Goal: Task Accomplishment & Management: Complete application form

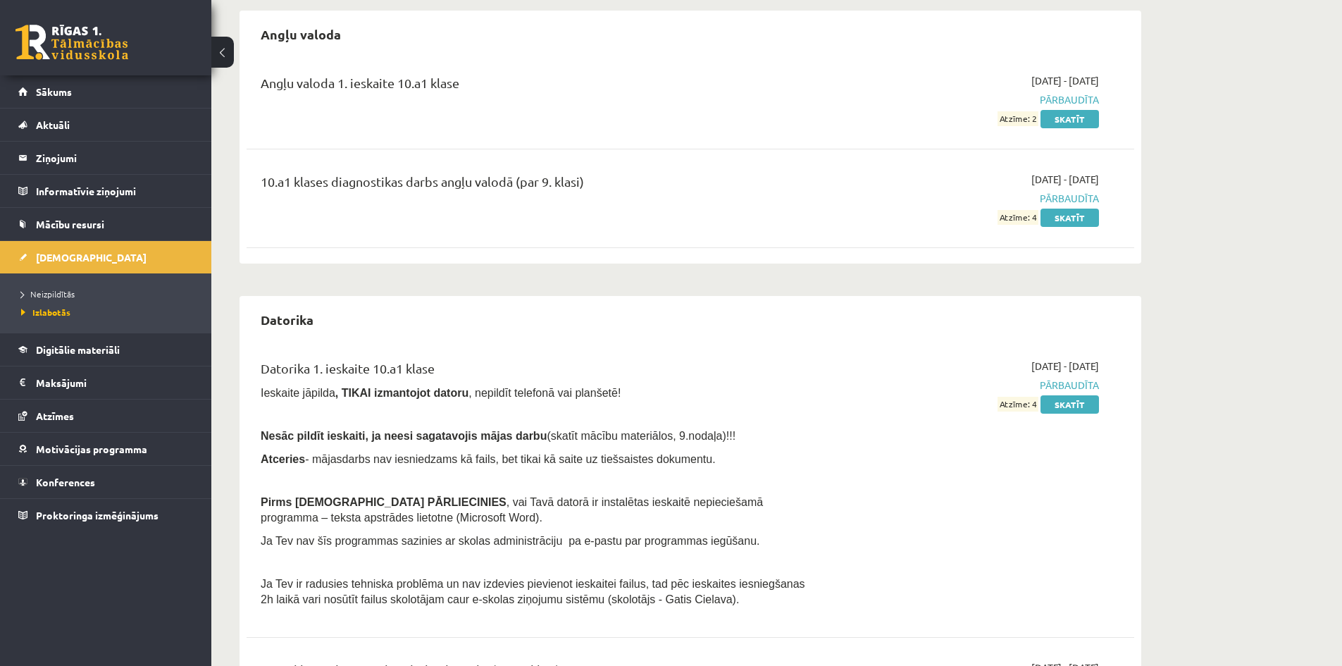
scroll to position [282, 0]
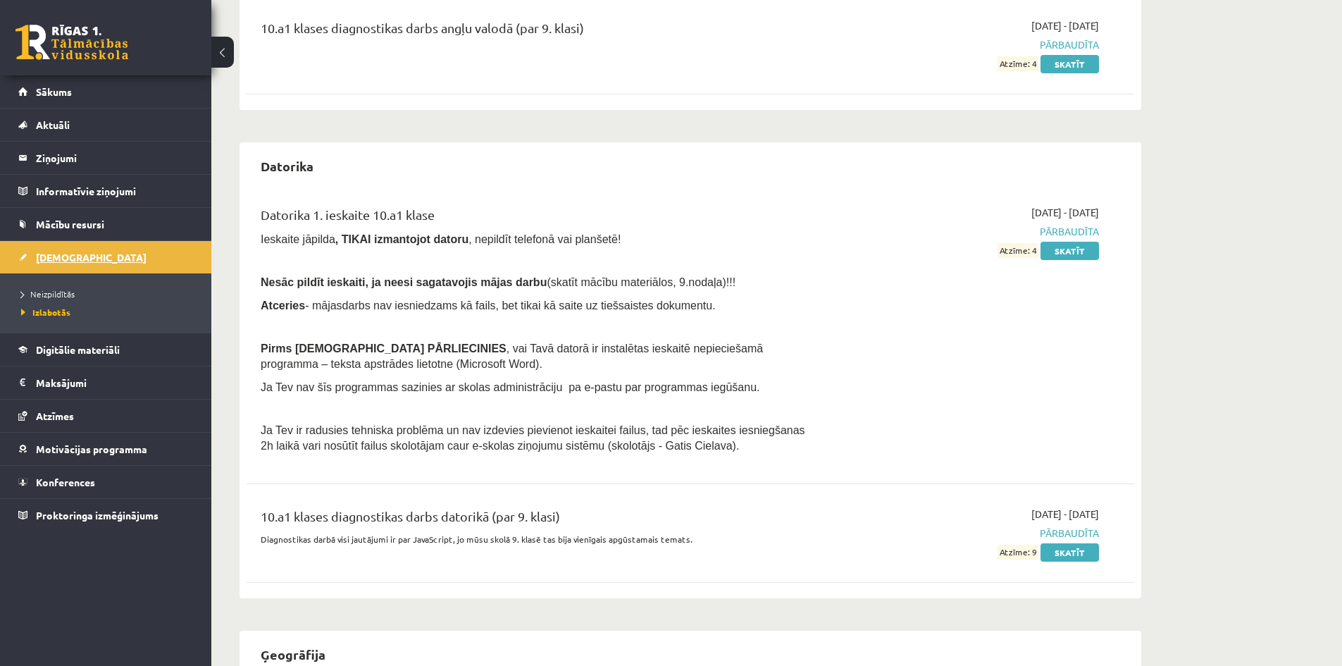
click at [68, 251] on span "[DEMOGRAPHIC_DATA]" at bounding box center [91, 257] width 111 height 13
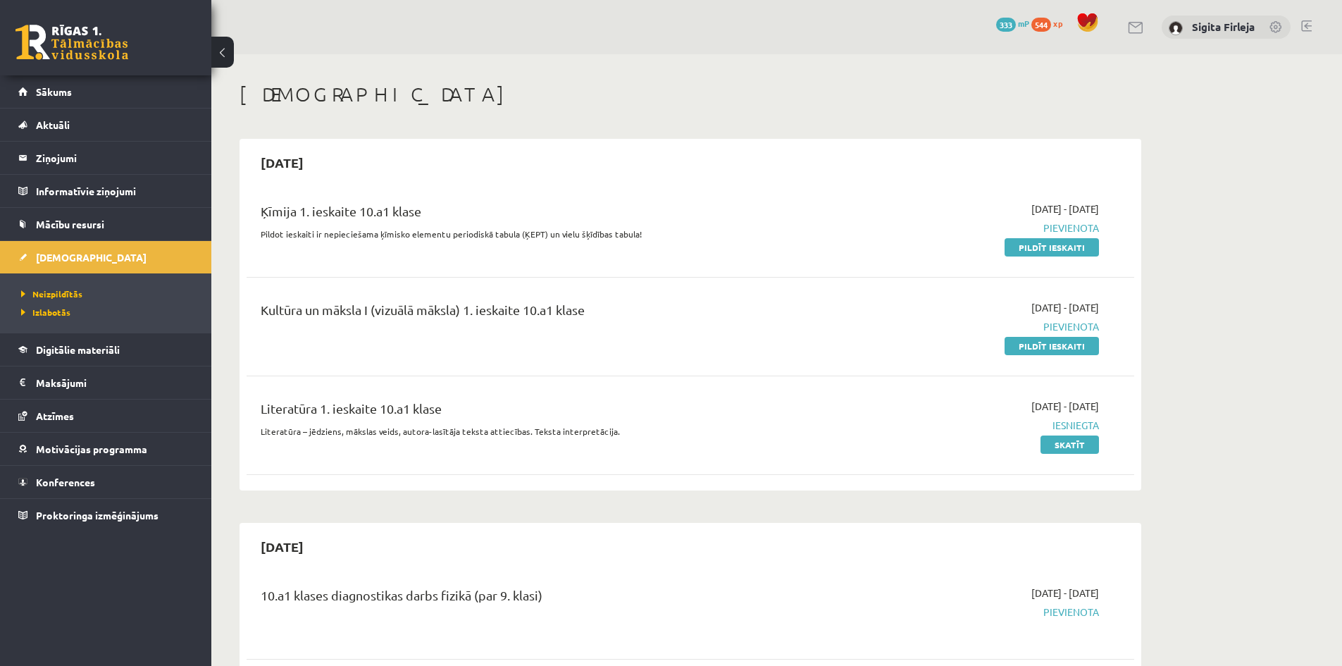
drag, startPoint x: 1063, startPoint y: 344, endPoint x: 740, endPoint y: 71, distance: 422.7
click at [1063, 344] on link "Pildīt ieskaiti" at bounding box center [1051, 346] width 94 height 18
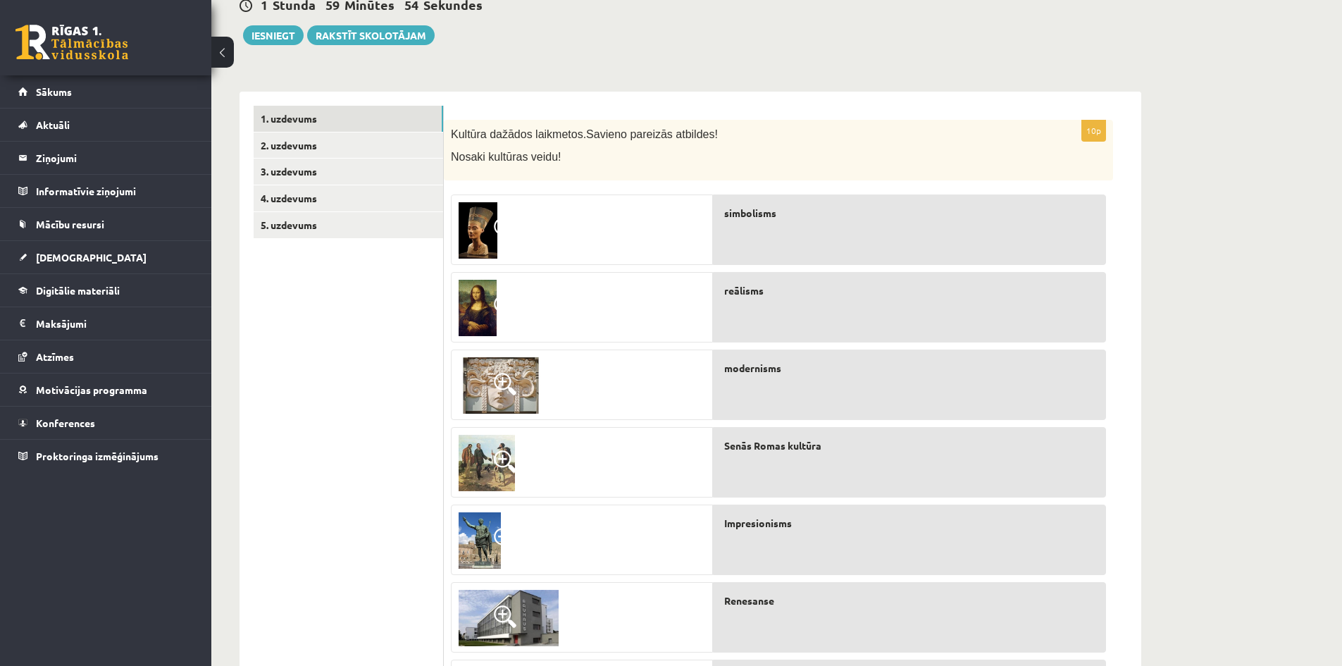
scroll to position [142, 0]
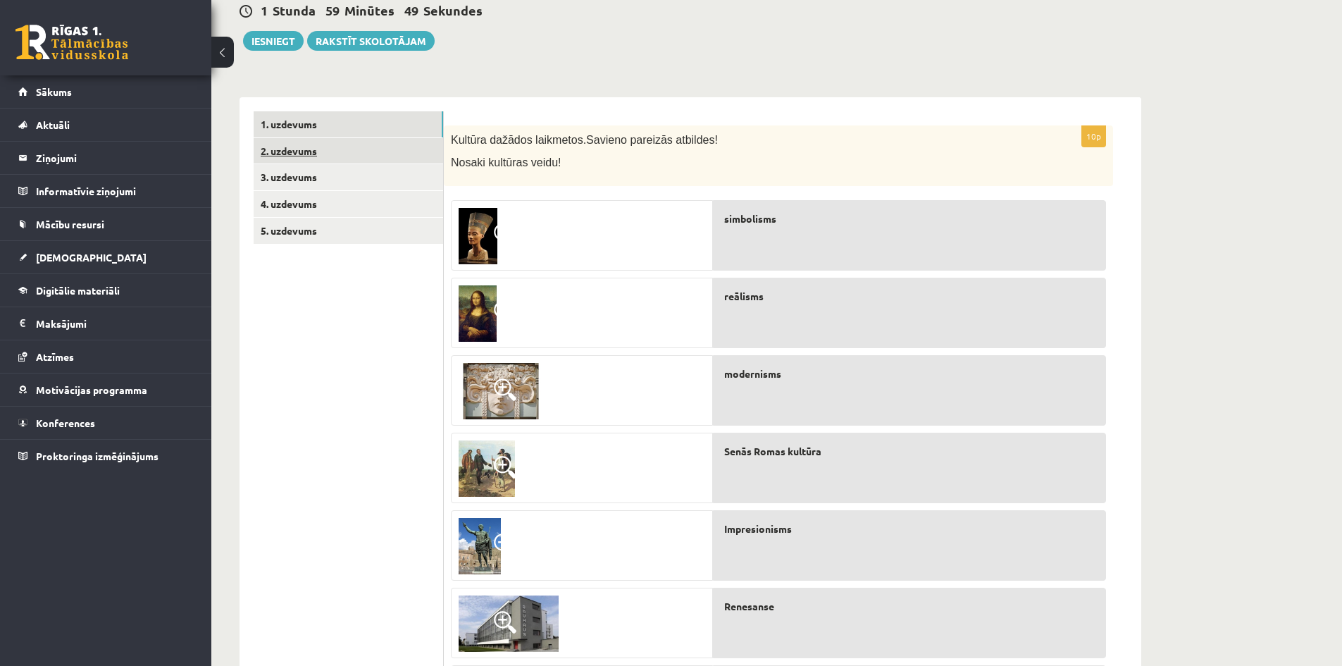
click at [328, 151] on link "2. uzdevums" at bounding box center [348, 151] width 189 height 26
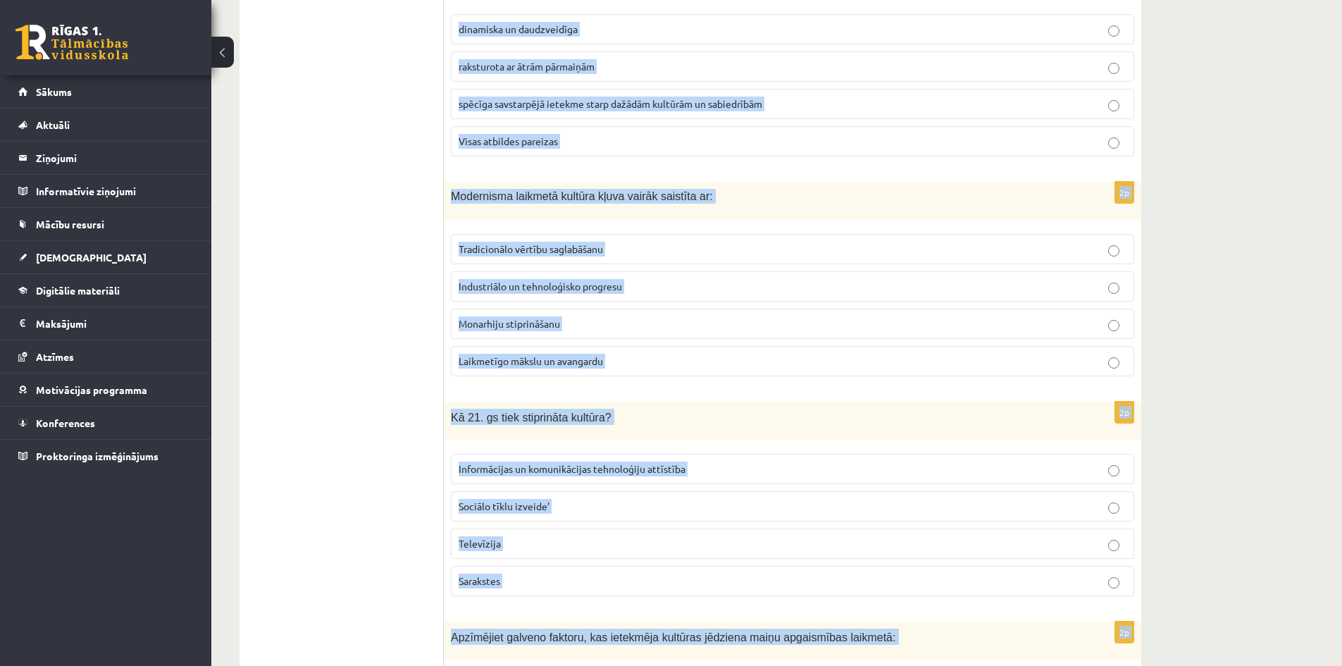
scroll to position [2930, 0]
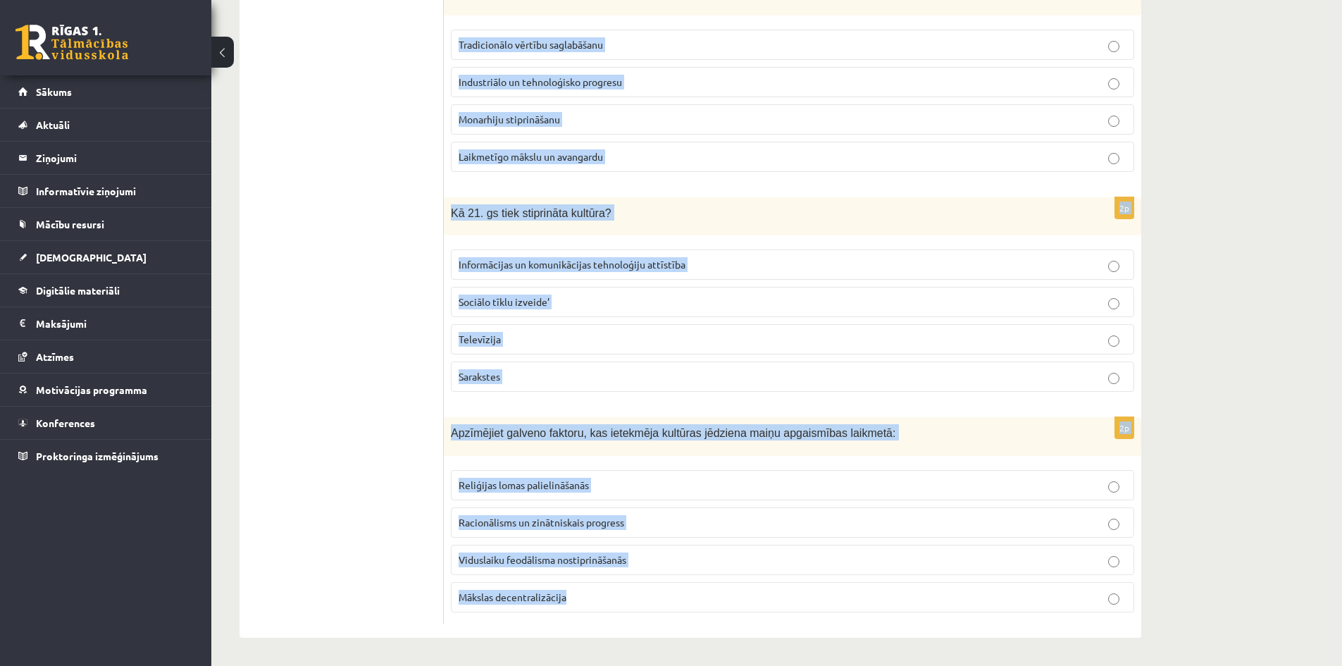
drag, startPoint x: 446, startPoint y: 141, endPoint x: 681, endPoint y: 608, distance: 523.5
copy form "Kurš no šiem māksliniekiem ir saistīts ar abstrakto ekspresionismu? Pablo Pikas…"
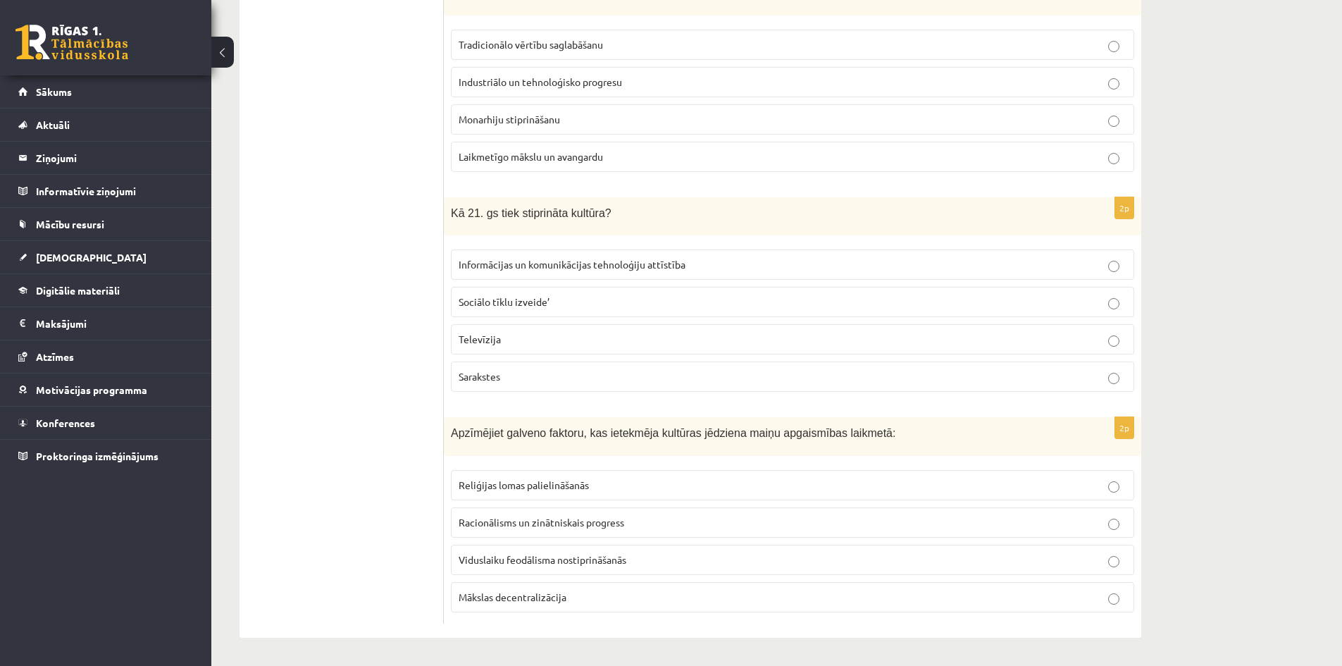
drag, startPoint x: 351, startPoint y: 272, endPoint x: 376, endPoint y: 273, distance: 25.4
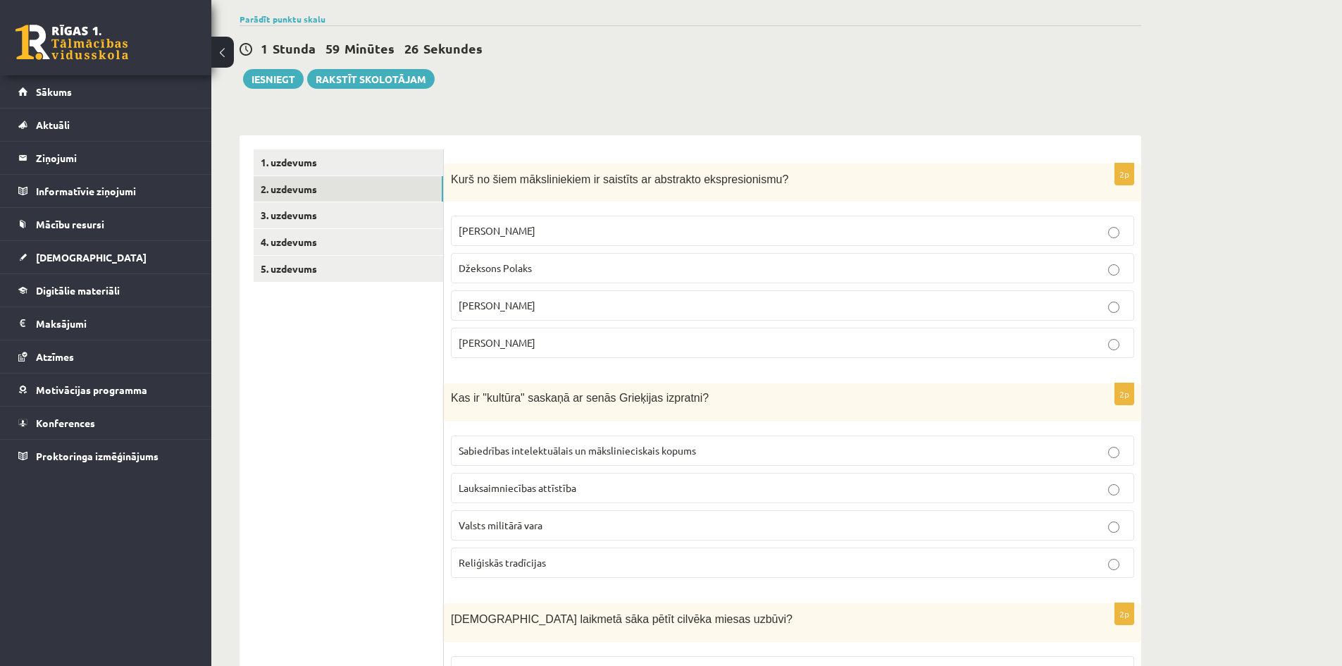
scroll to position [141, 0]
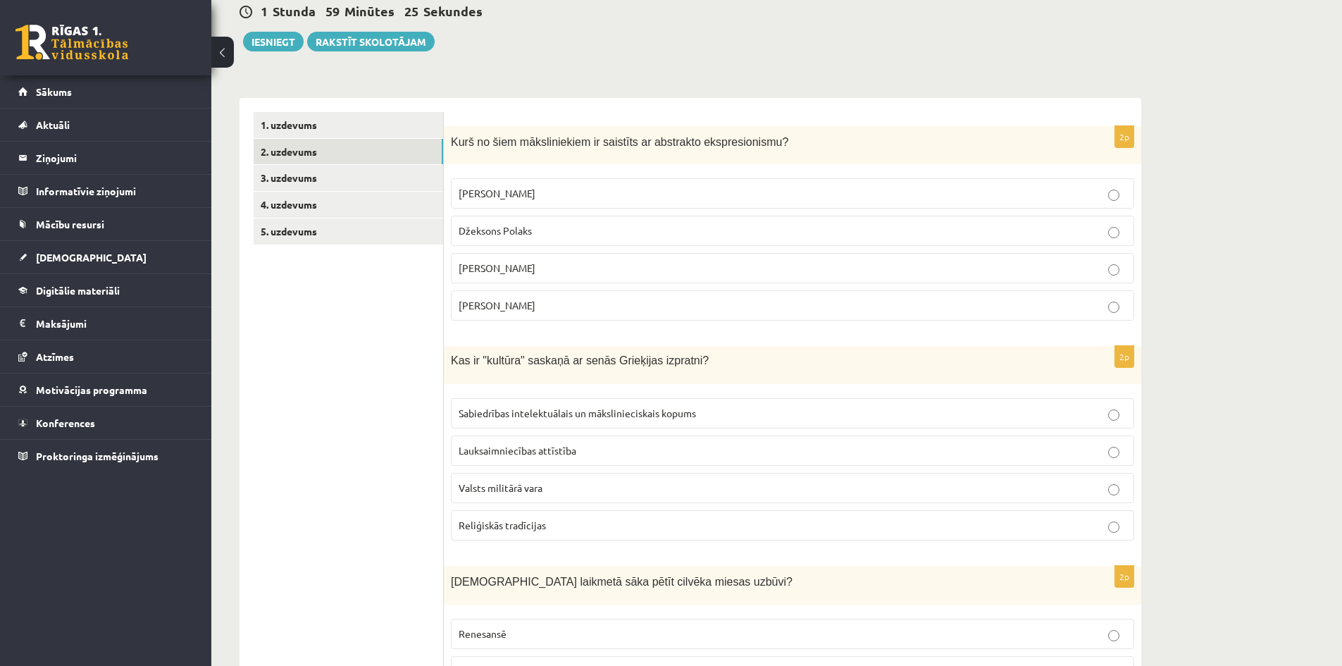
click at [555, 233] on p "Džeksons Polaks" at bounding box center [792, 230] width 668 height 15
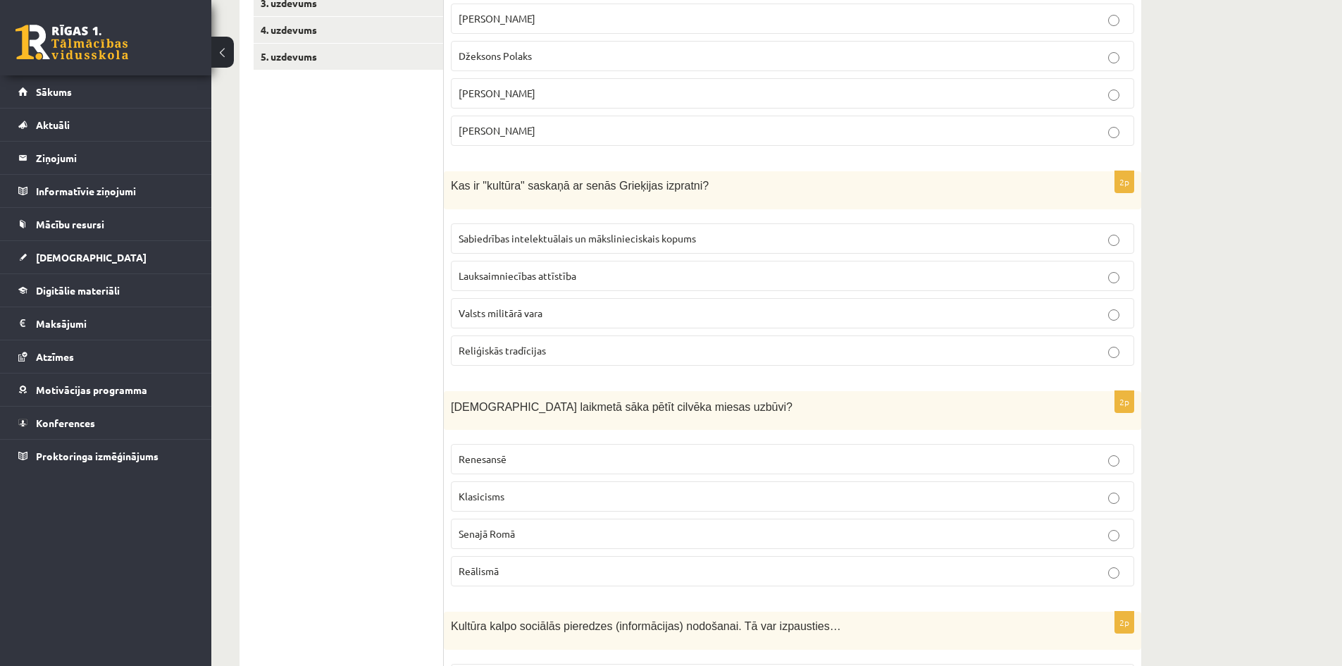
scroll to position [352, 0]
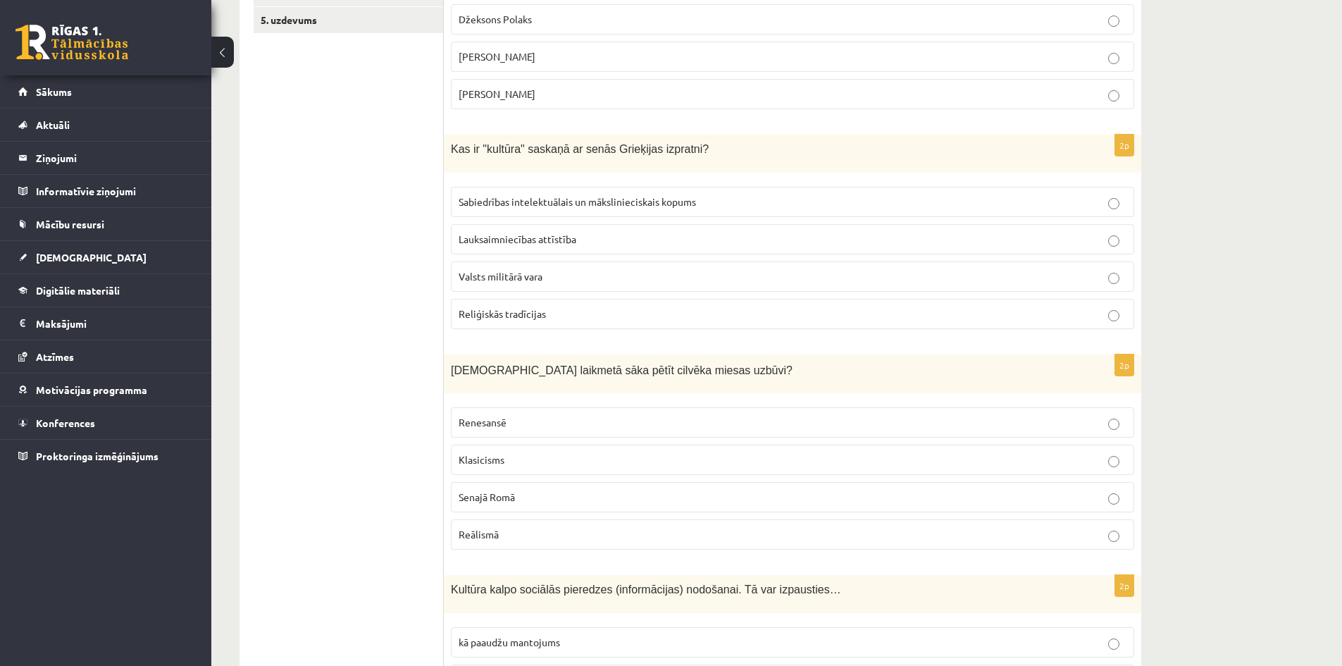
click at [561, 202] on span "Sabiedrības intelektuālais un mākslinieciskais kopums" at bounding box center [576, 201] width 237 height 13
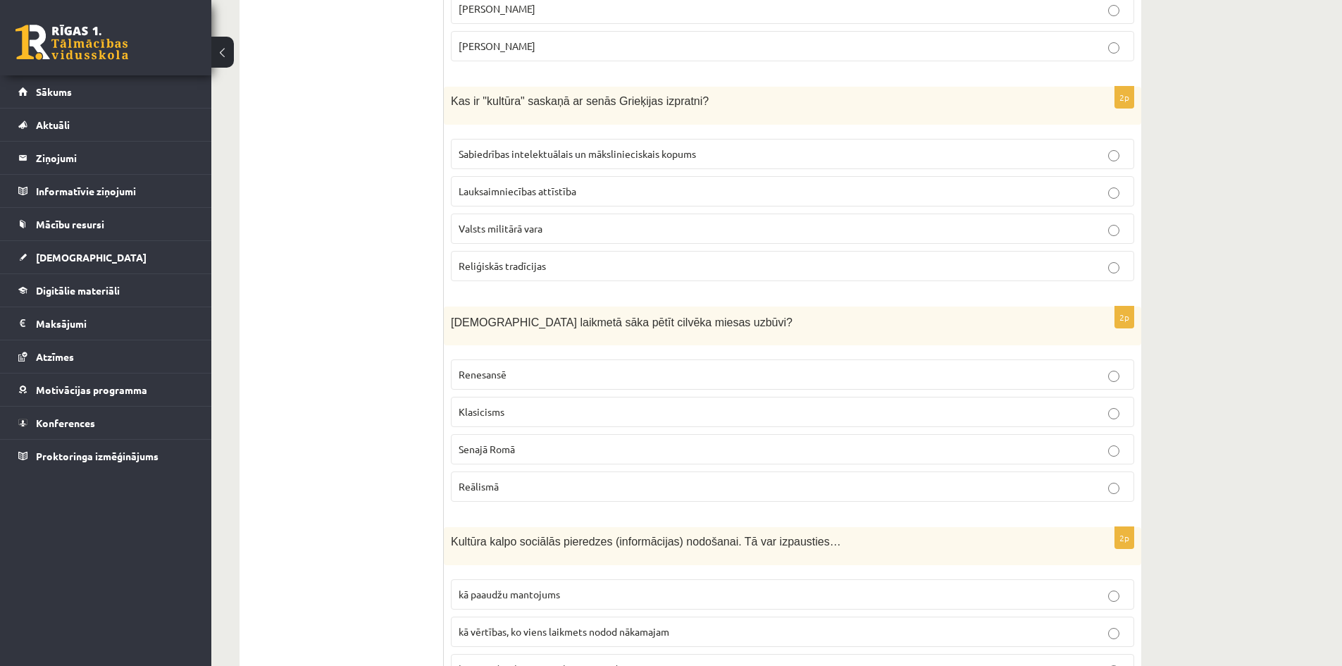
scroll to position [423, 0]
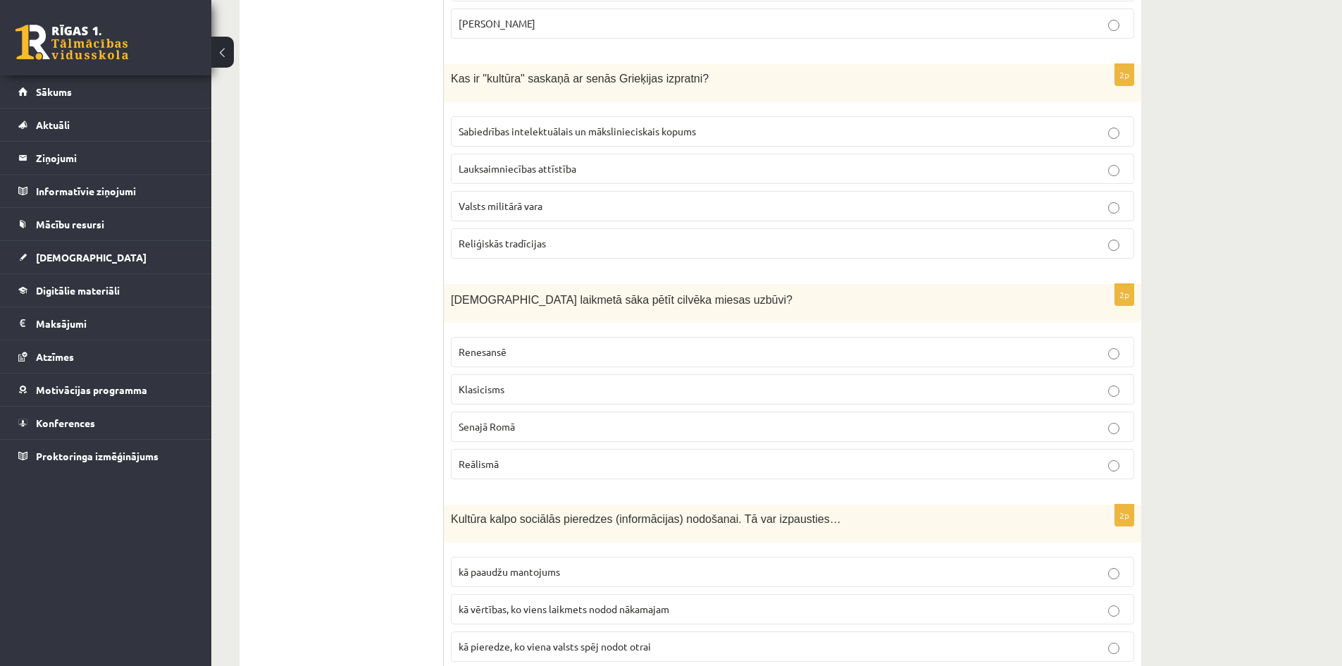
click at [534, 351] on p "Renesansē" at bounding box center [792, 351] width 668 height 15
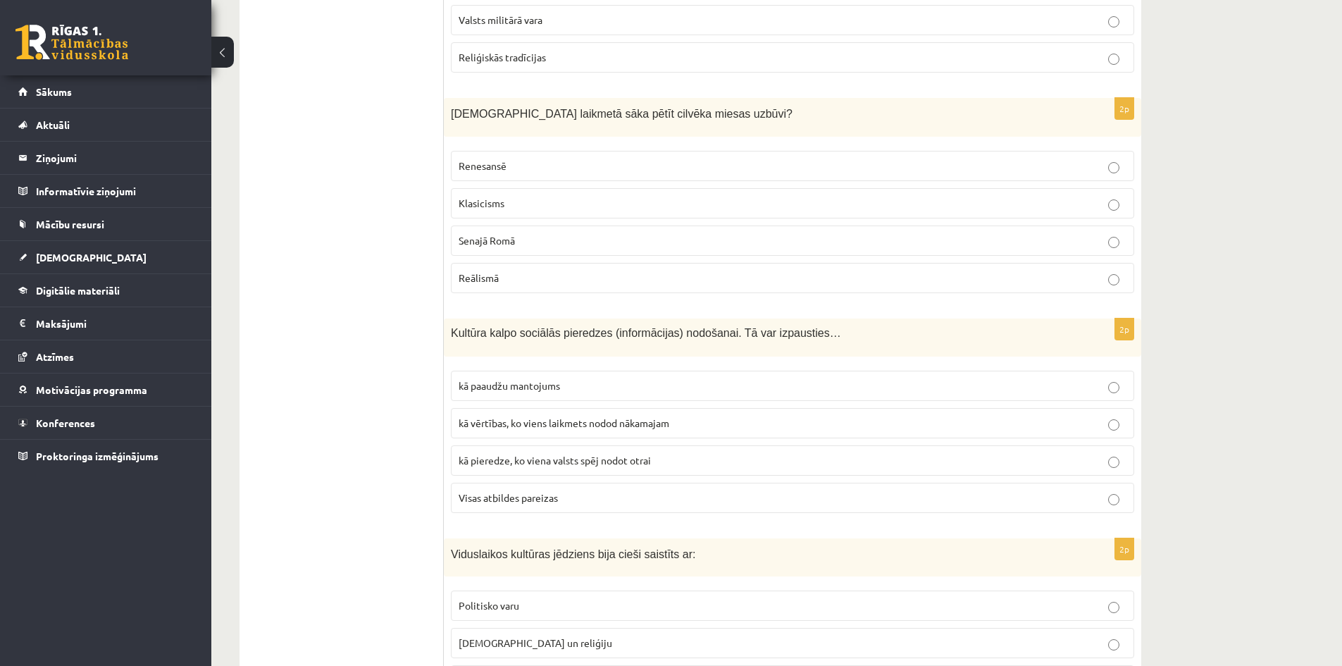
scroll to position [634, 0]
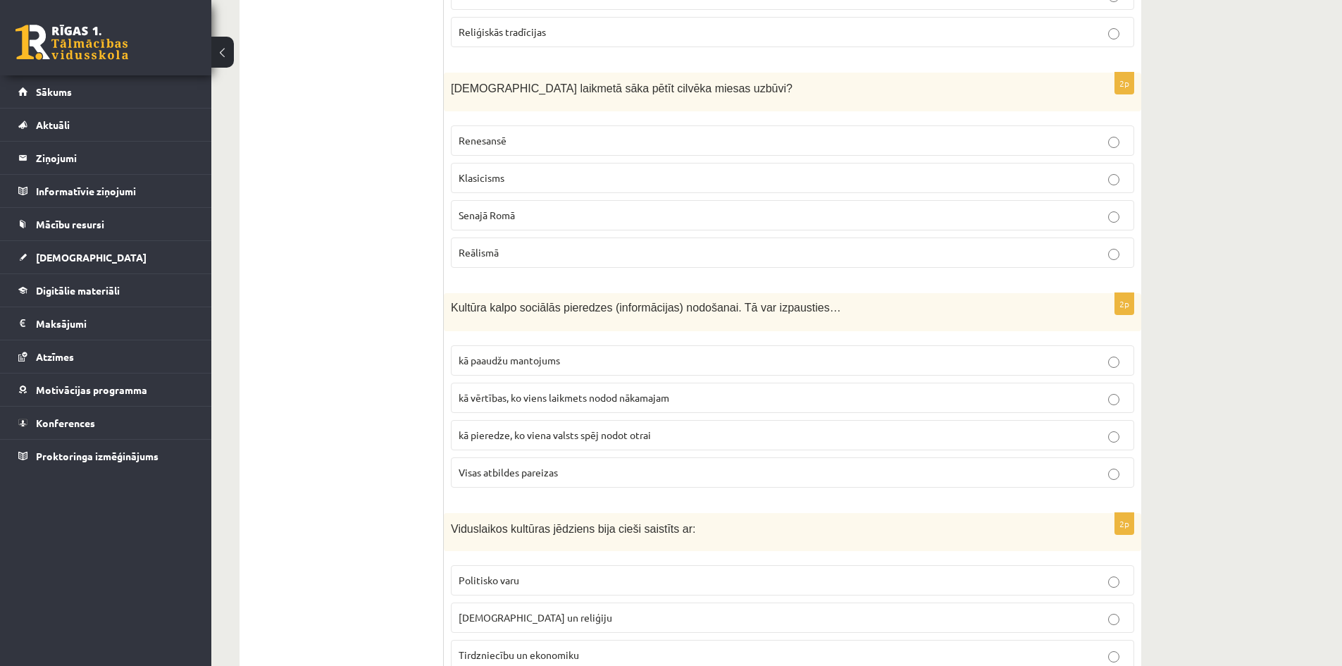
click at [566, 478] on p "Visas atbildes pareizas" at bounding box center [792, 472] width 668 height 15
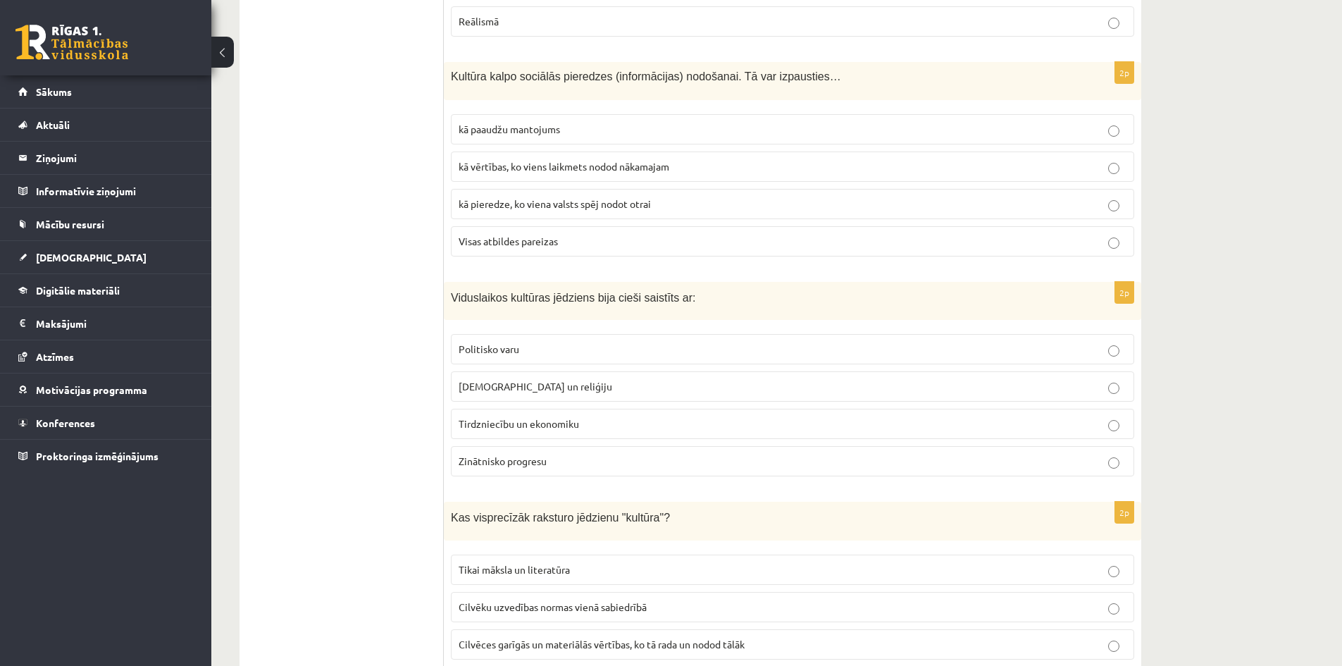
scroll to position [916, 0]
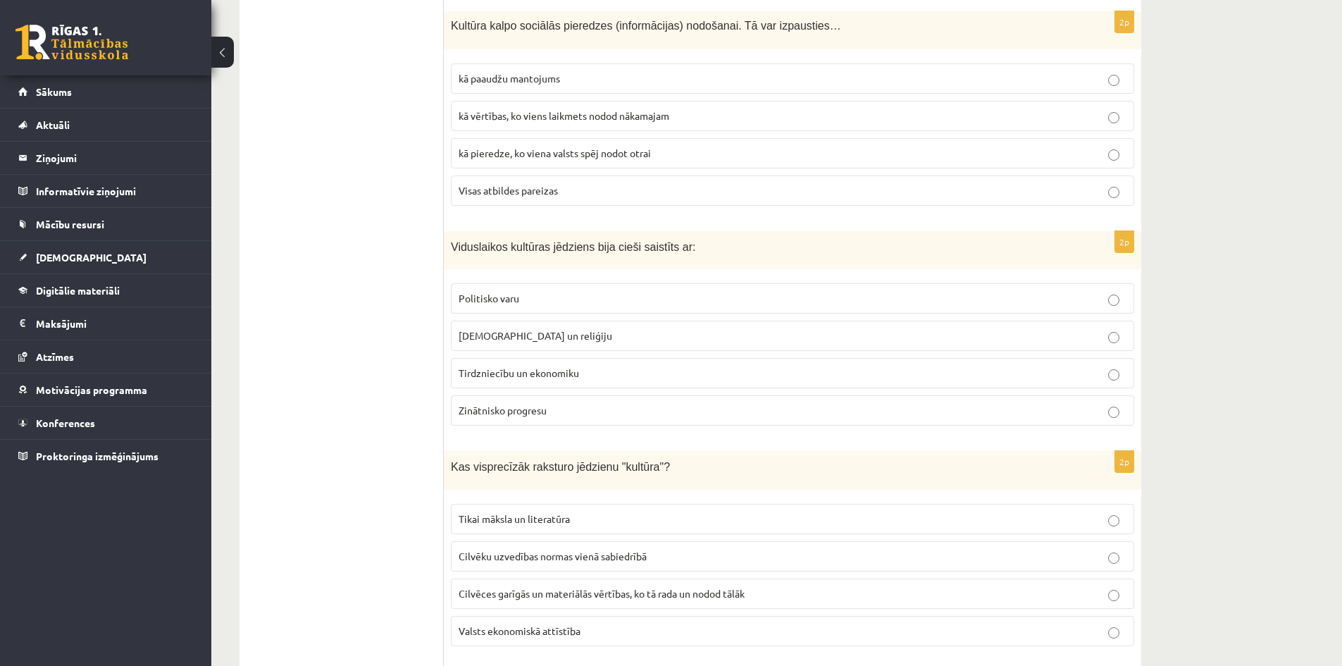
click at [548, 343] on p "Baznīcu un reliģiju" at bounding box center [792, 335] width 668 height 15
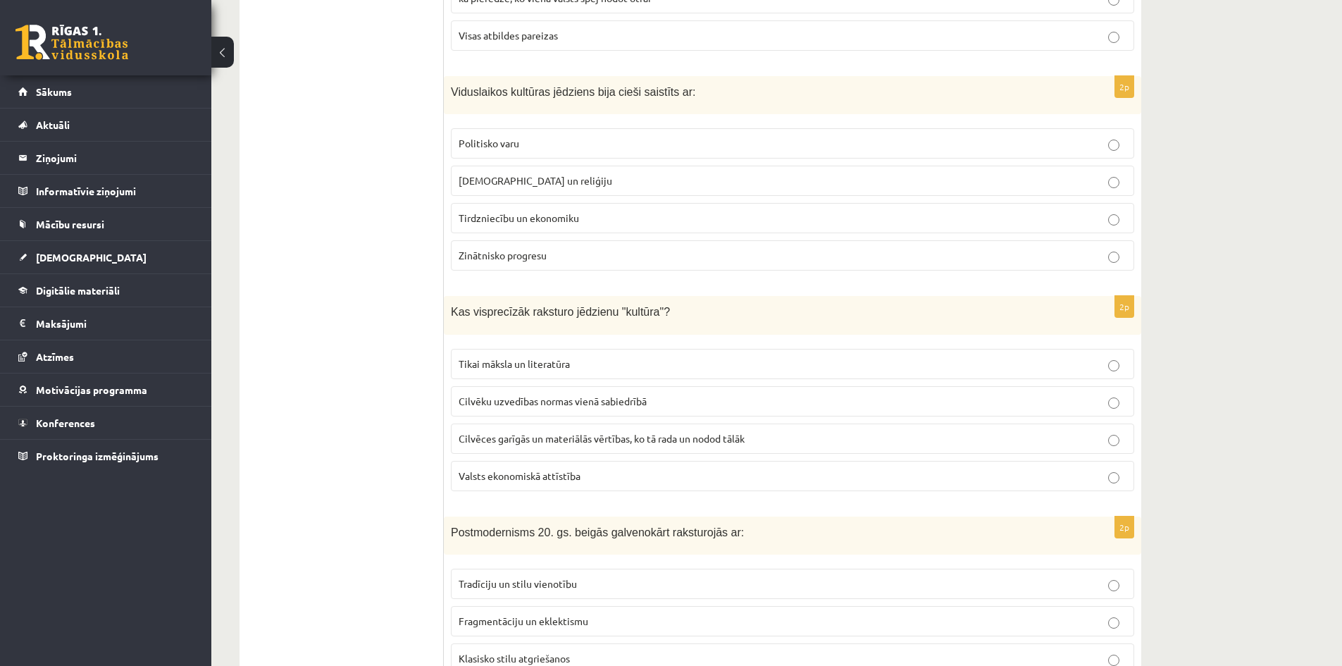
scroll to position [1127, 0]
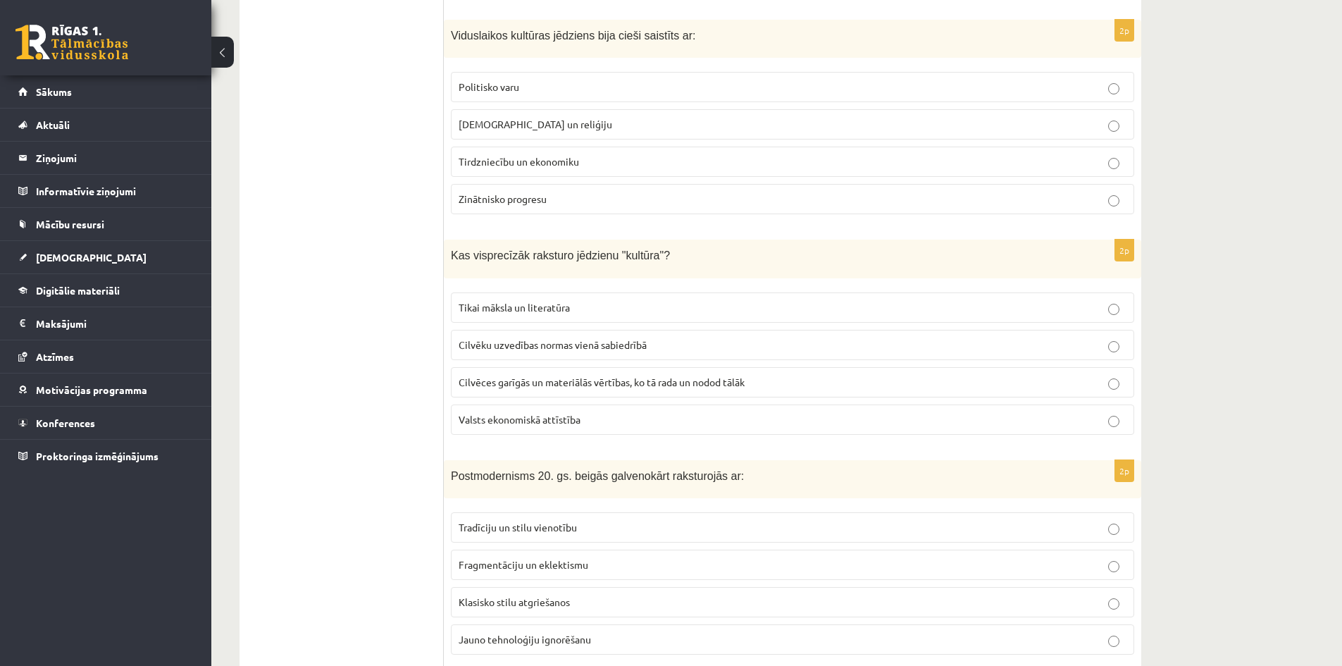
click at [637, 382] on span "Cilvēces garīgās un materiālās vērtības, ko tā rada un nodod tālāk" at bounding box center [601, 381] width 286 height 13
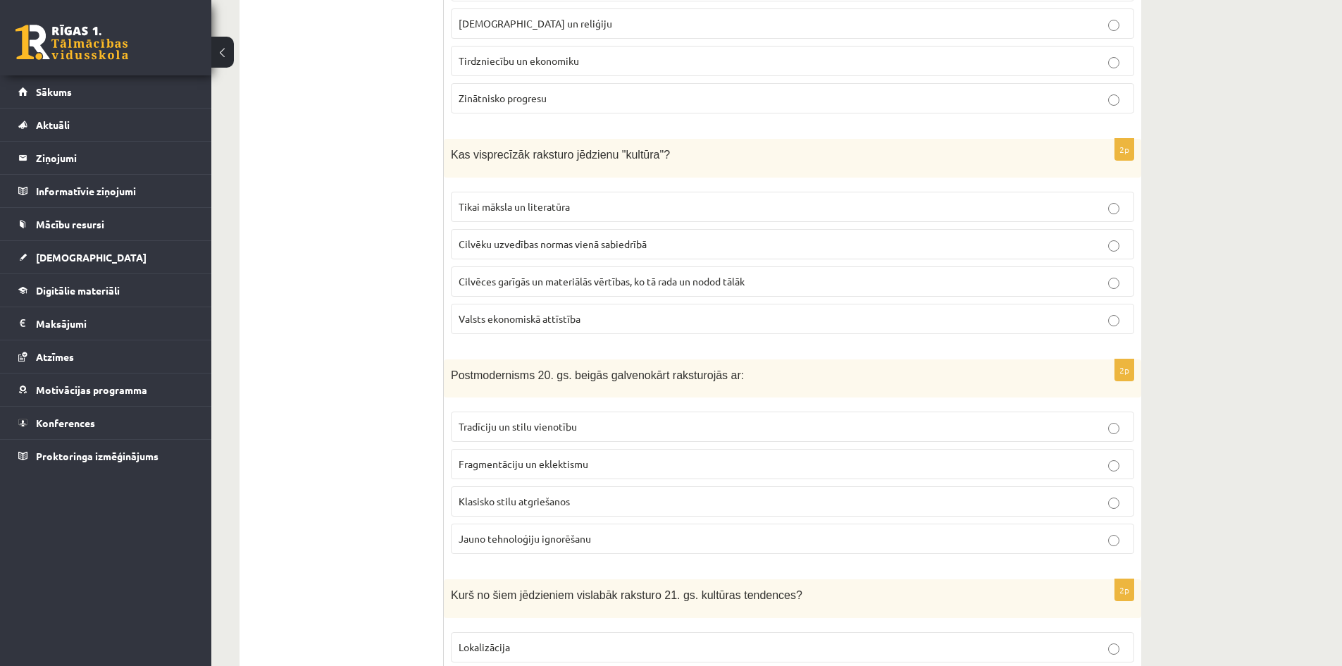
scroll to position [1338, 0]
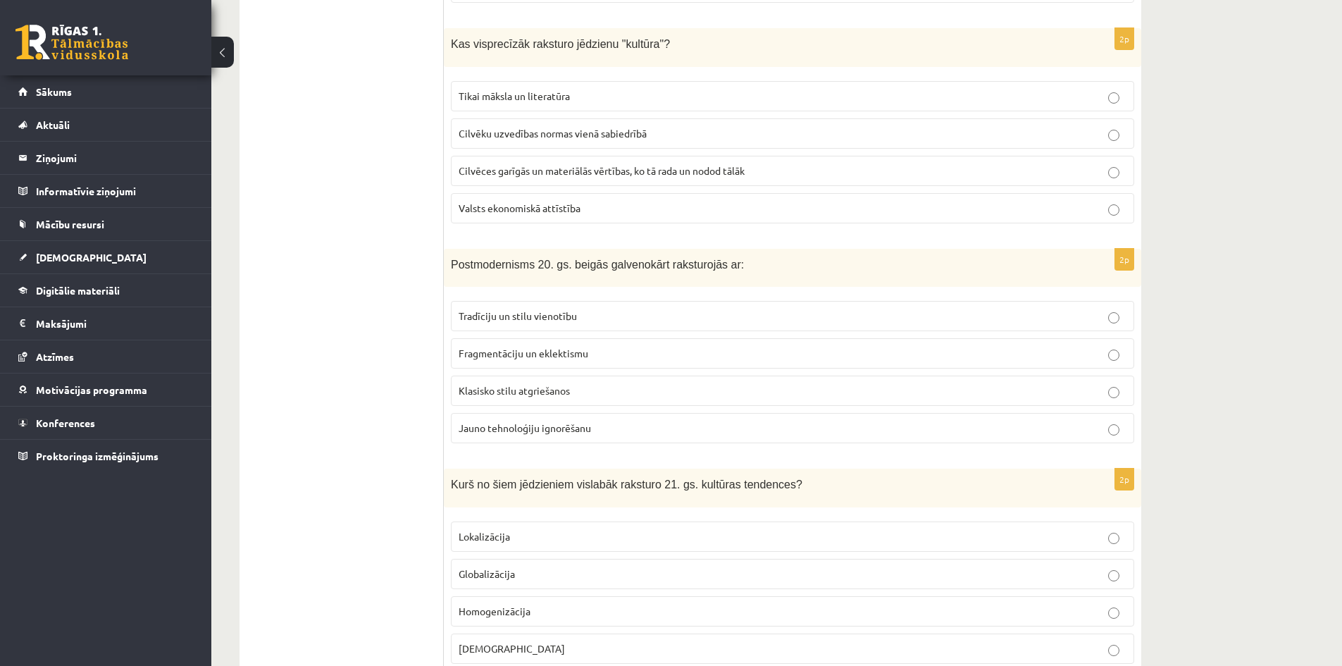
click at [604, 354] on p "Fragmentāciju un eklektismu" at bounding box center [792, 353] width 668 height 15
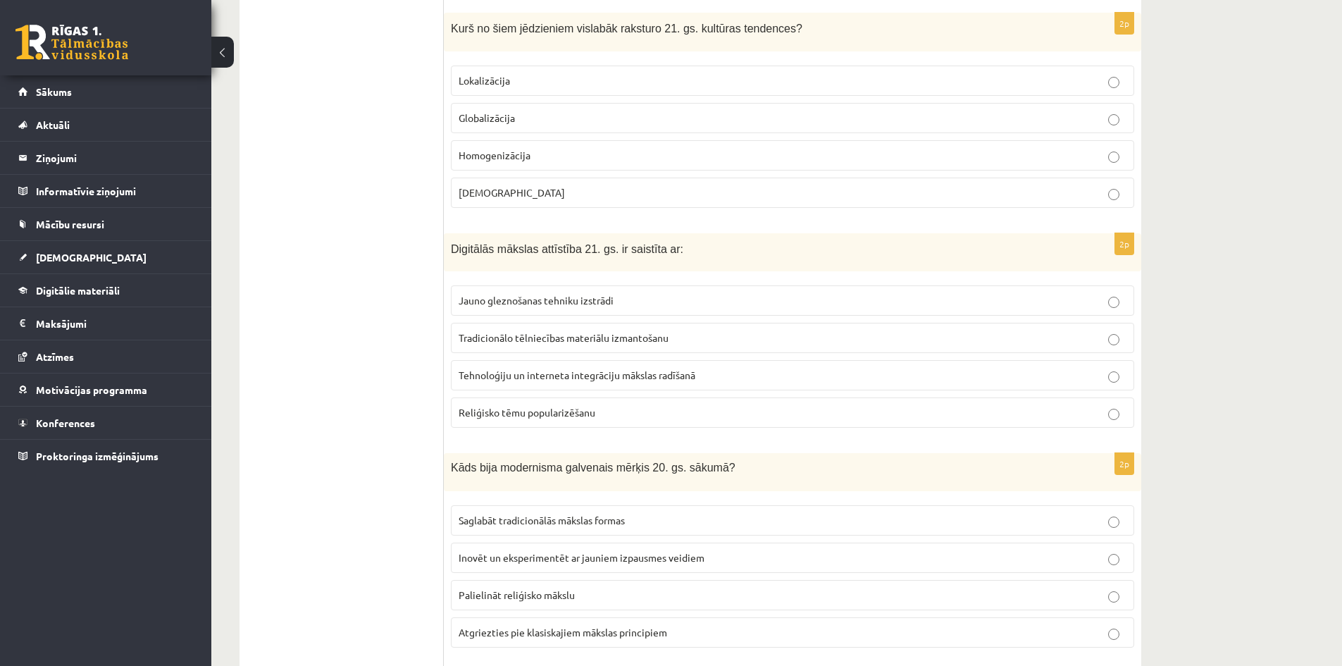
scroll to position [1761, 0]
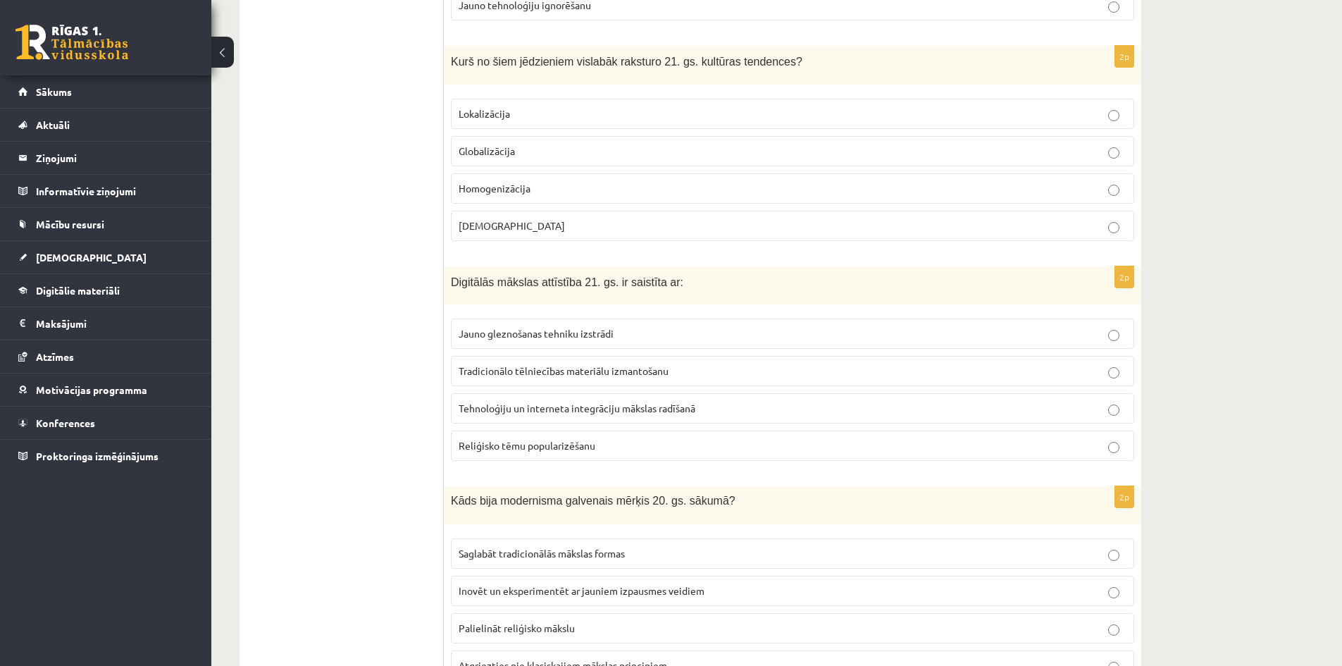
click at [534, 151] on p "Globalizācija" at bounding box center [792, 151] width 668 height 15
click at [589, 414] on span "Tehnoloģiju un interneta integrāciju mākslas radīšanā" at bounding box center [576, 407] width 237 height 13
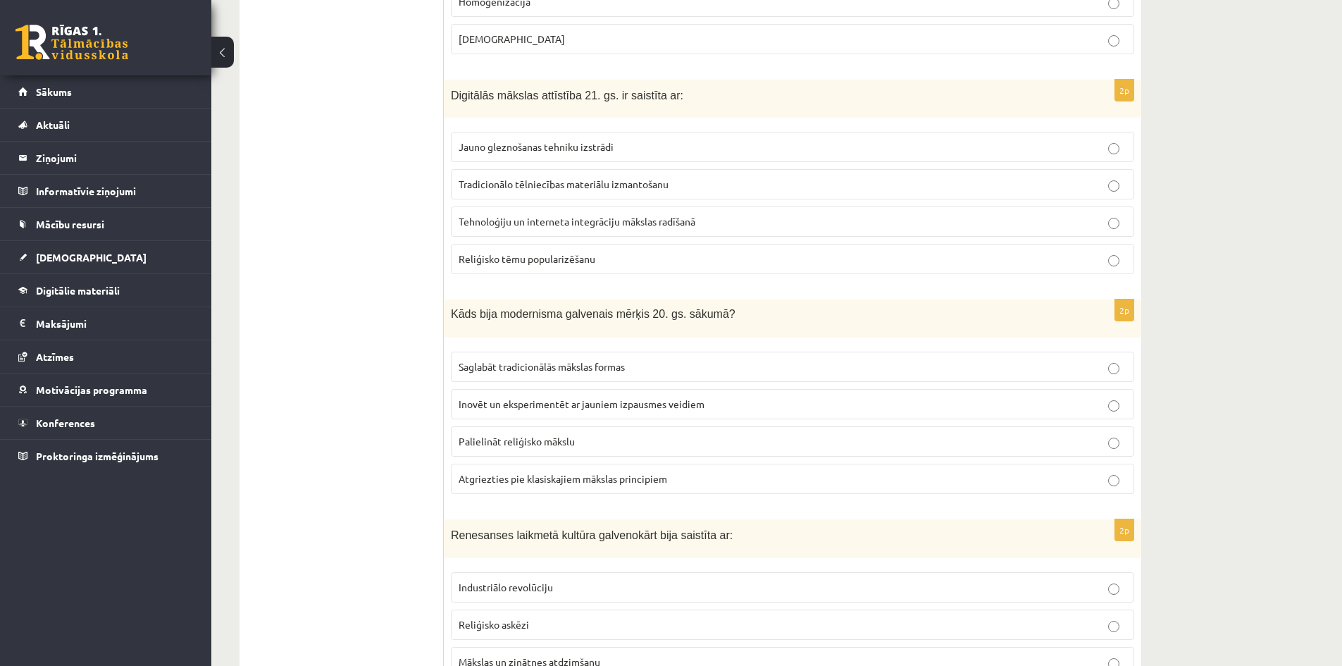
scroll to position [1972, 0]
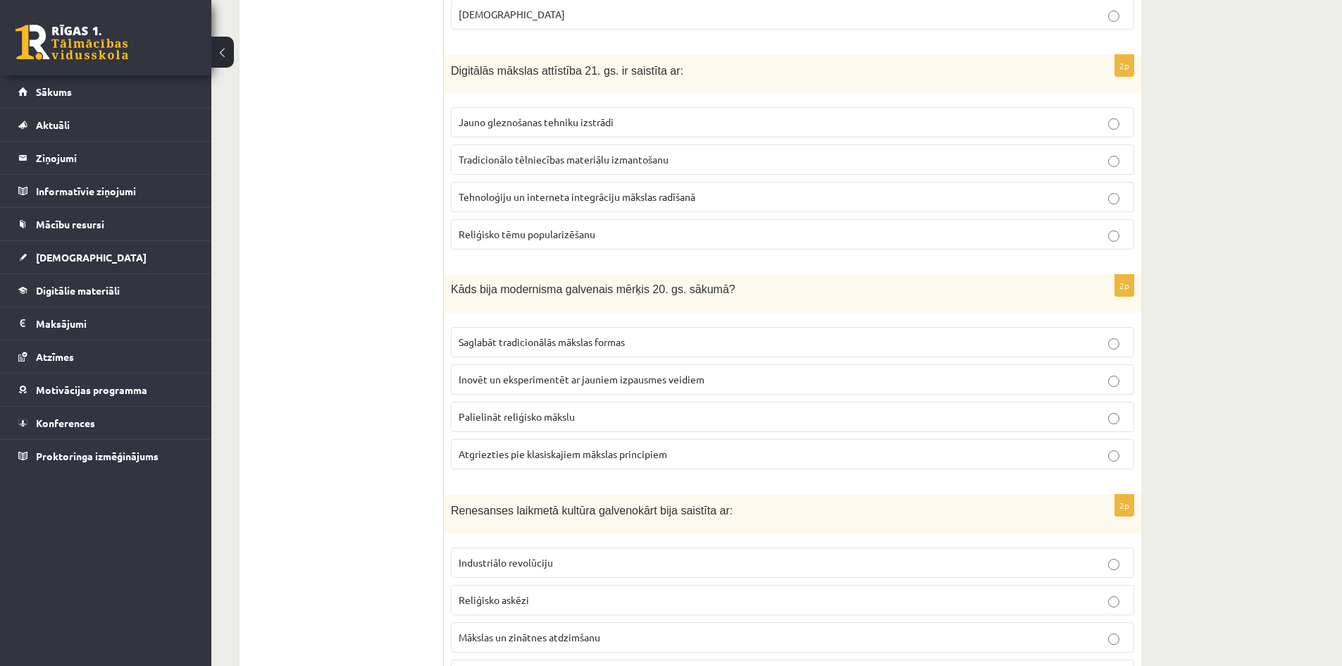
click at [599, 387] on p "Inovēt un eksperimentēt ar jauniem izpausmes veidiem" at bounding box center [792, 379] width 668 height 15
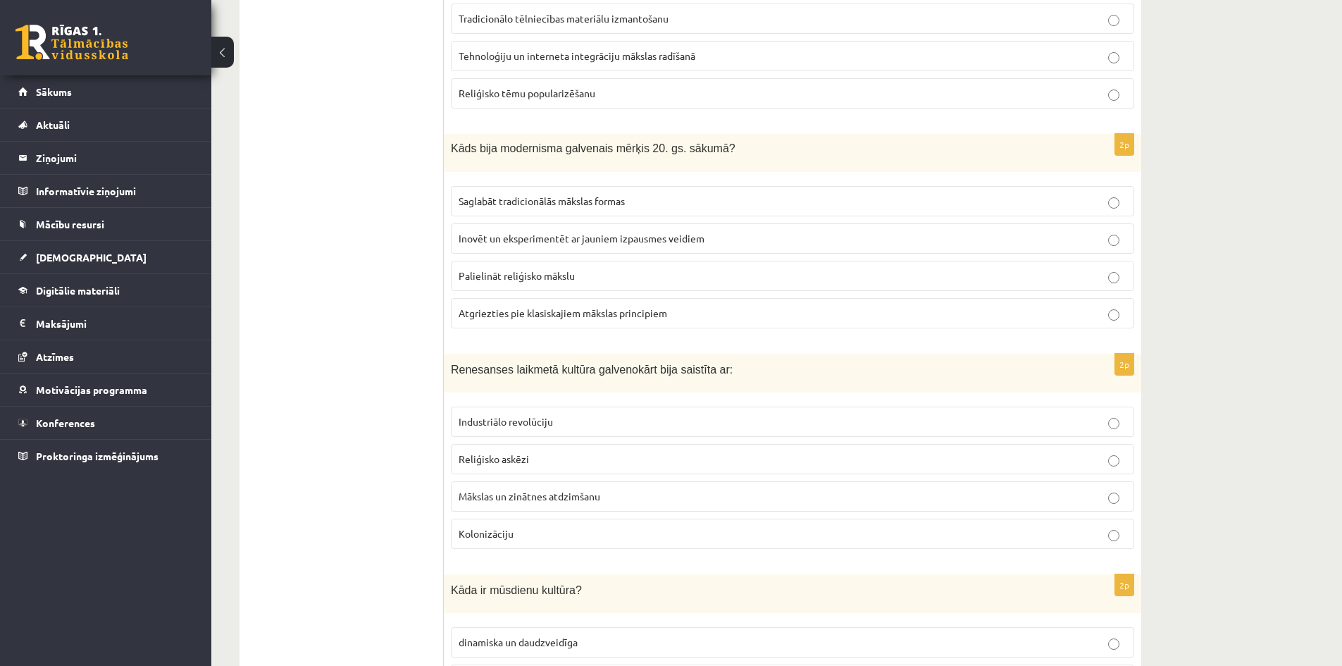
scroll to position [2183, 0]
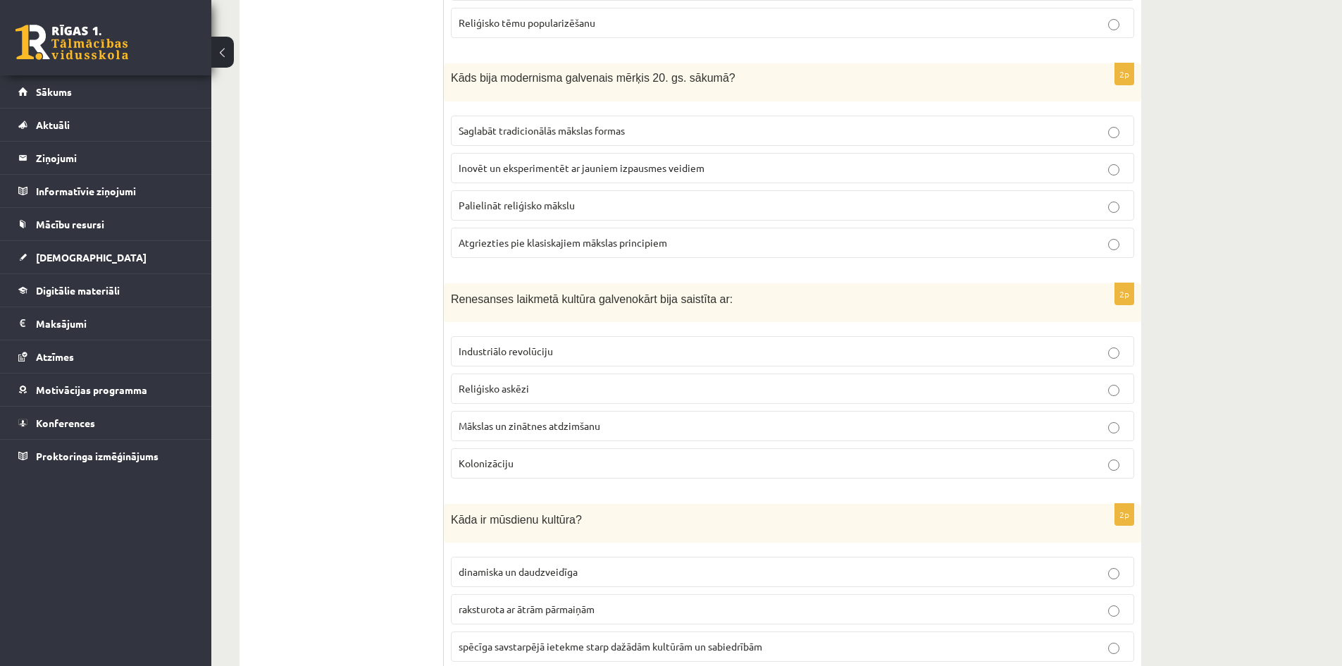
click at [596, 431] on span "Mākslas un zinātnes atdzimšanu" at bounding box center [529, 425] width 142 height 13
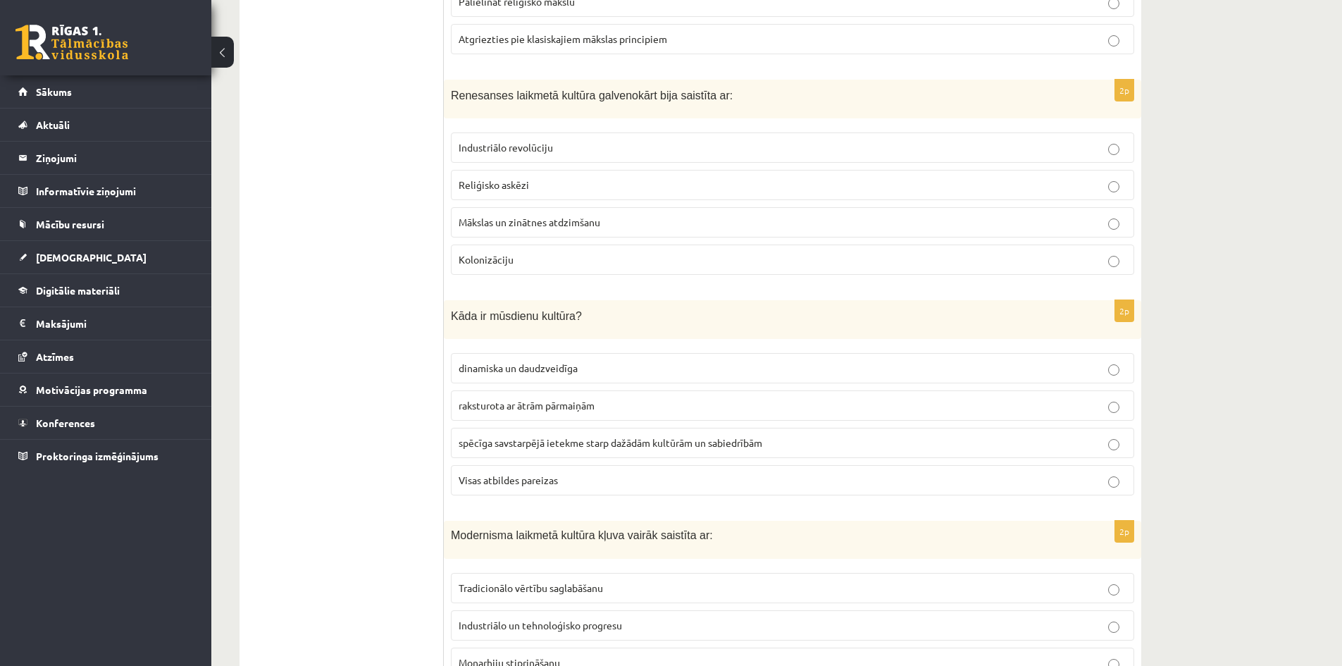
scroll to position [2394, 0]
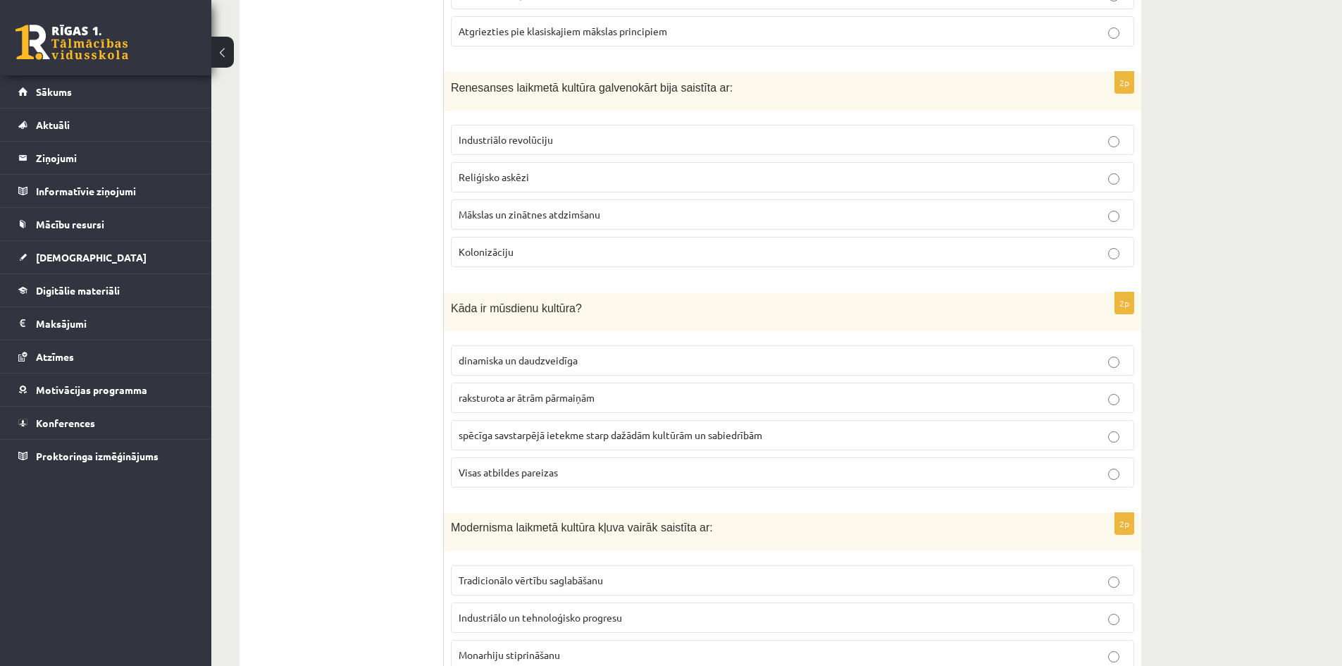
click at [580, 470] on p "Visas atbildes pareizas" at bounding box center [792, 472] width 668 height 15
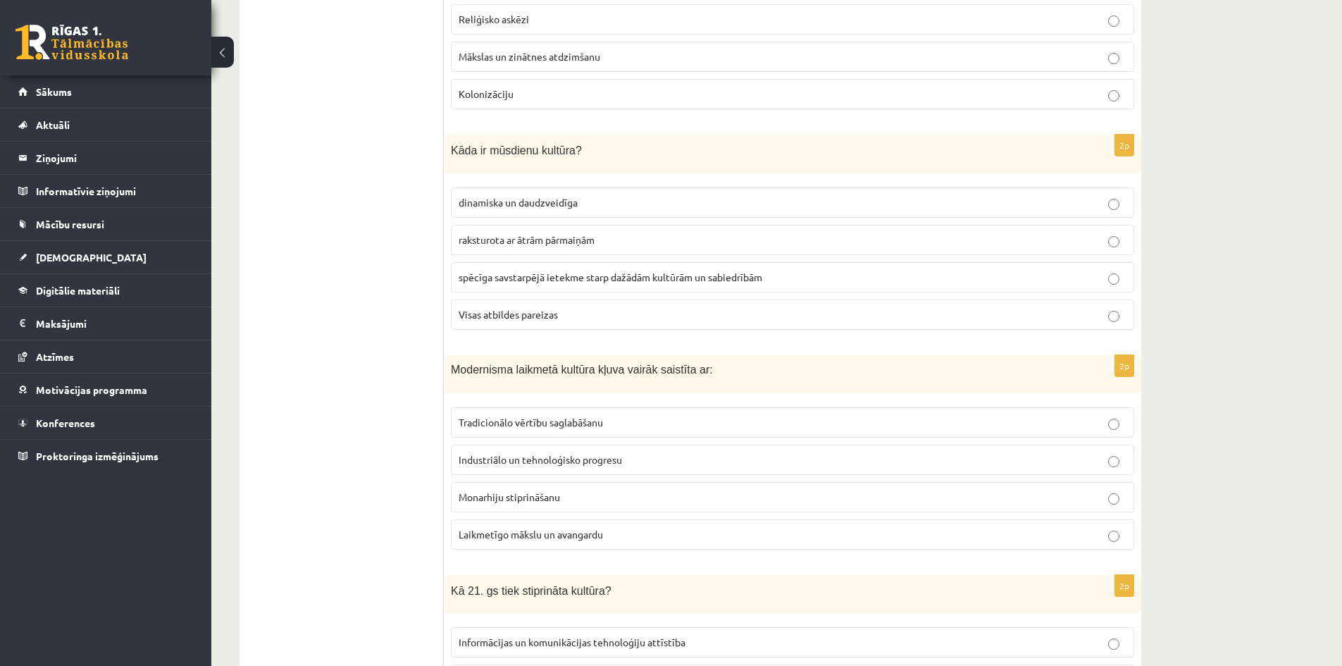
scroll to position [2606, 0]
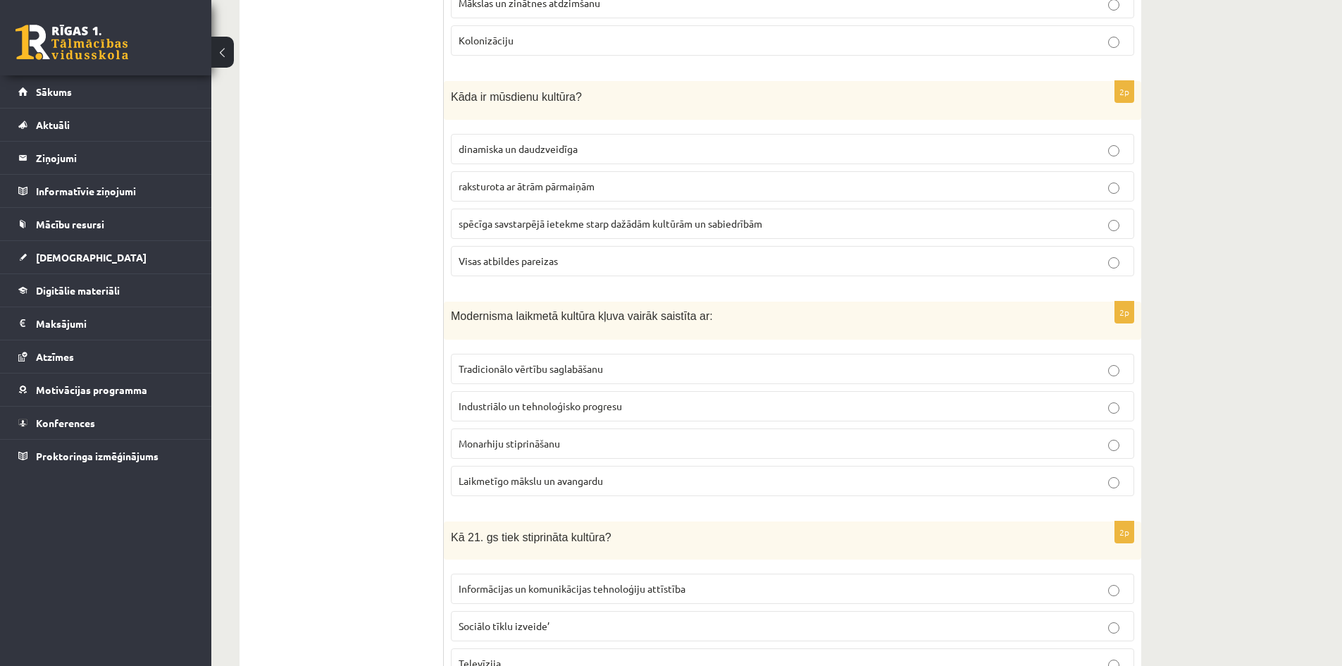
click at [592, 487] on p "Laikmetīgo mākslu un avangardu" at bounding box center [792, 480] width 668 height 15
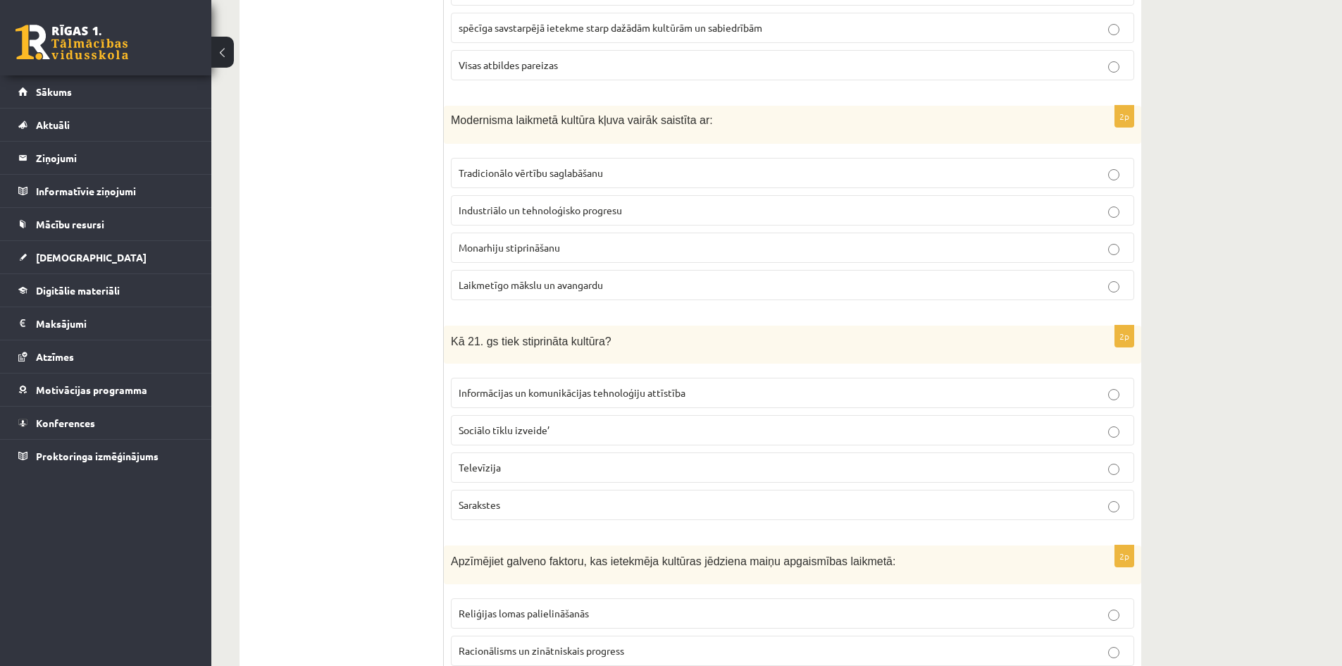
scroll to position [2817, 0]
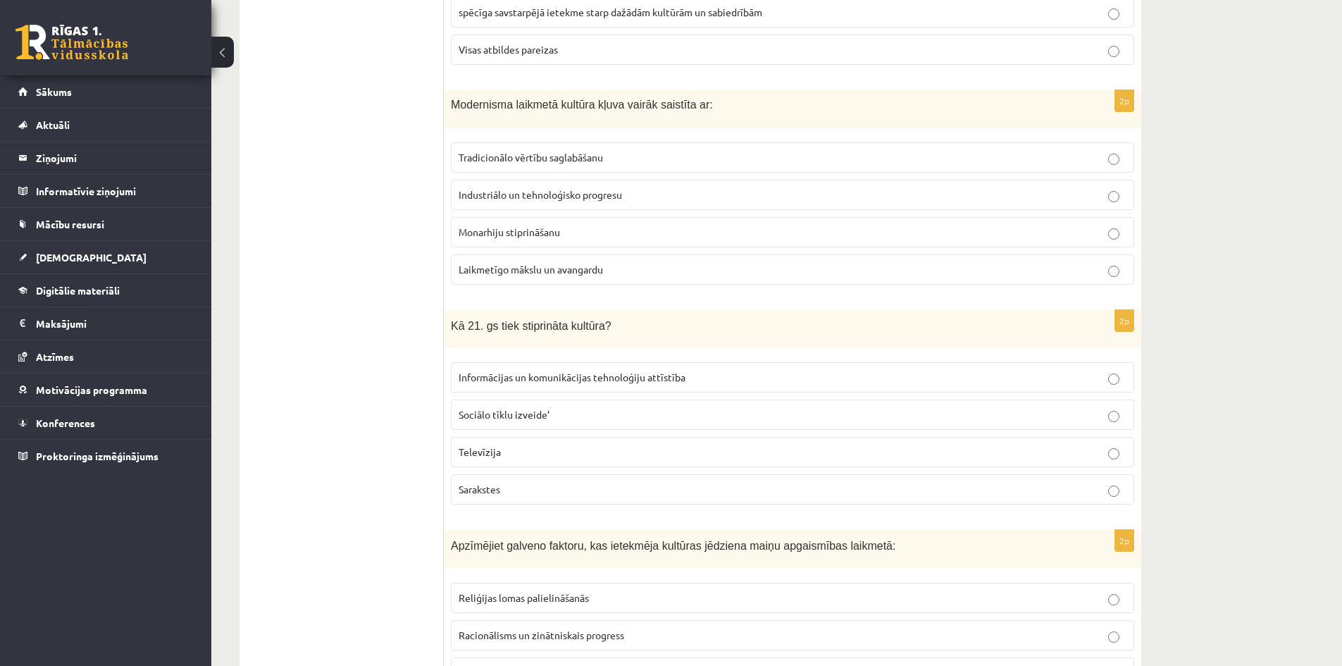
click at [599, 374] on span "Informācijas un komunikācijas tehnoloģiju attīstība" at bounding box center [571, 376] width 227 height 13
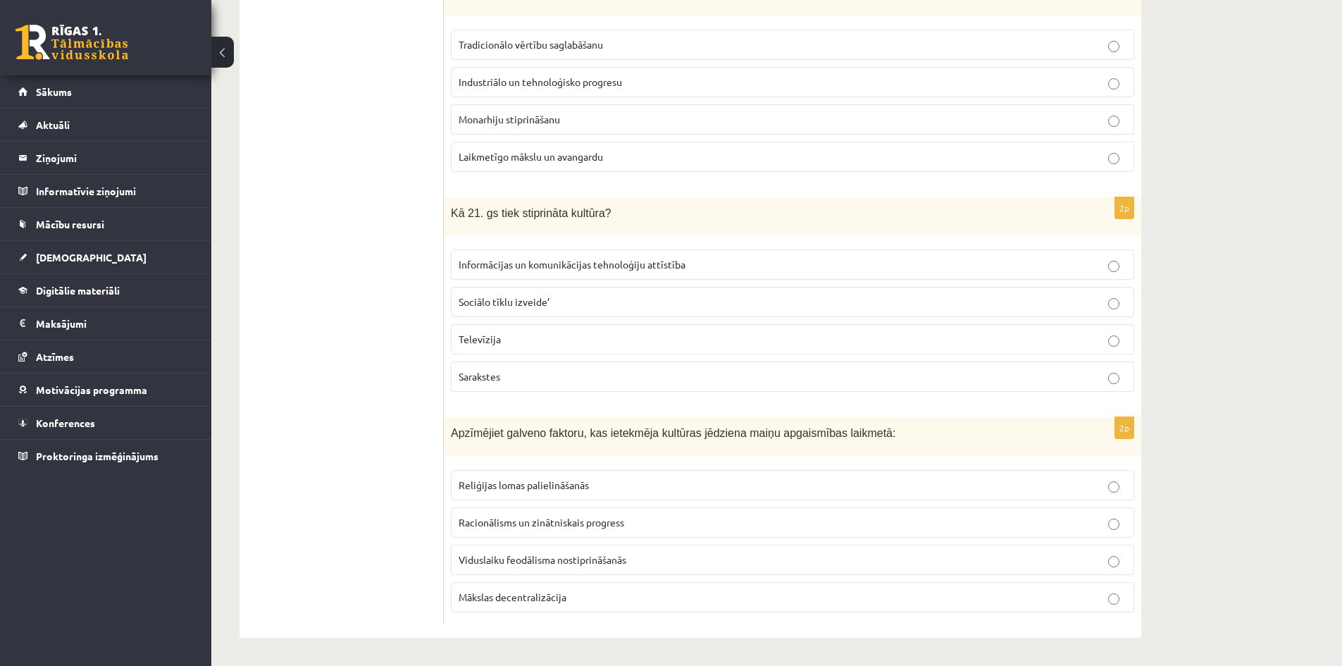
scroll to position [2930, 0]
click at [573, 516] on span "Racionālisms un zinātniskais progress" at bounding box center [540, 522] width 165 height 13
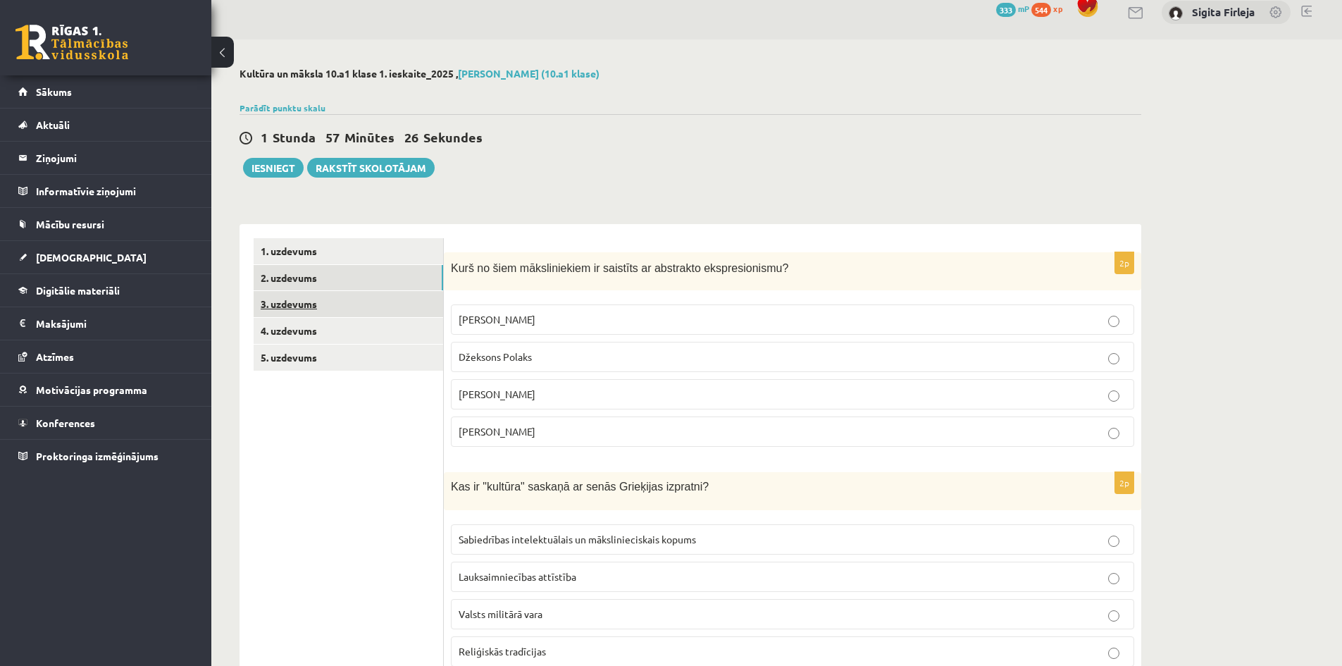
scroll to position [0, 0]
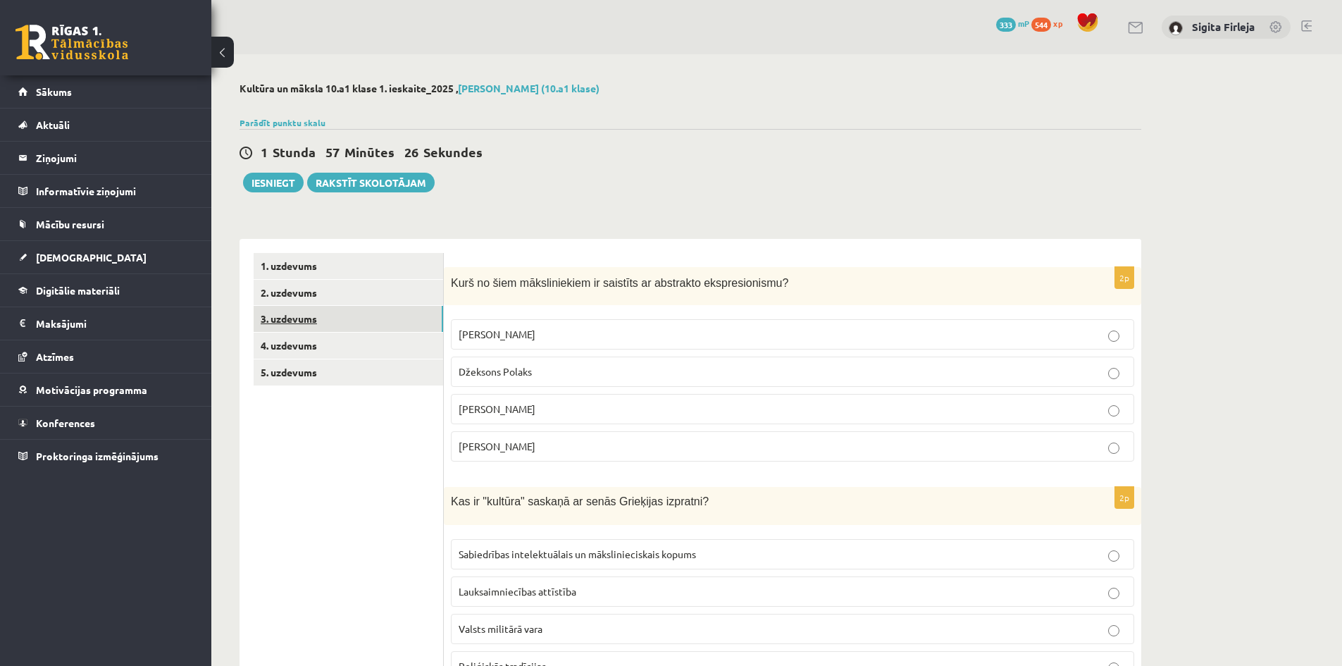
click at [313, 313] on link "3. uzdevums" at bounding box center [348, 319] width 189 height 26
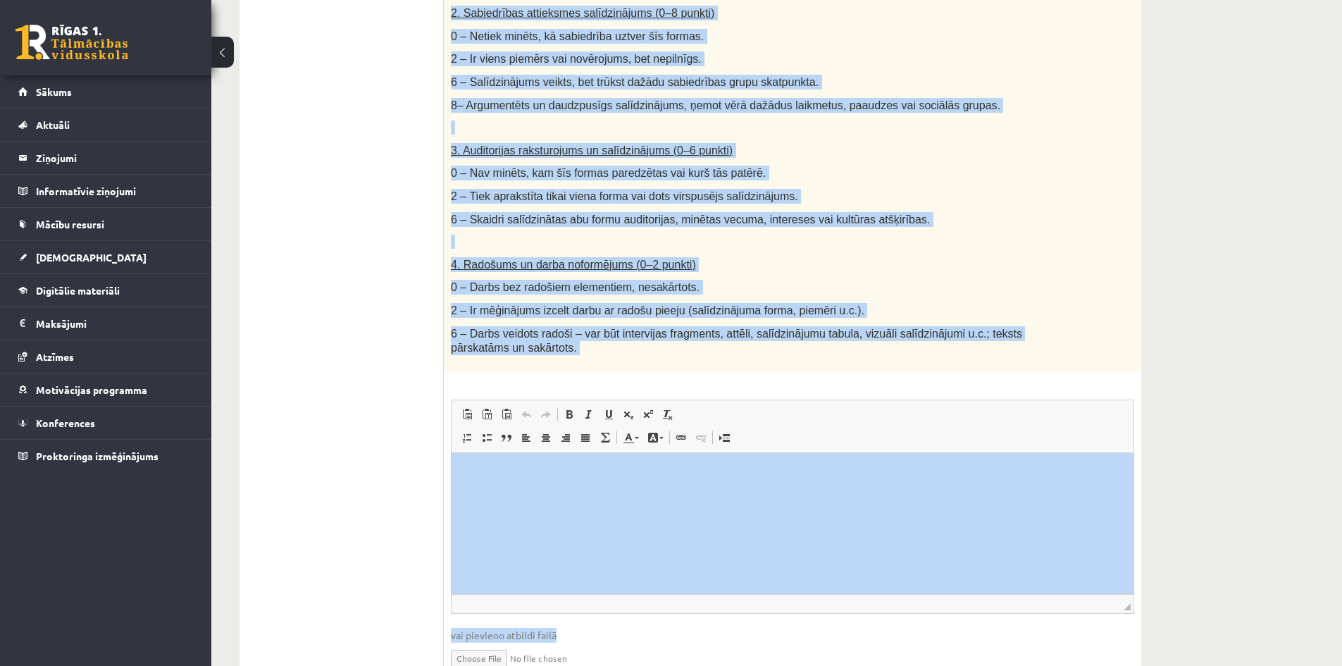
scroll to position [673, 0]
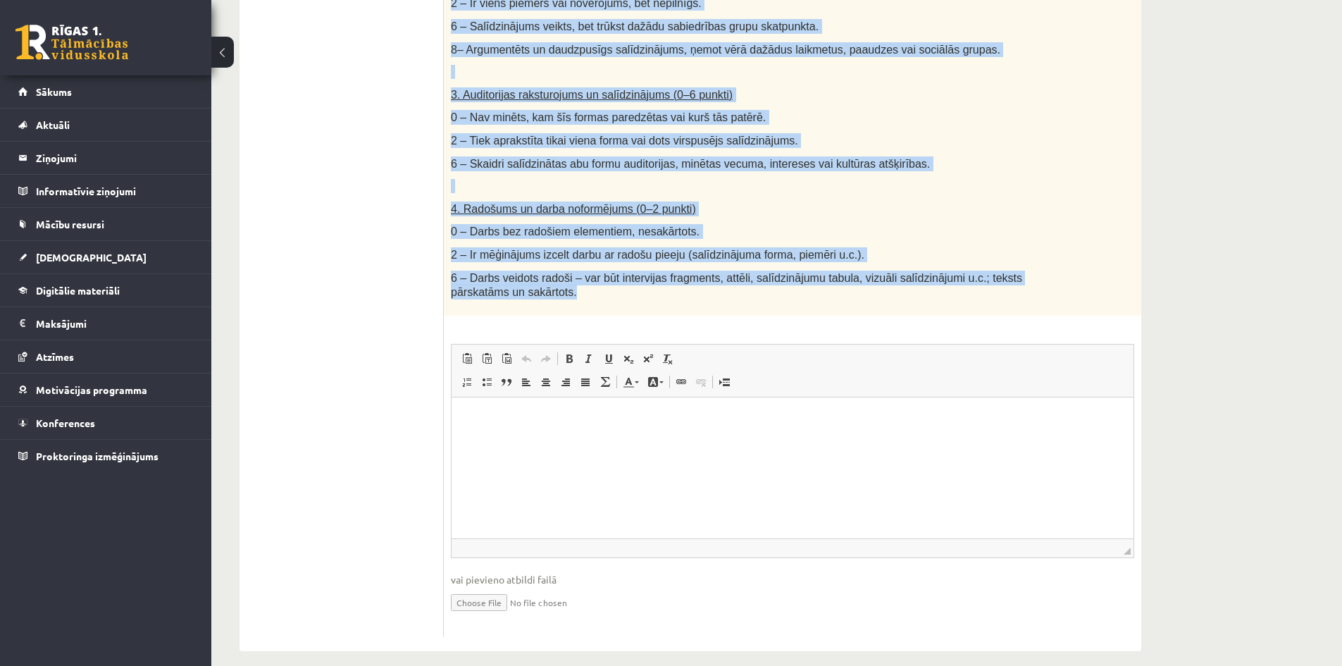
drag, startPoint x: 449, startPoint y: 165, endPoint x: 773, endPoint y: 280, distance: 343.0
copy div "Salīdzini divas kultūras izpausmes formas - Izvēlies vienu tradicionālu kultūra…"
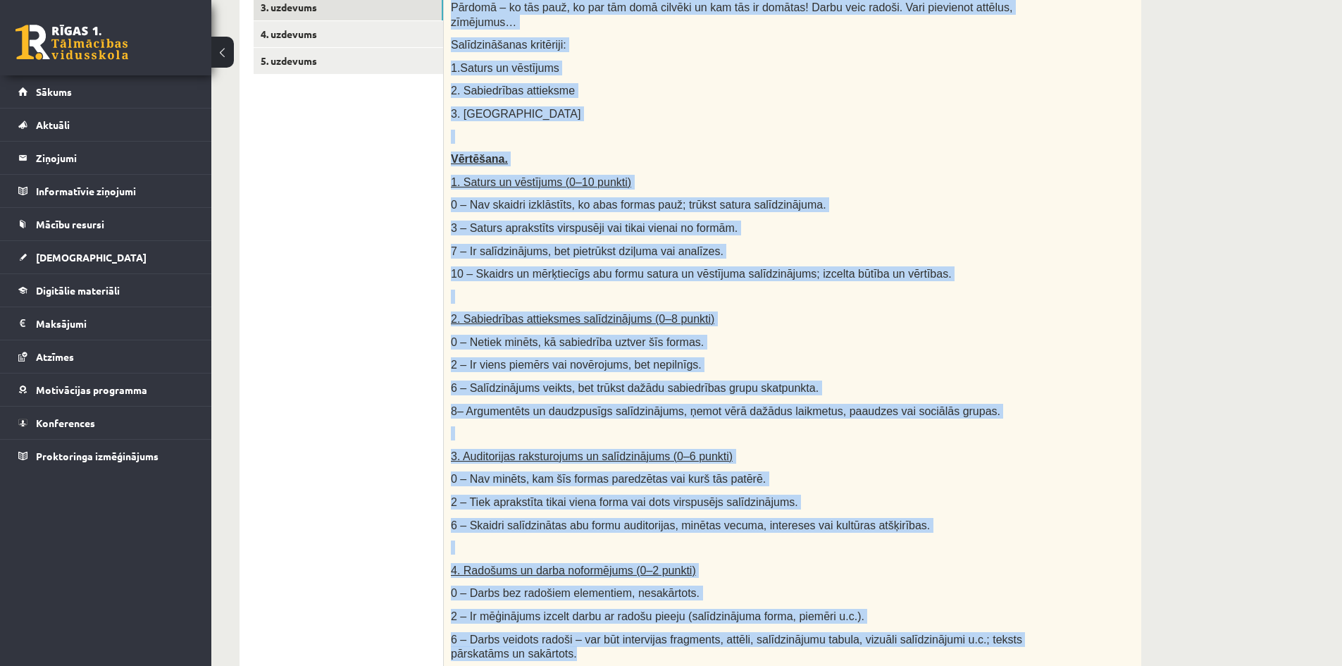
scroll to position [461, 0]
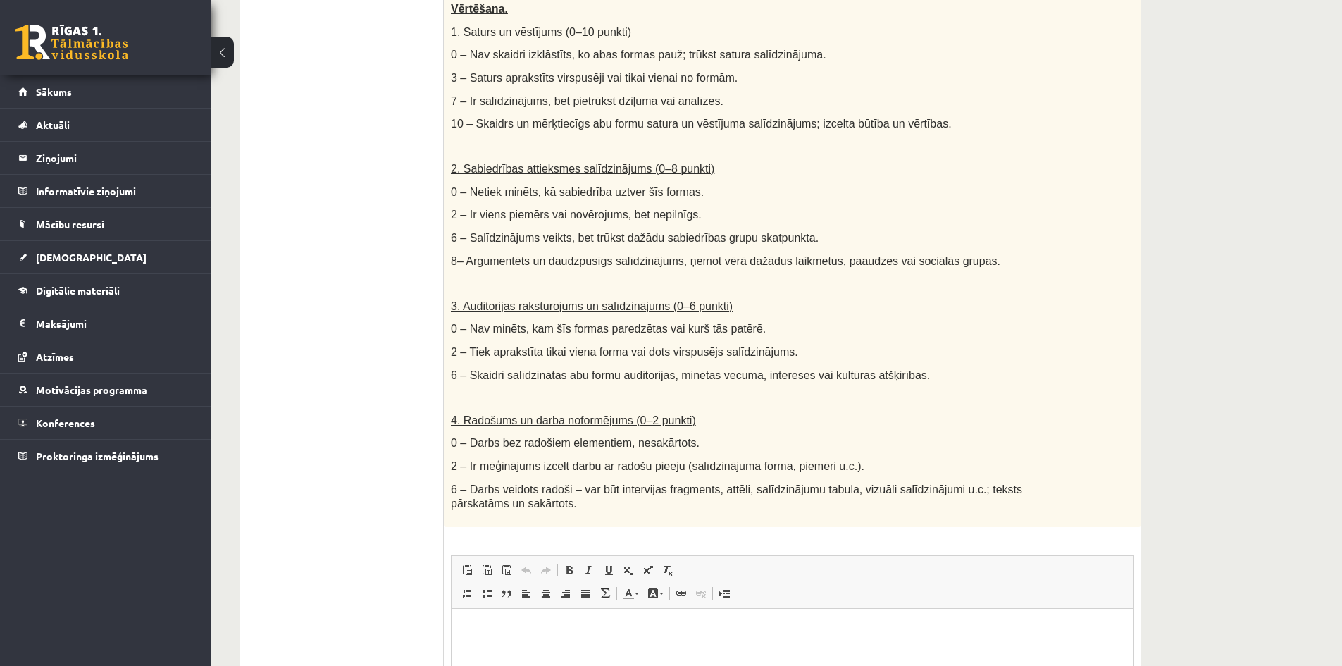
drag, startPoint x: 287, startPoint y: 365, endPoint x: 292, endPoint y: 371, distance: 7.6
click at [287, 365] on ul "1. uzdevums 2. uzdevums 3. uzdevums 4. uzdevums 5. uzdevums" at bounding box center [349, 320] width 190 height 1056
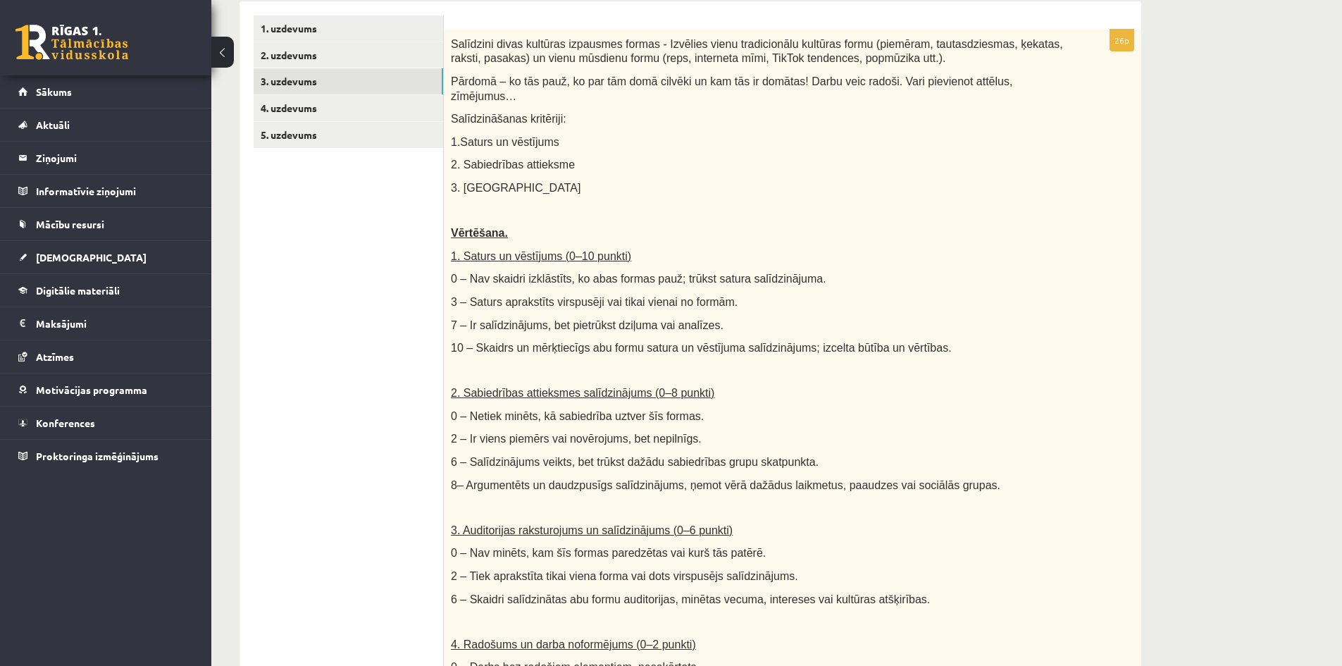
scroll to position [180, 0]
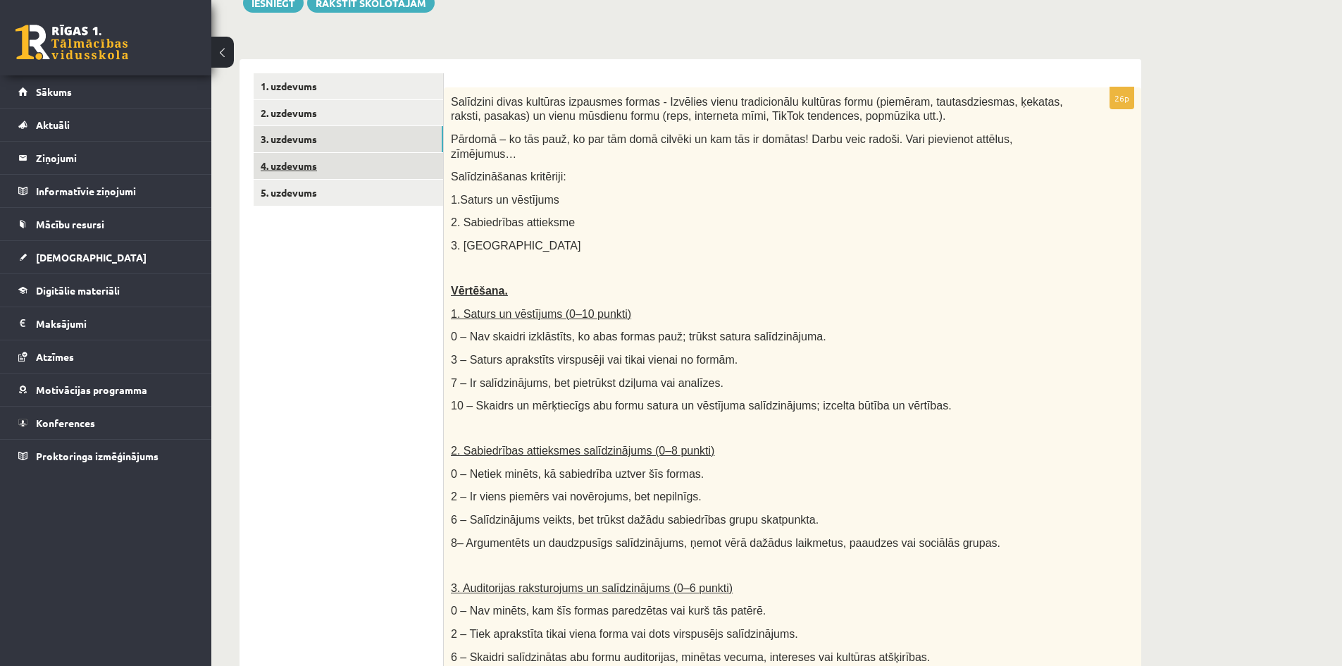
click at [333, 163] on link "4. uzdevums" at bounding box center [348, 166] width 189 height 26
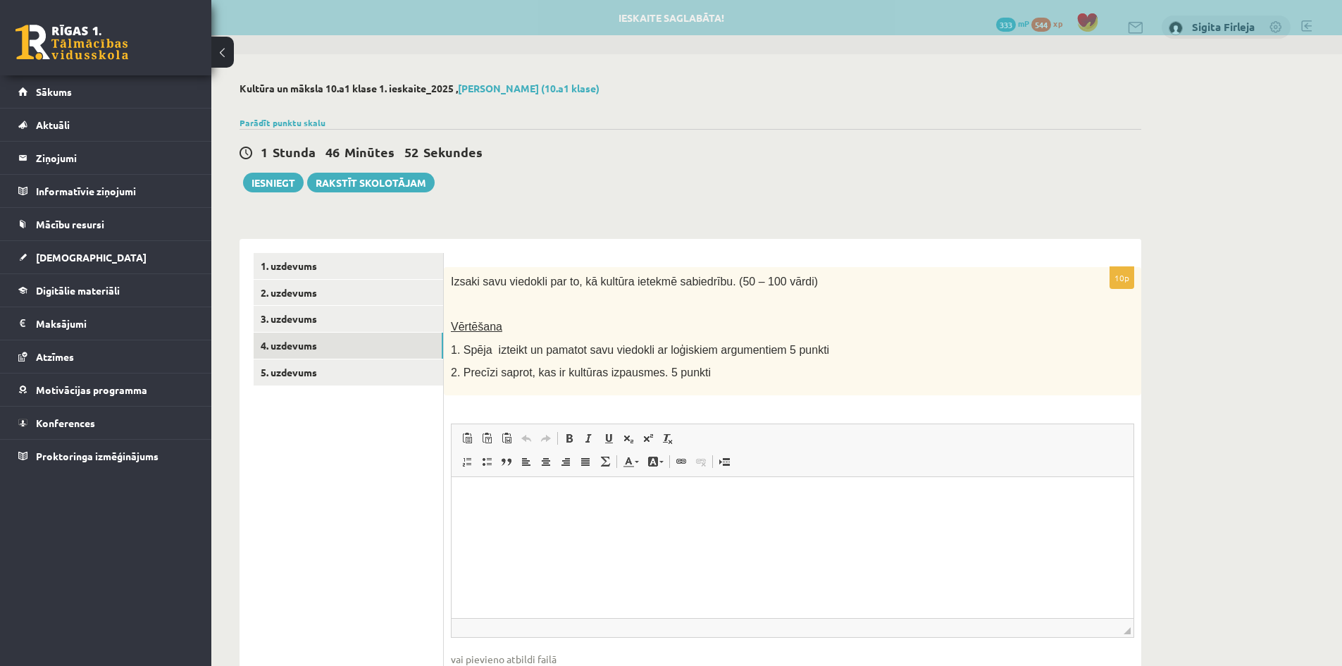
scroll to position [0, 0]
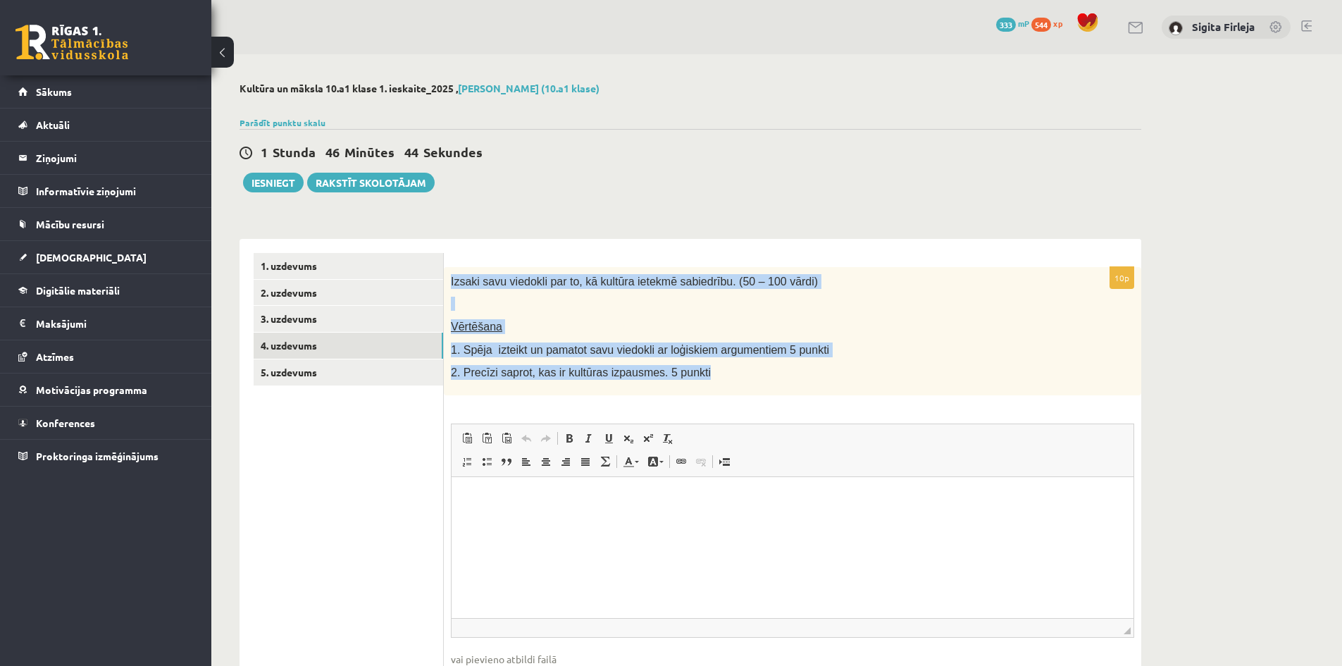
drag, startPoint x: 451, startPoint y: 279, endPoint x: 694, endPoint y: 381, distance: 264.2
click at [694, 381] on div "Izsaki savu viedokli par to, kā kultūra ietekmē sabiedrību. (50 – 100 vārdi) Vē…" at bounding box center [792, 331] width 697 height 128
copy div "Izsaki savu viedokli par to, kā kultūra ietekmē sabiedrību. (50 – 100 vārdi) Vē…"
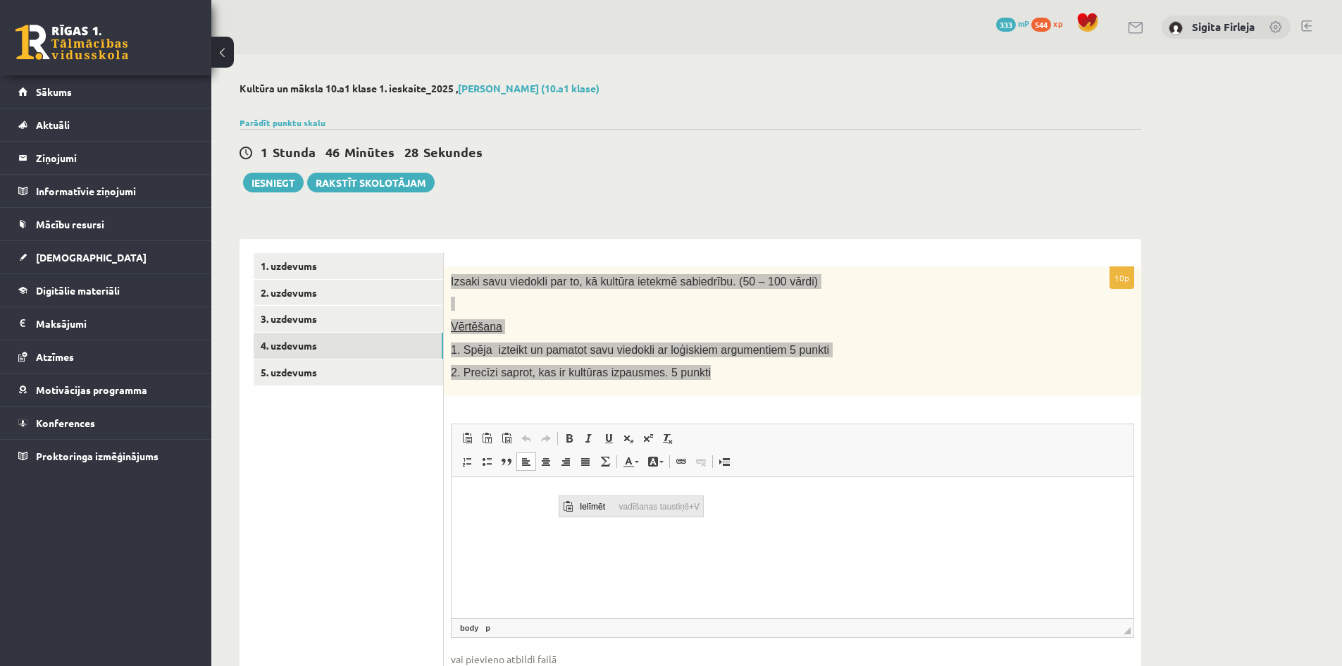
click at [585, 500] on span "Ielīmēt" at bounding box center [595, 505] width 39 height 20
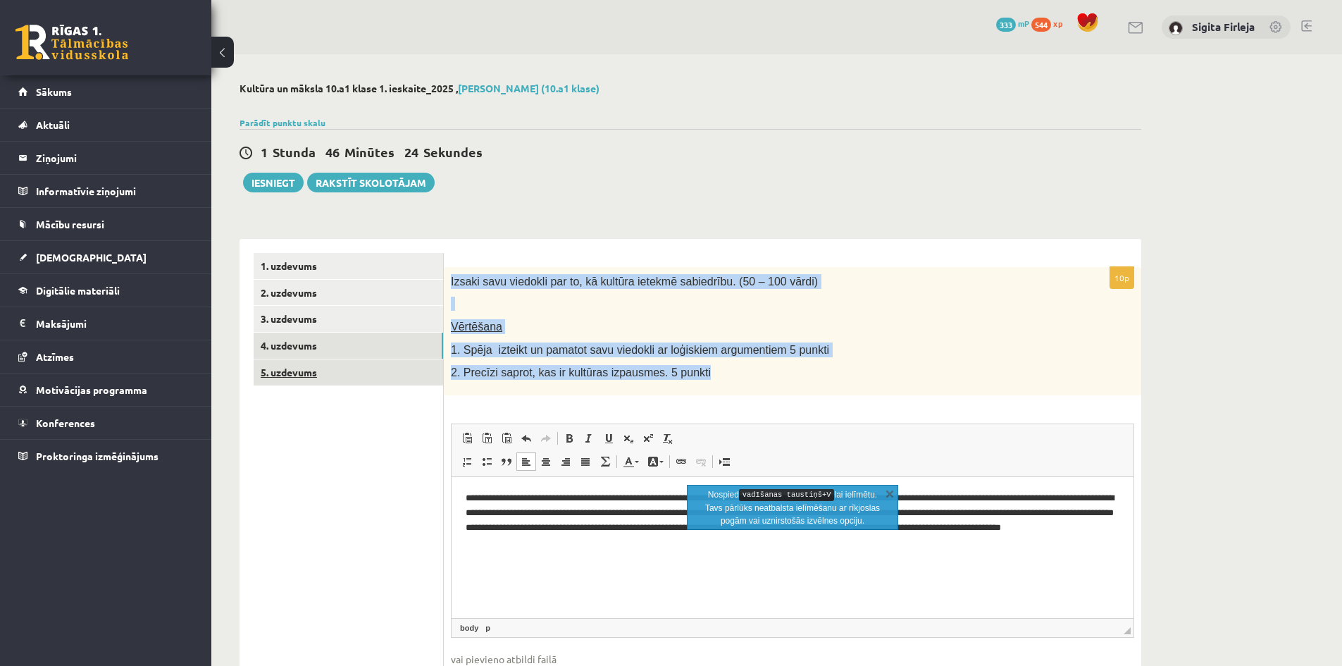
click at [304, 373] on link "5. uzdevums" at bounding box center [348, 372] width 189 height 26
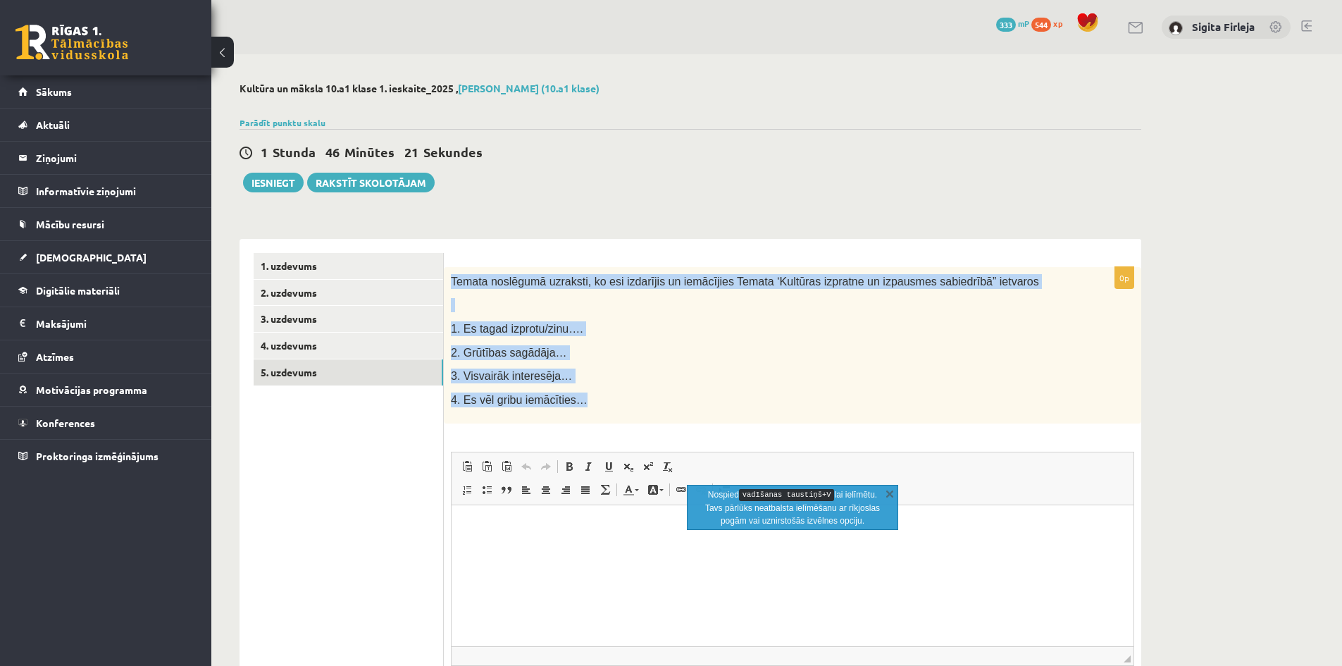
drag, startPoint x: 461, startPoint y: 280, endPoint x: 620, endPoint y: 405, distance: 202.2
click at [620, 405] on div "Temata noslēgumā uzraksti, ko esi izdarījis un iemācījies Temata ‘Kultūras izpr…" at bounding box center [792, 345] width 697 height 157
copy div "Temata noslēgumā uzraksti, ko esi izdarījis un iemācījies Temata ‘Kultūras izpr…"
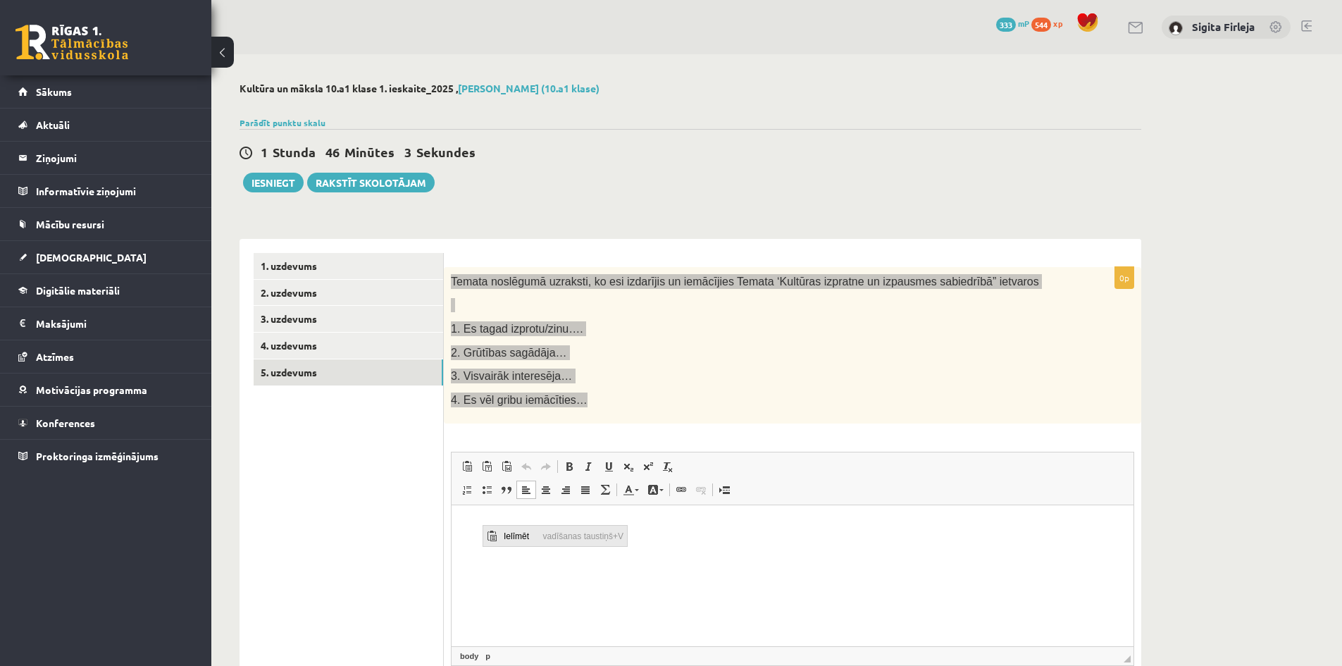
click at [509, 534] on span "Ielīmēt" at bounding box center [519, 535] width 39 height 20
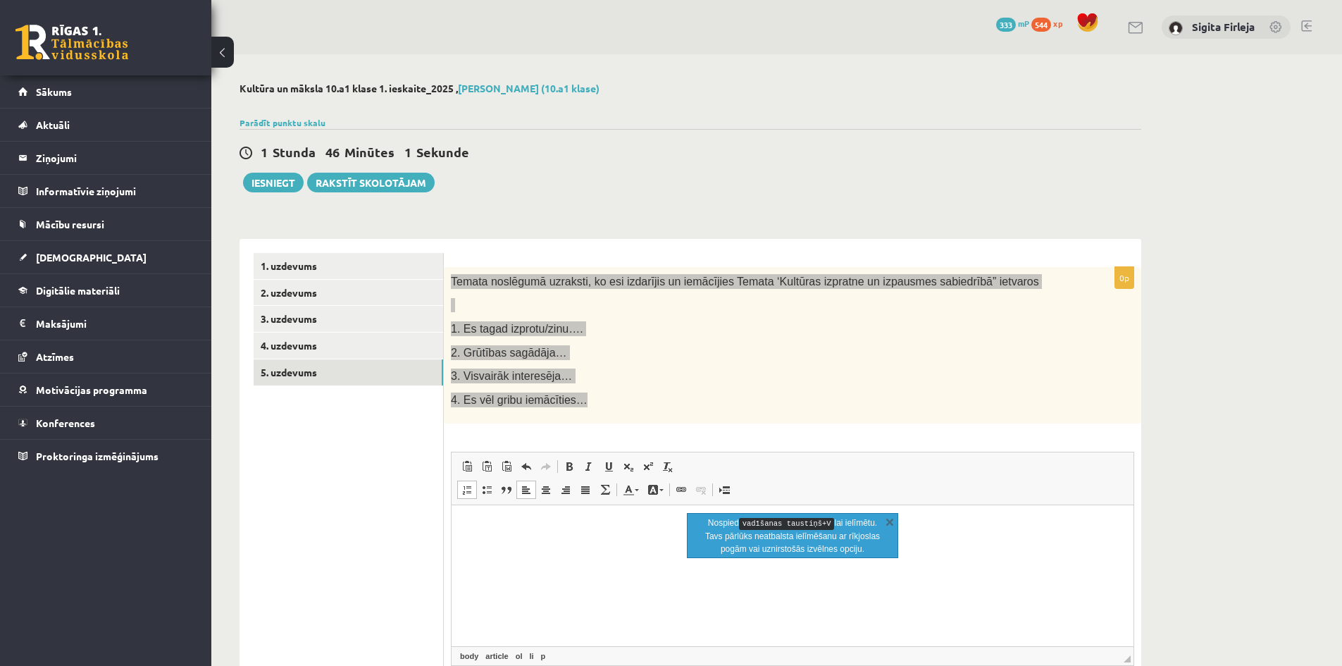
scroll to position [1, 0]
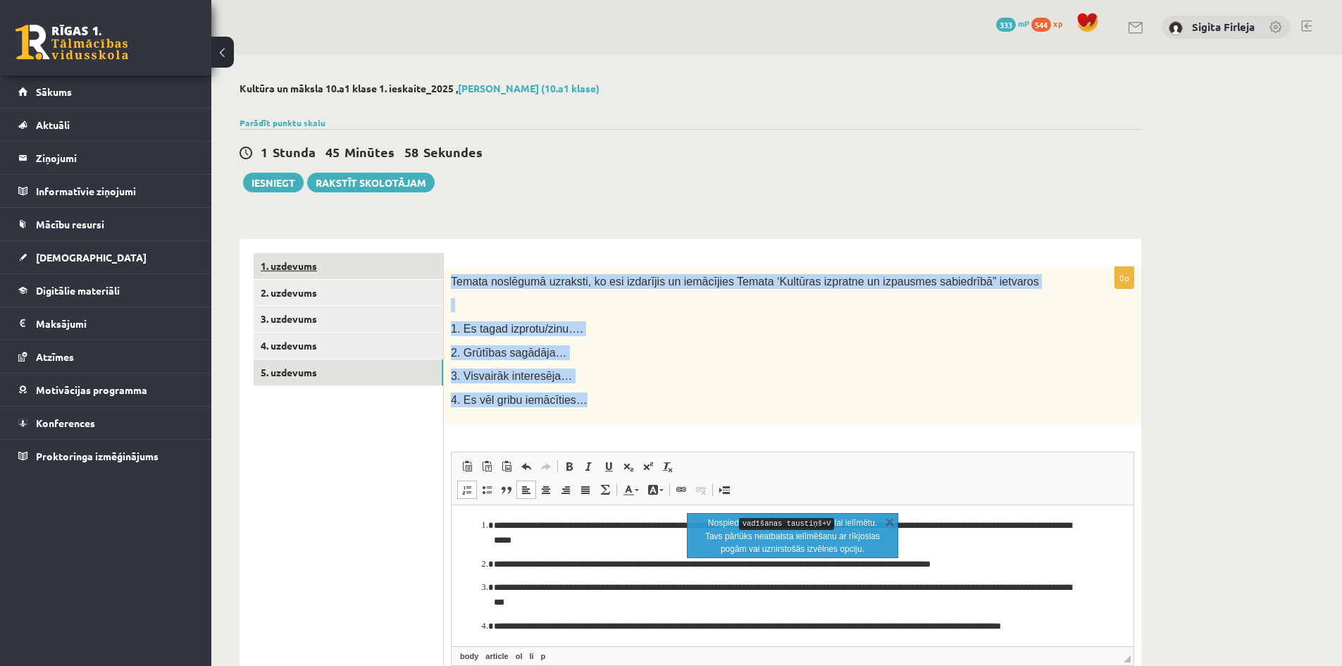
click at [310, 268] on link "1. uzdevums" at bounding box center [348, 266] width 189 height 26
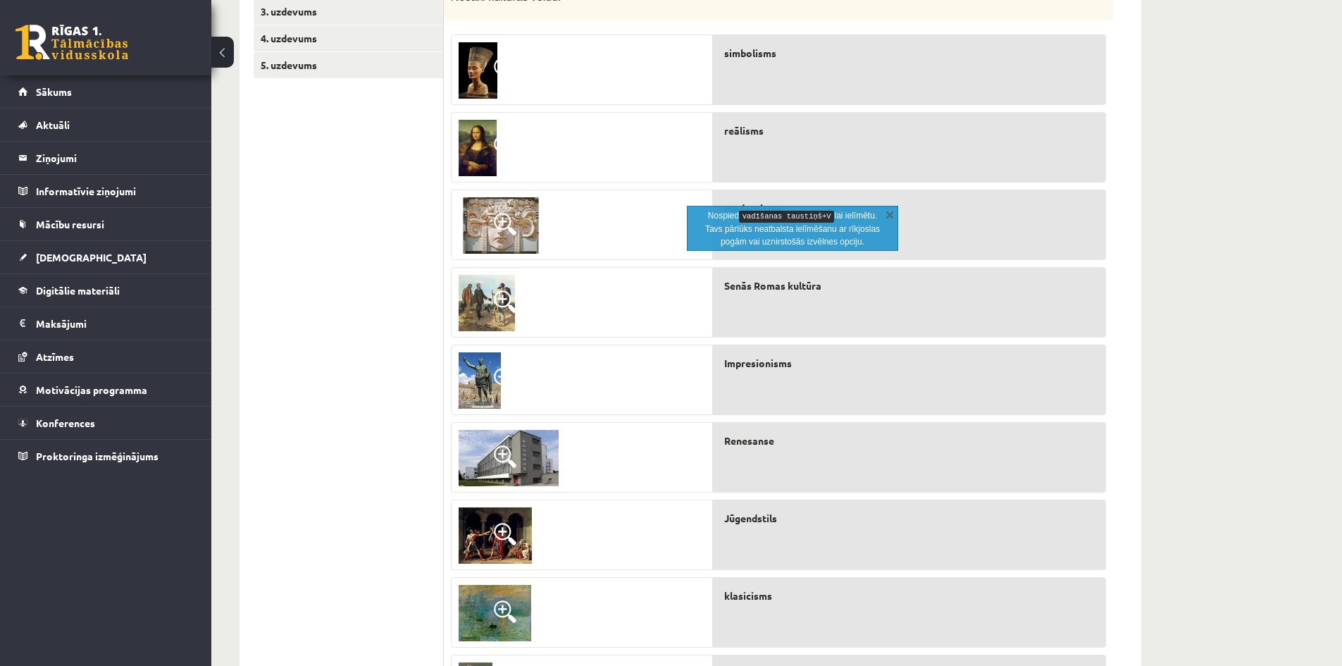
scroll to position [282, 0]
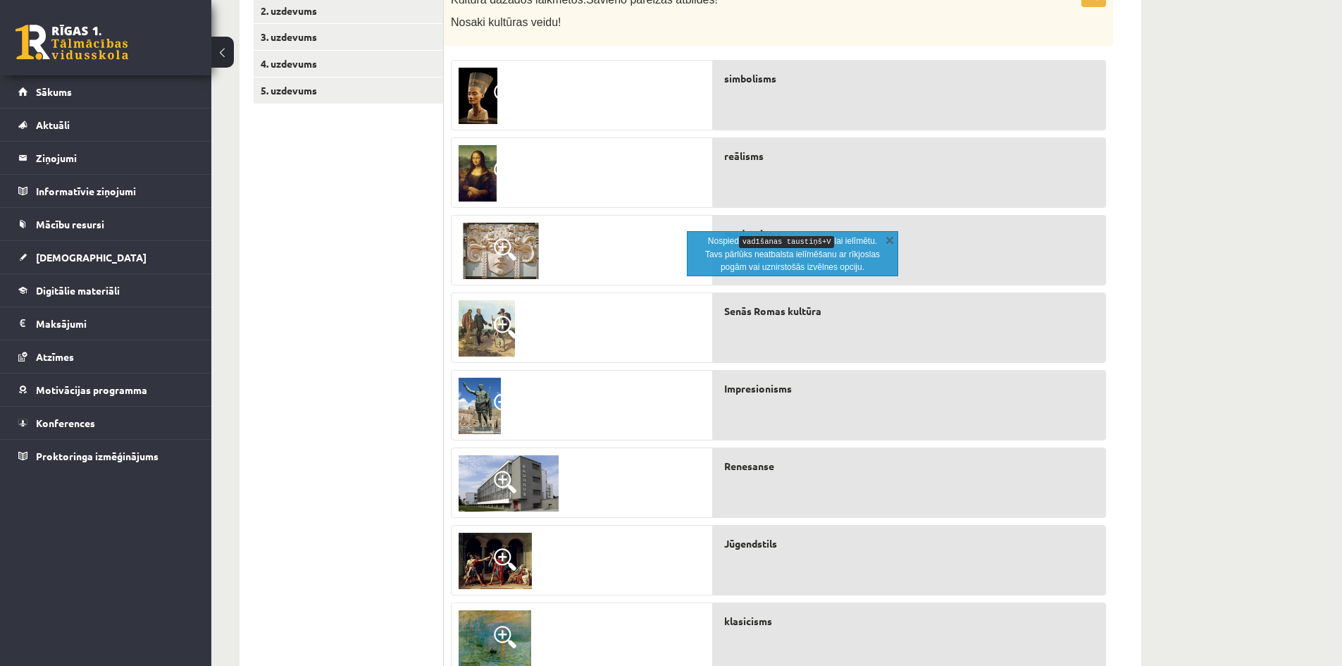
click at [1247, 324] on div "**********" at bounding box center [776, 325] width 1130 height 1104
click at [890, 238] on link "X" at bounding box center [889, 239] width 14 height 14
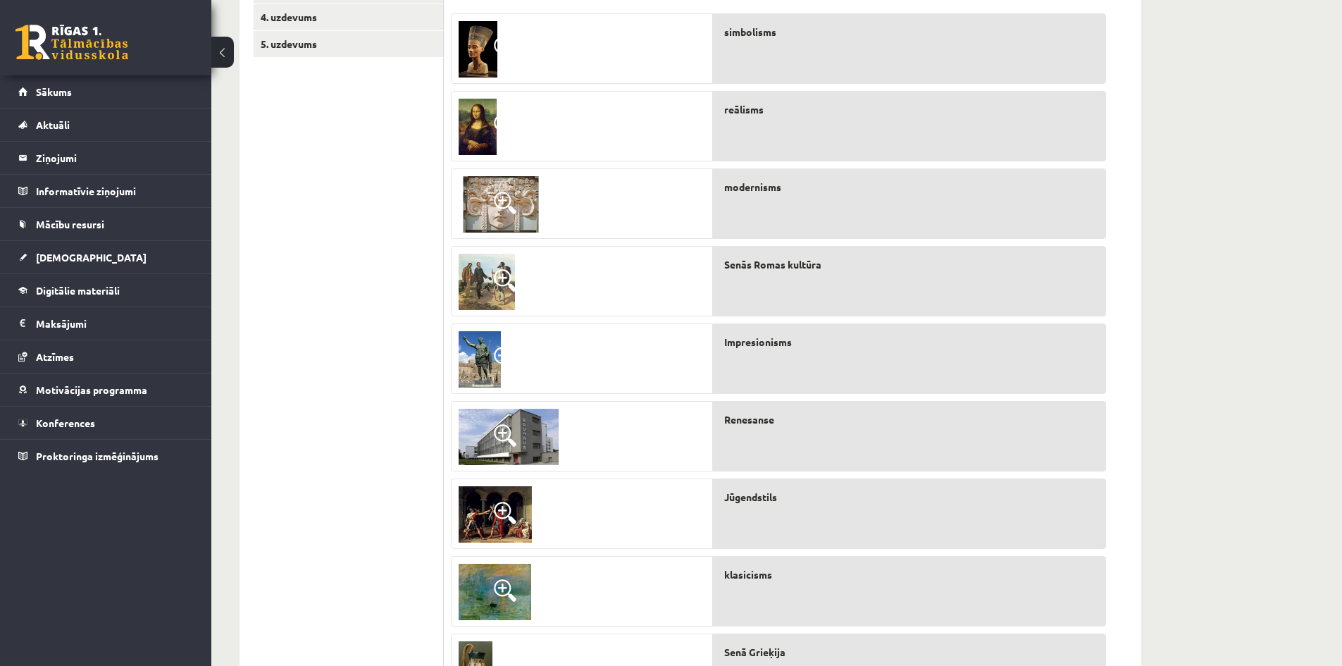
scroll to position [354, 0]
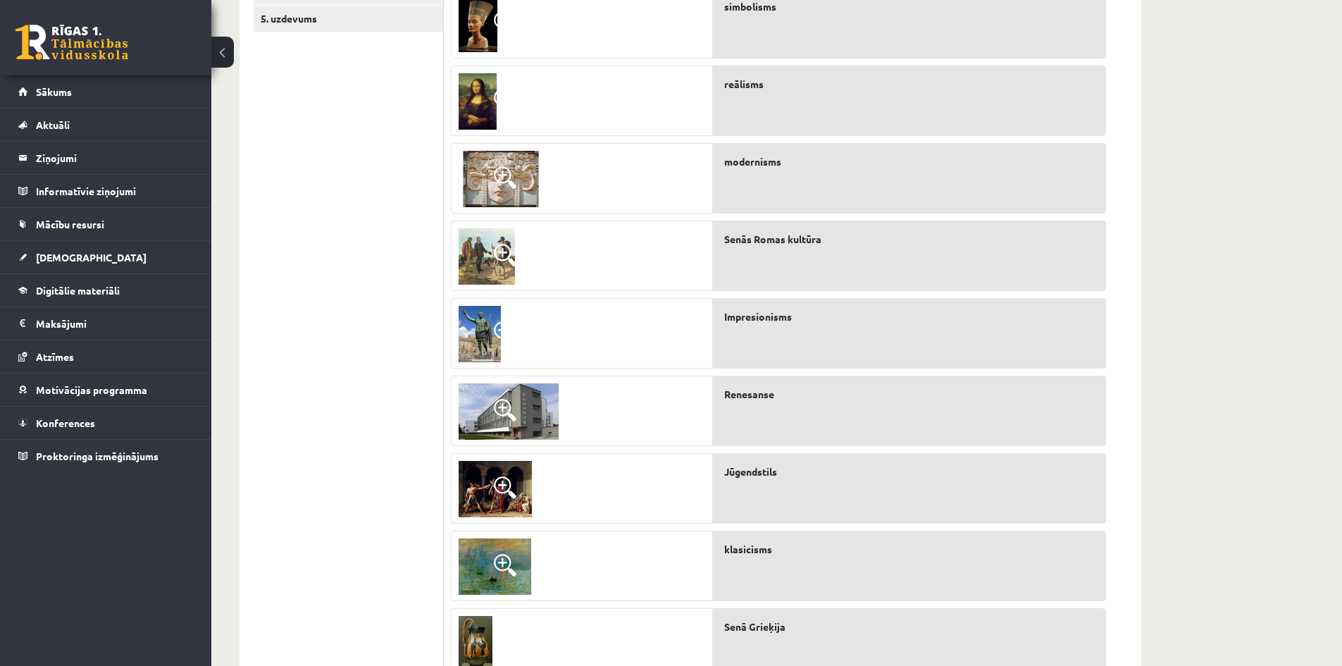
drag, startPoint x: 782, startPoint y: 270, endPoint x: 760, endPoint y: 268, distance: 22.6
click at [760, 268] on div "Senās Romas kultūra" at bounding box center [909, 255] width 393 height 70
drag, startPoint x: 760, startPoint y: 268, endPoint x: 698, endPoint y: 265, distance: 62.0
click at [698, 265] on fieldset "simbolisms reālisms modernisms Senās Romas kultūra Impresionisms Renesanse Jūge…" at bounding box center [778, 368] width 655 height 775
click at [698, 265] on div at bounding box center [581, 256] width 261 height 70
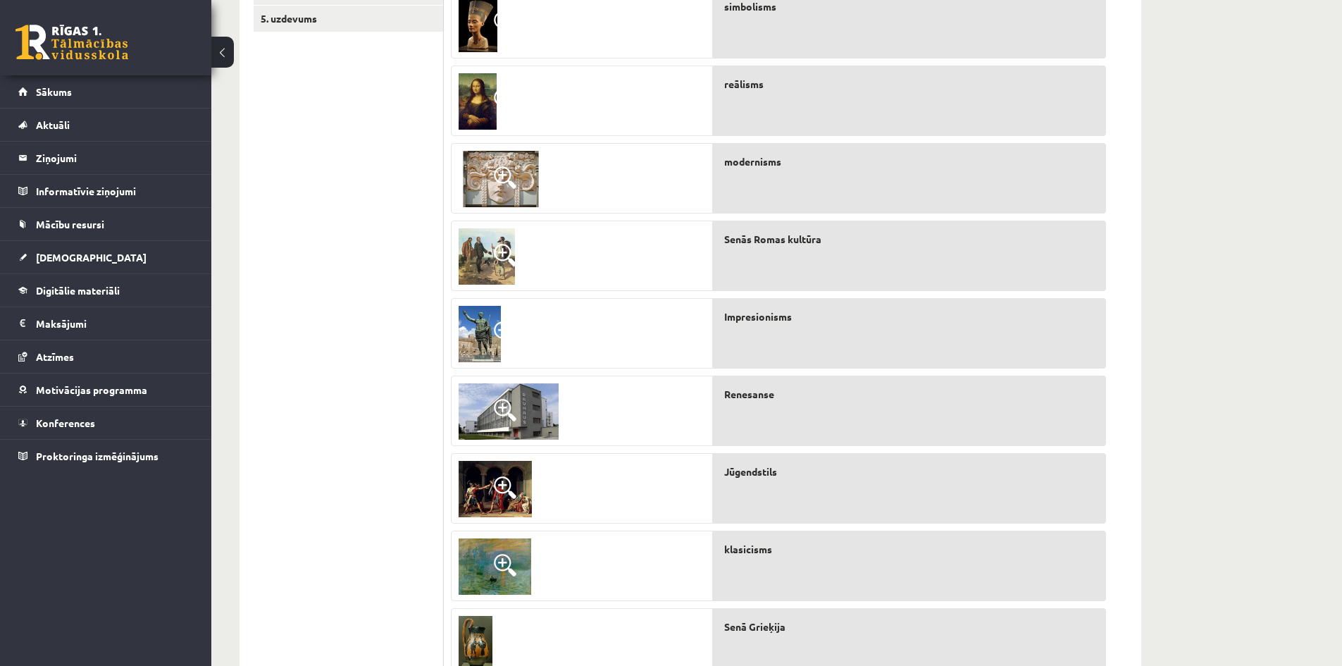
click at [768, 268] on div "Senās Romas kultūra" at bounding box center [909, 255] width 393 height 70
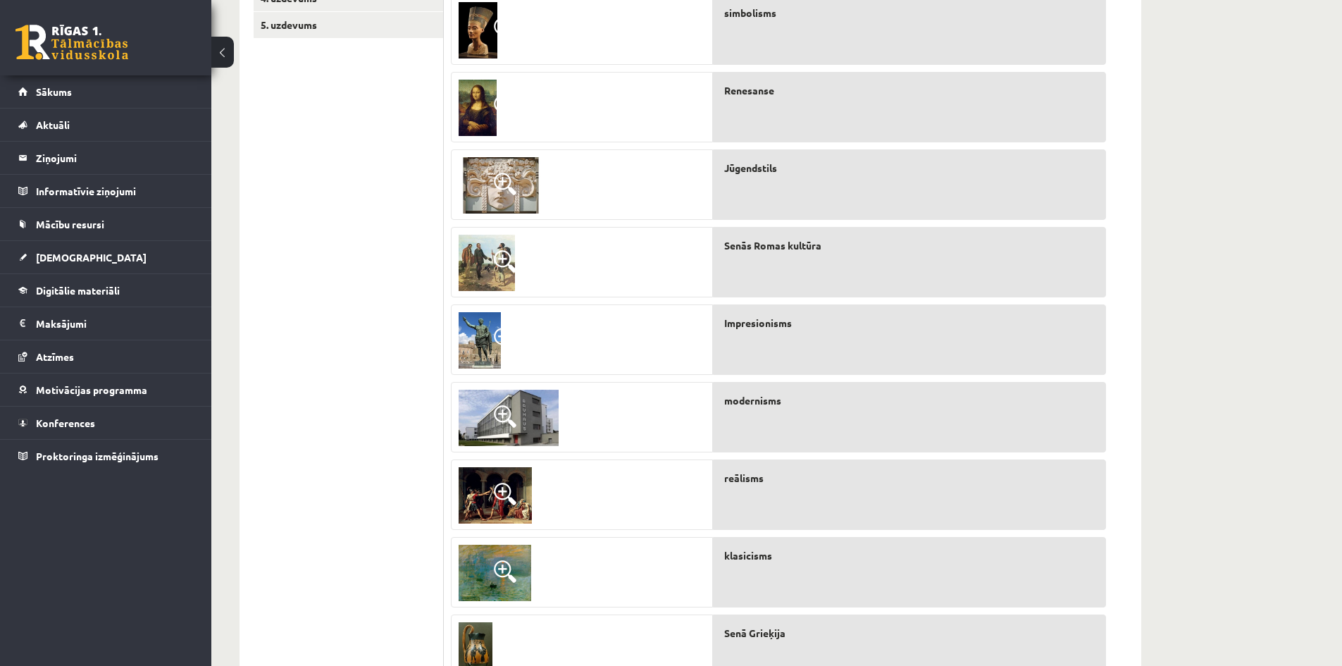
scroll to position [494, 0]
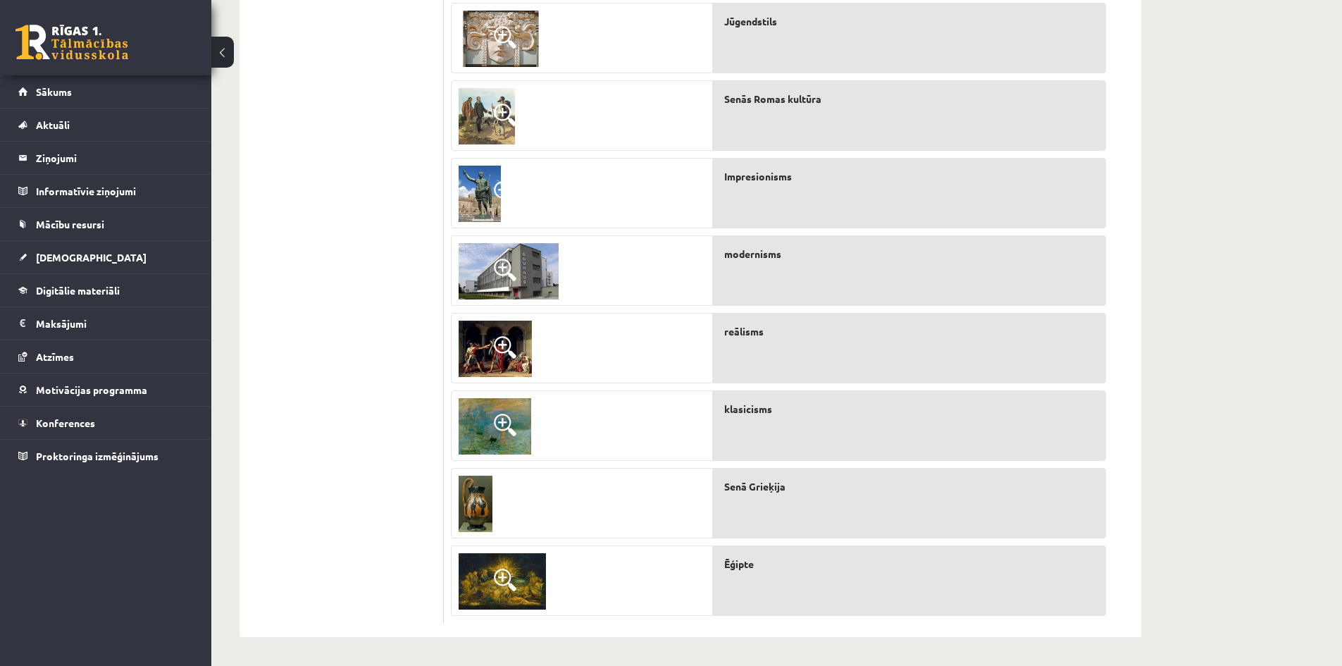
click at [501, 577] on span at bounding box center [505, 579] width 23 height 23
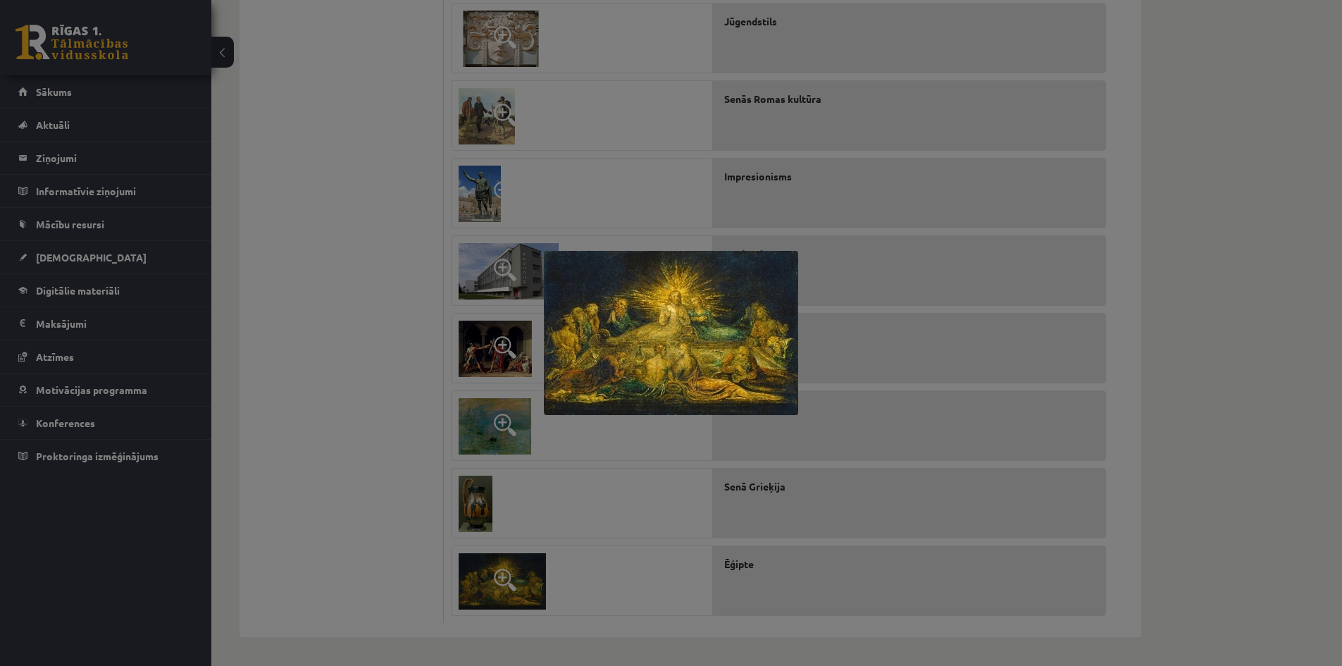
click at [641, 532] on div at bounding box center [671, 333] width 1342 height 666
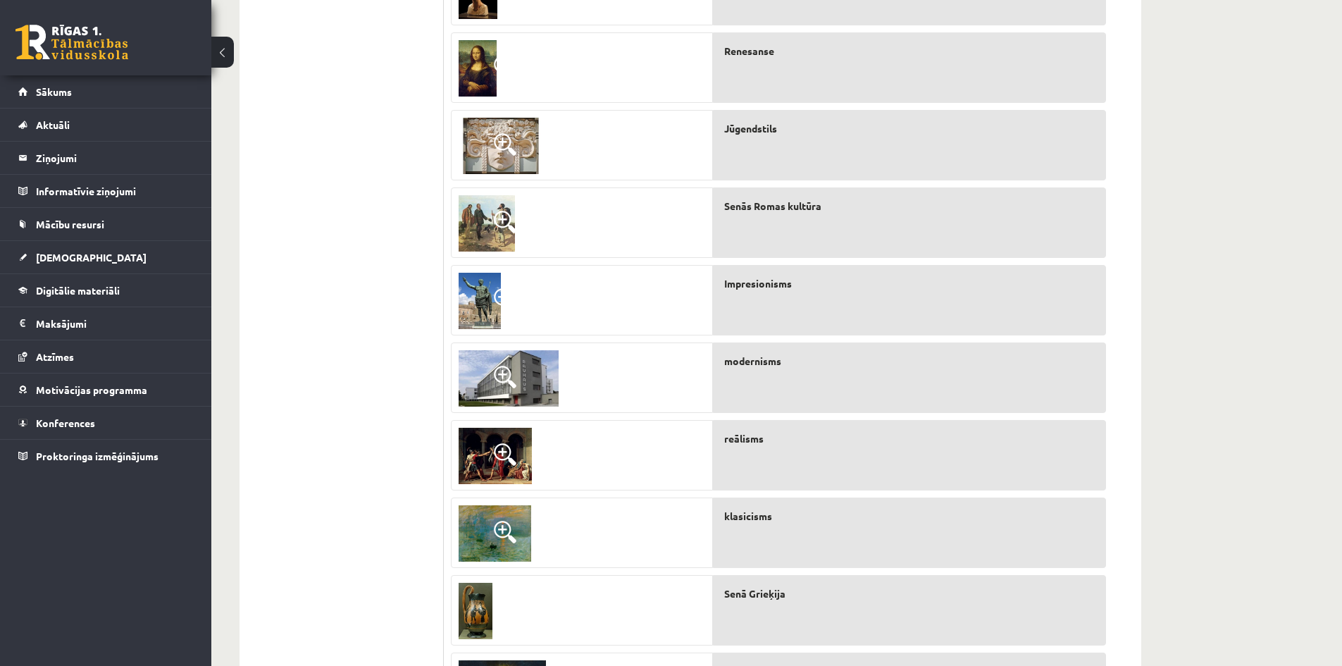
scroll to position [354, 0]
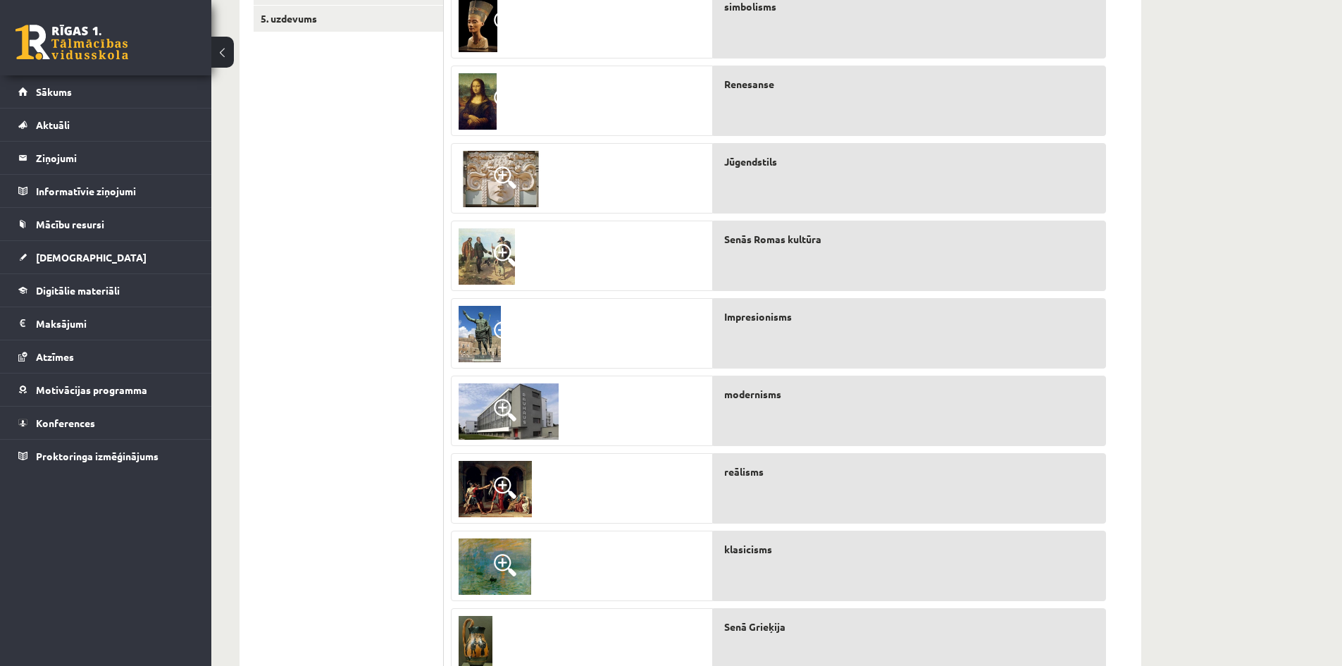
click at [477, 20] on img at bounding box center [477, 24] width 39 height 56
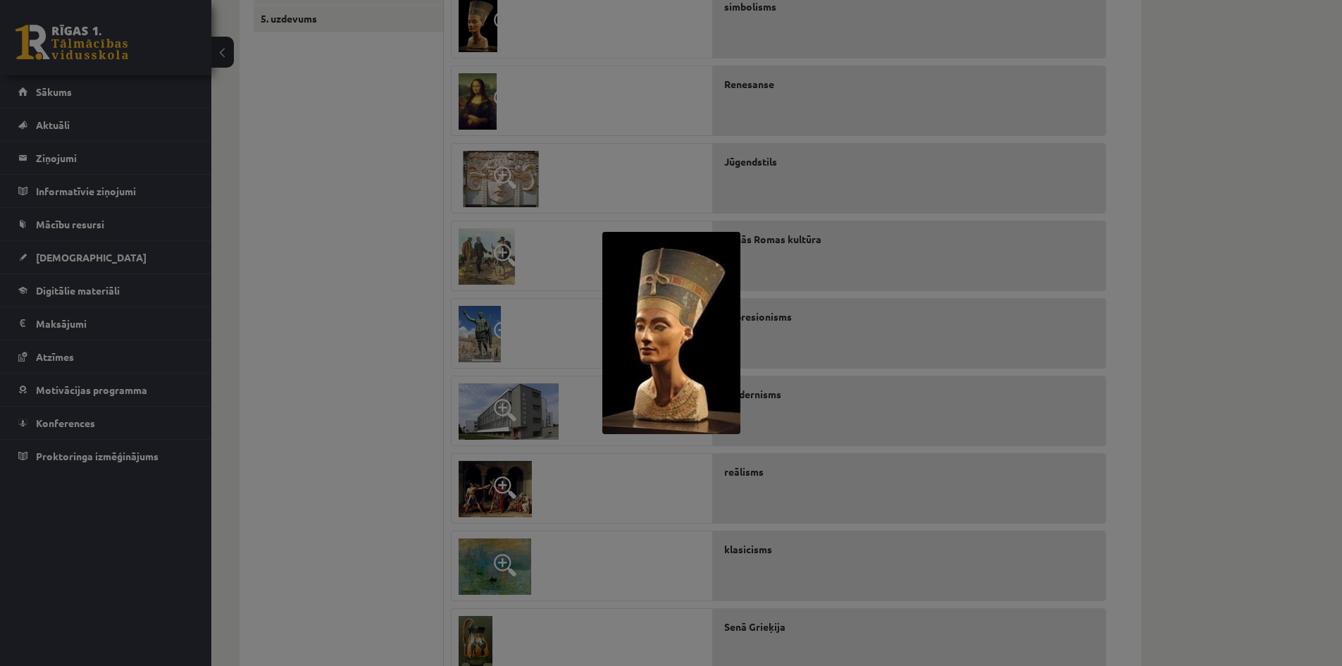
click at [621, 130] on div at bounding box center [671, 333] width 1342 height 666
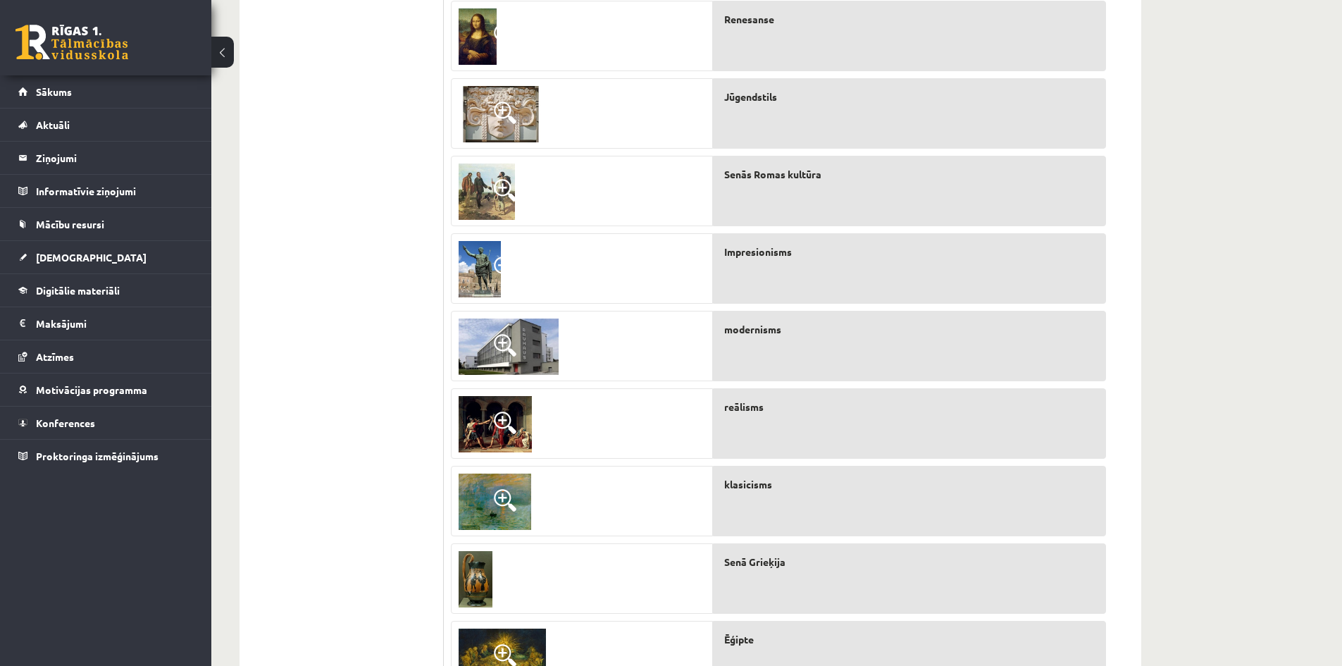
scroll to position [424, 0]
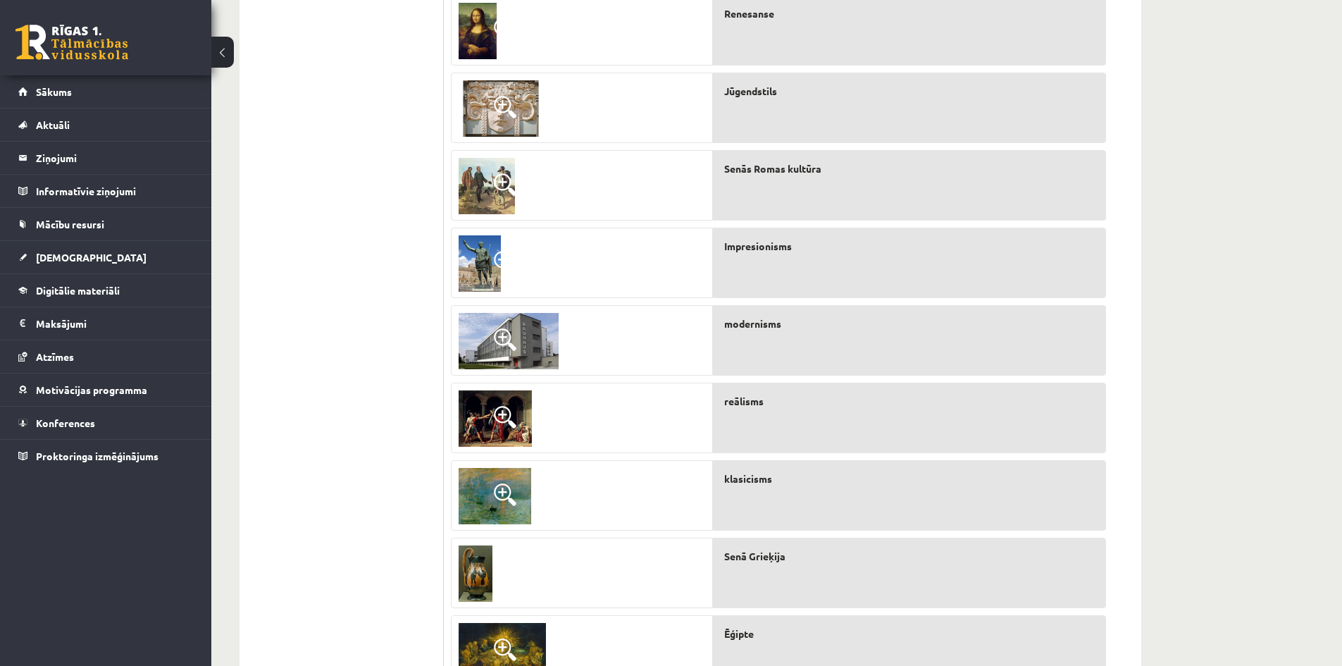
click at [499, 416] on span at bounding box center [505, 417] width 23 height 23
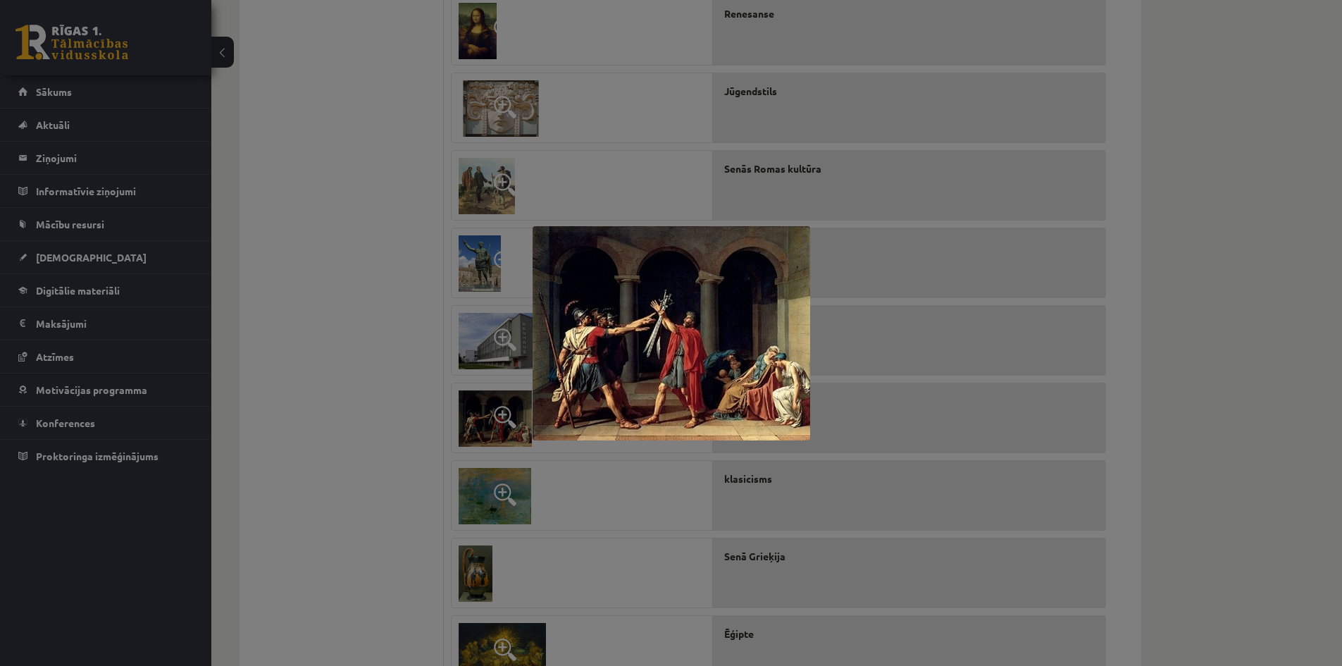
click at [604, 438] on img at bounding box center [670, 333] width 277 height 214
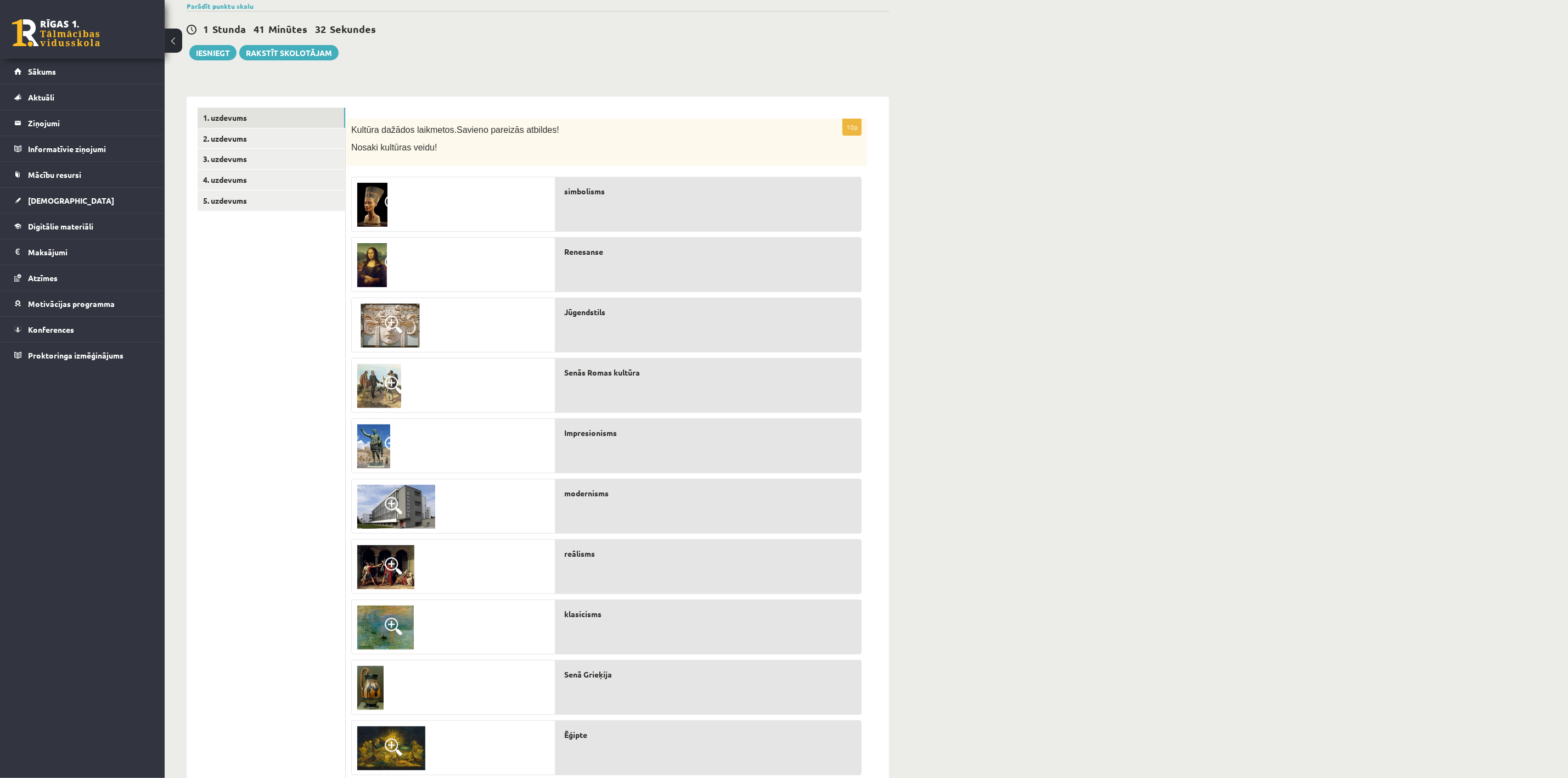
scroll to position [126, 0]
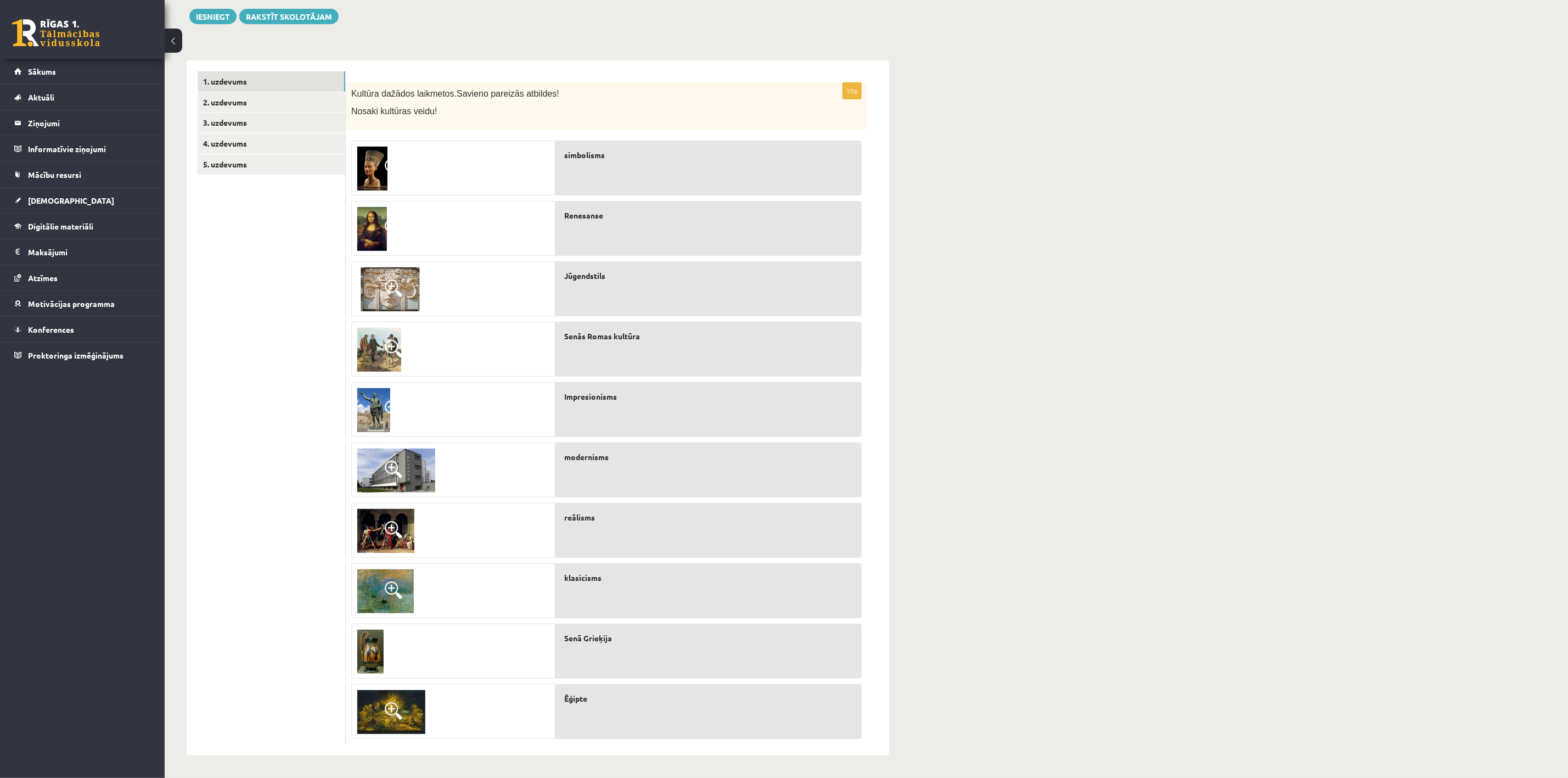
click at [1045, 291] on div "**********" at bounding box center [866, 347] width 1404 height 861
drag, startPoint x: 1093, startPoint y: 291, endPoint x: 1034, endPoint y: 458, distance: 177.1
click at [1034, 458] on div "**********" at bounding box center [866, 347] width 1404 height 861
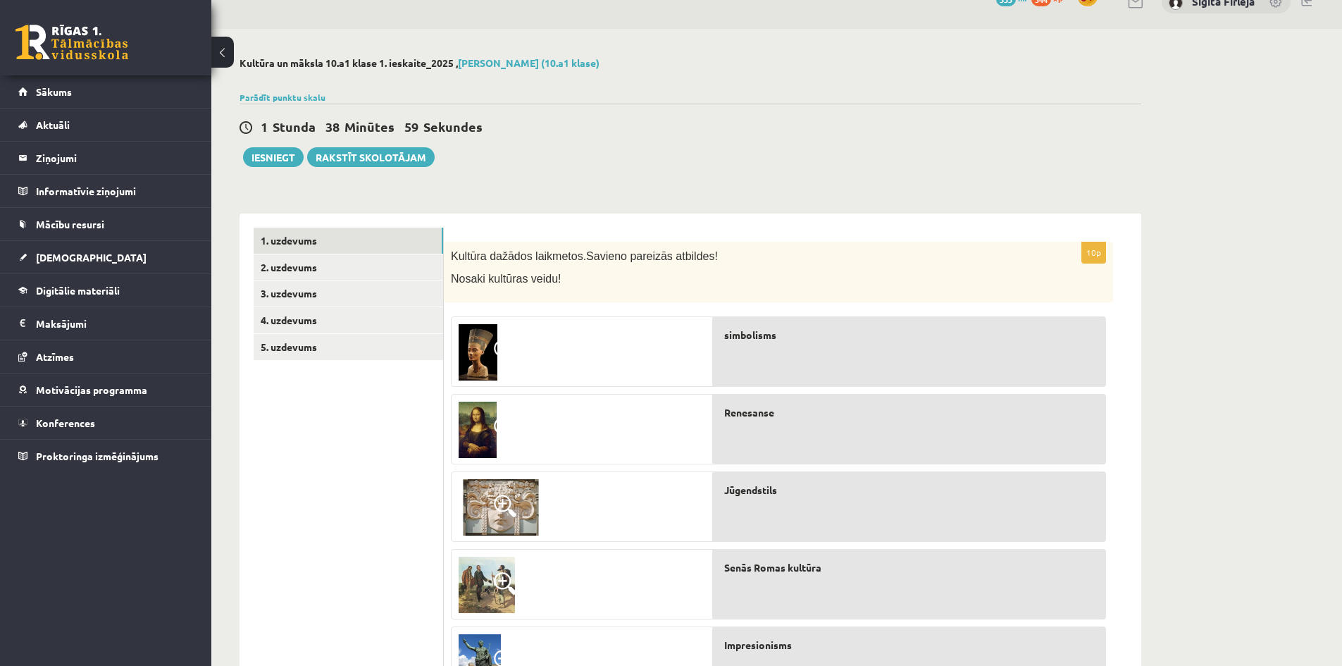
scroll to position [0, 0]
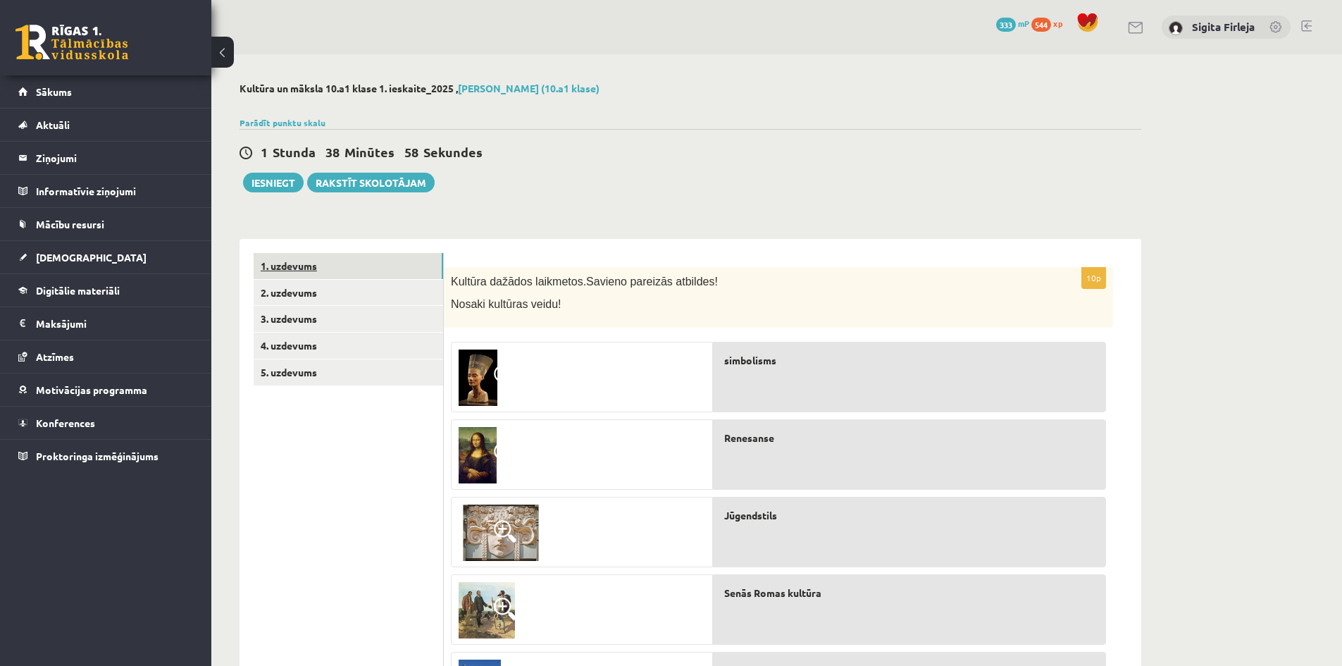
click at [301, 267] on link "1. uzdevums" at bounding box center [348, 266] width 189 height 26
click at [334, 293] on link "2. uzdevums" at bounding box center [348, 293] width 189 height 26
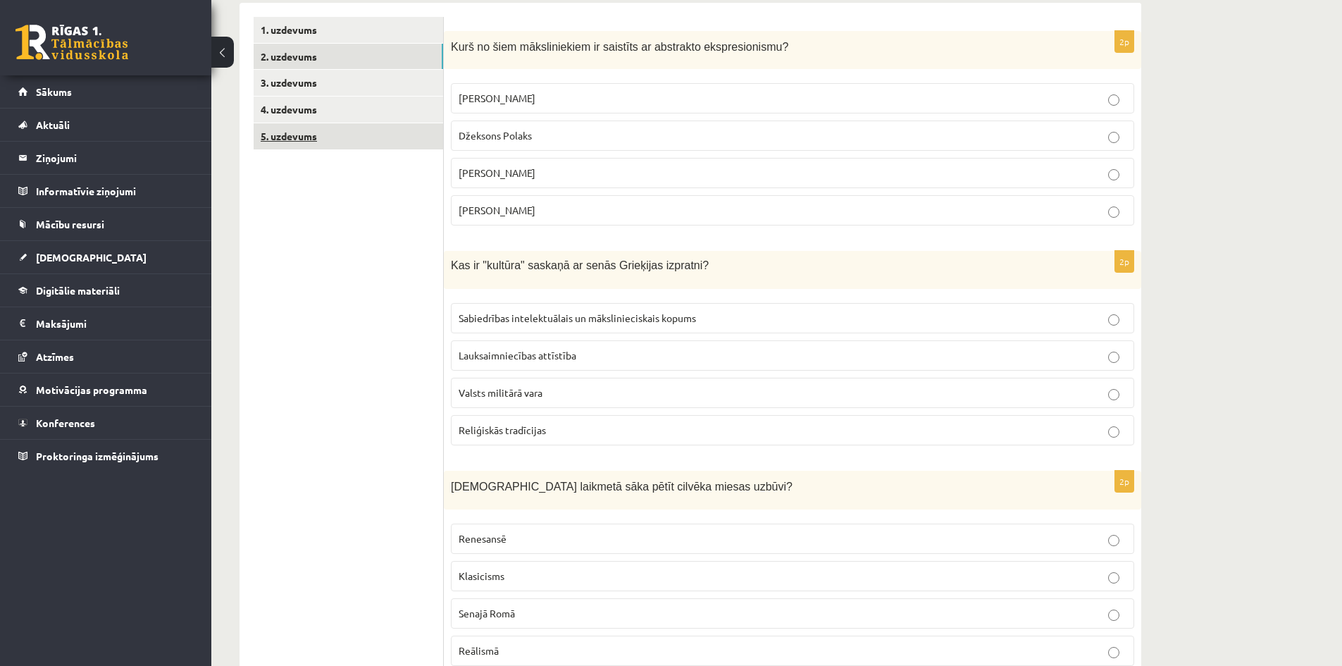
scroll to position [211, 0]
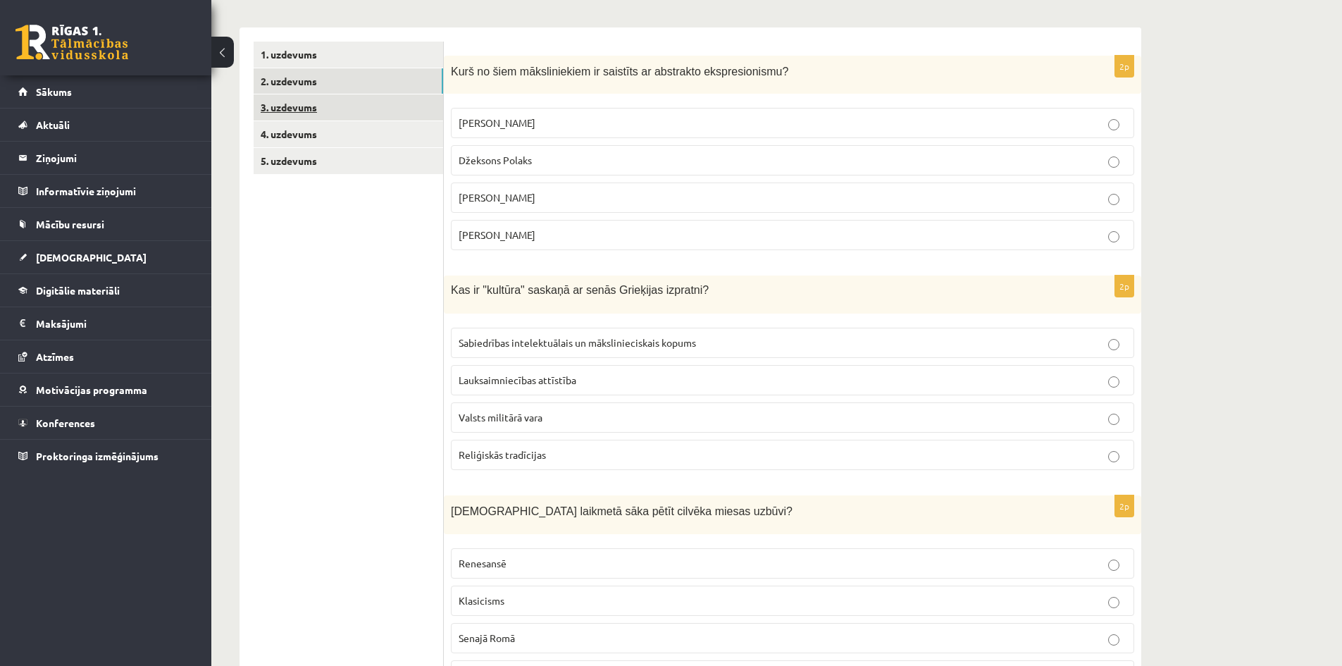
click at [301, 110] on link "3. uzdevums" at bounding box center [348, 107] width 189 height 26
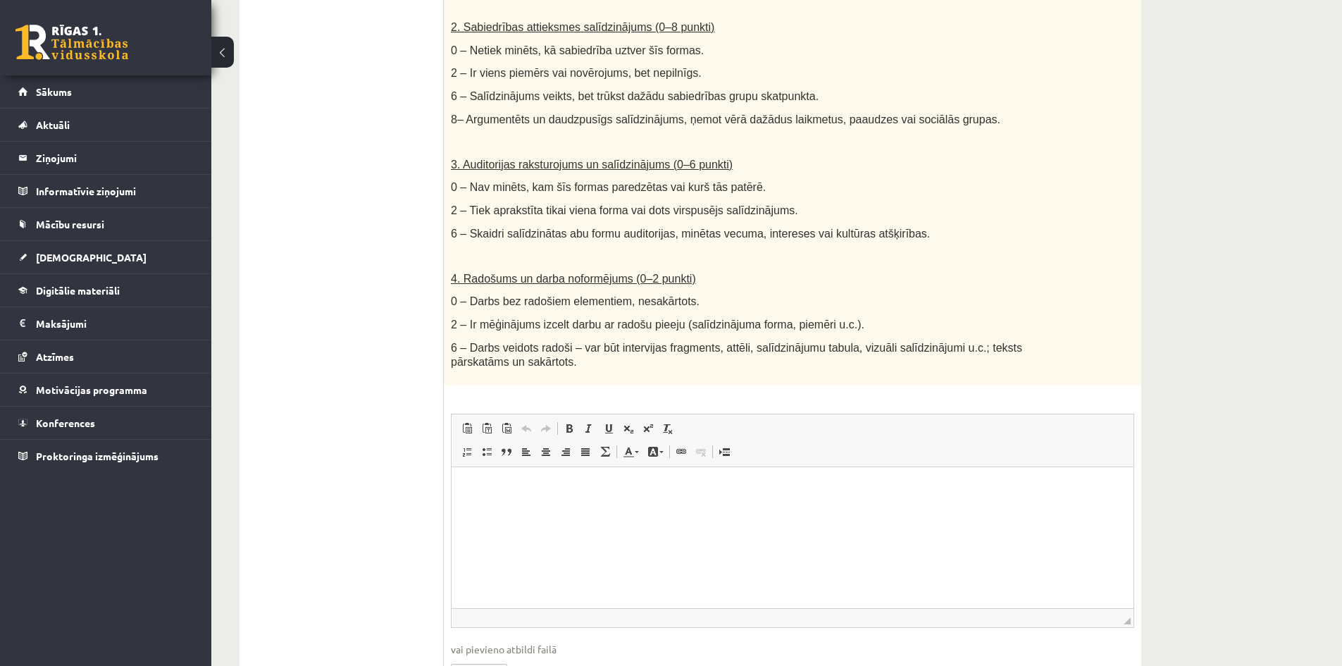
scroll to position [673, 0]
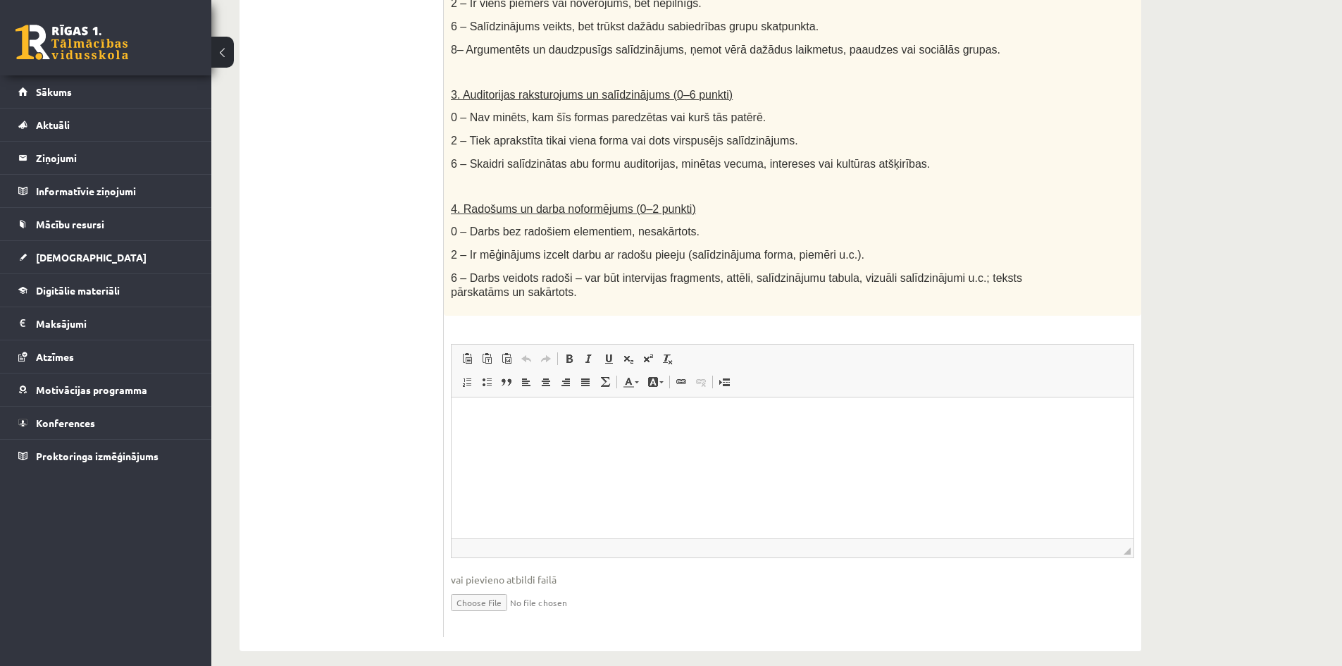
click at [500, 587] on input "file" at bounding box center [792, 601] width 683 height 29
type input "**********"
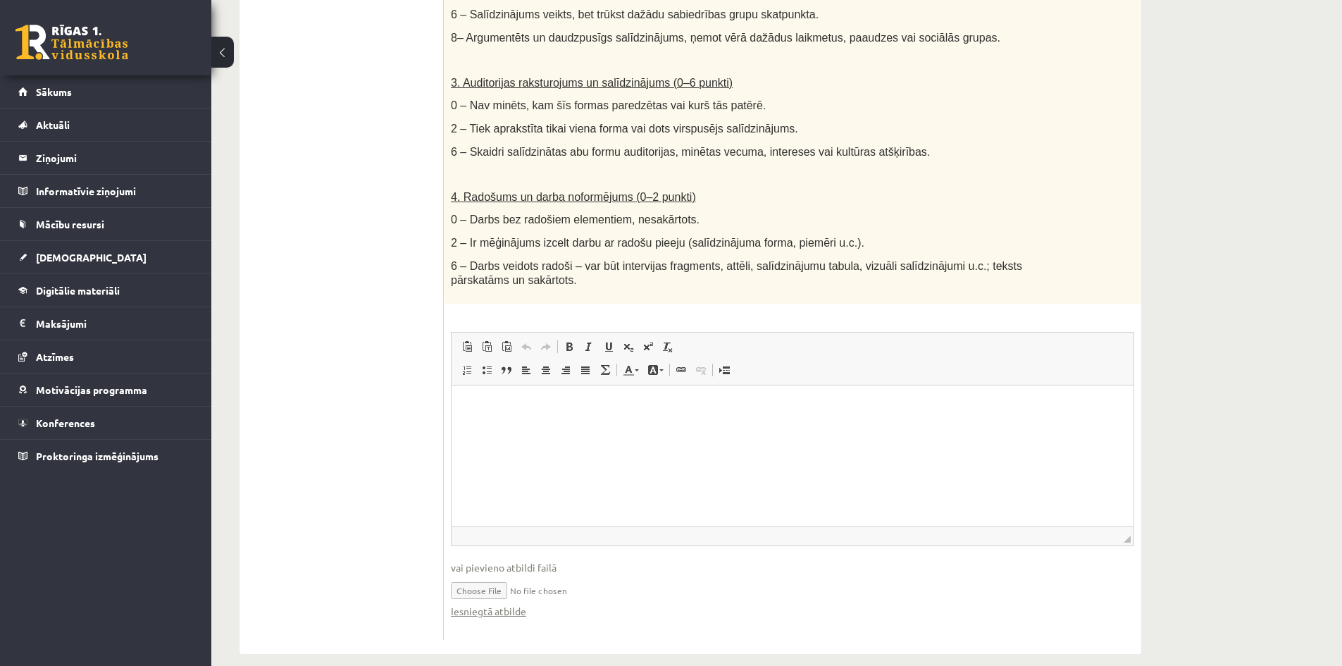
scroll to position [687, 0]
click at [478, 601] on link "Iesniegtā atbilde" at bounding box center [488, 608] width 75 height 15
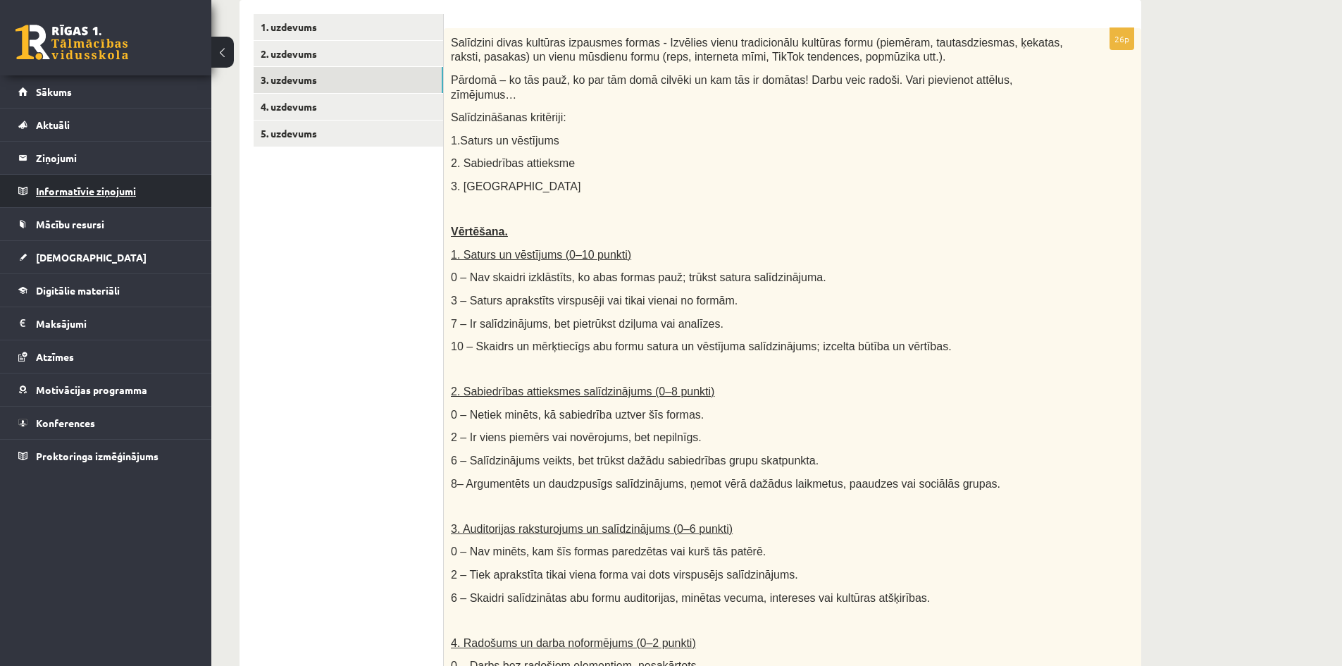
scroll to position [54, 0]
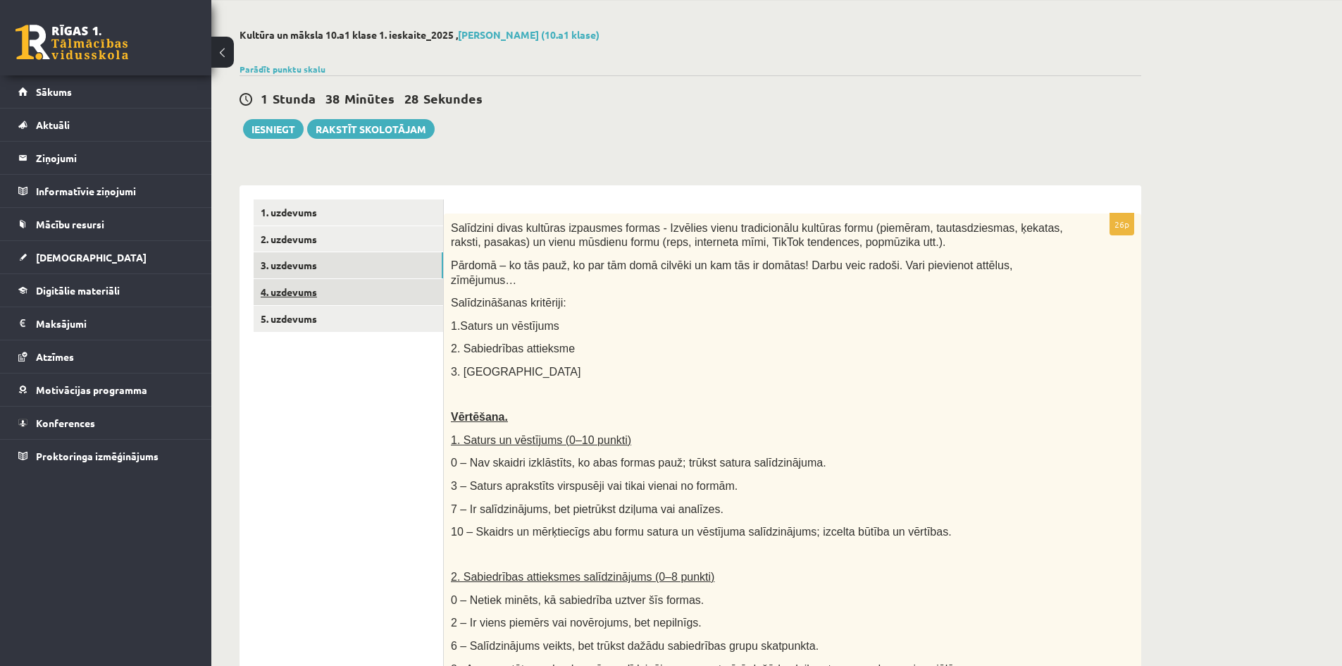
click at [295, 289] on link "4. uzdevums" at bounding box center [348, 292] width 189 height 26
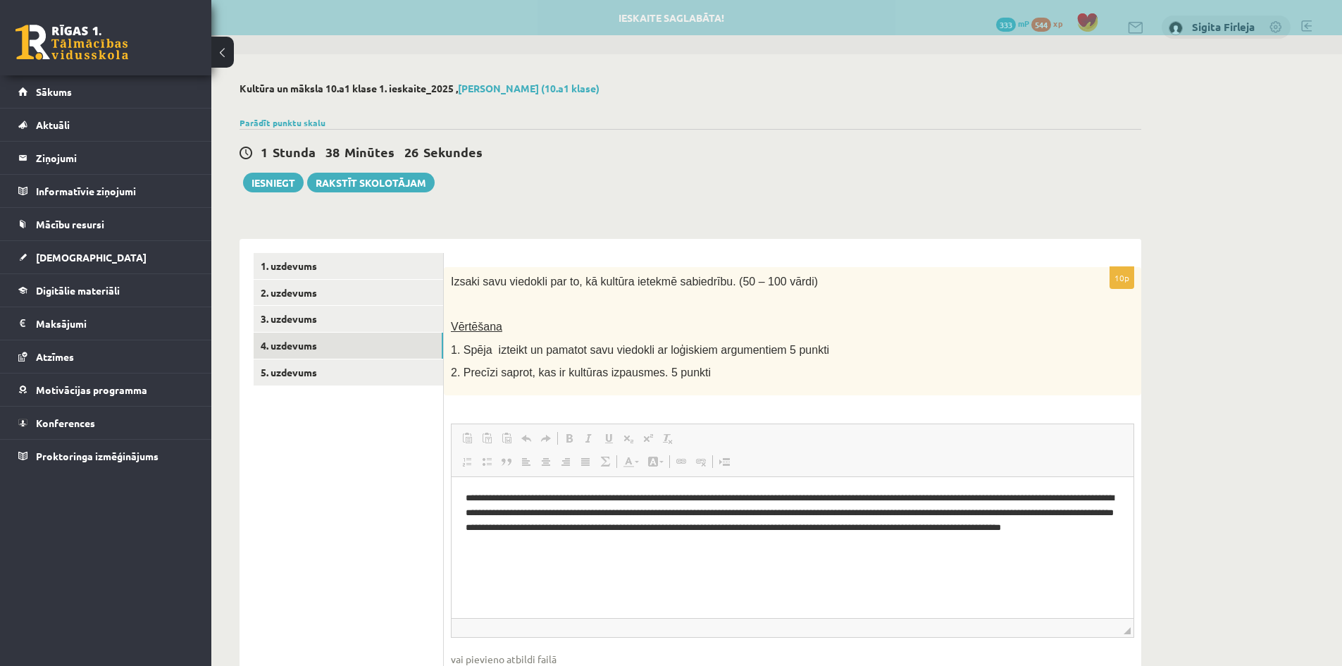
scroll to position [0, 0]
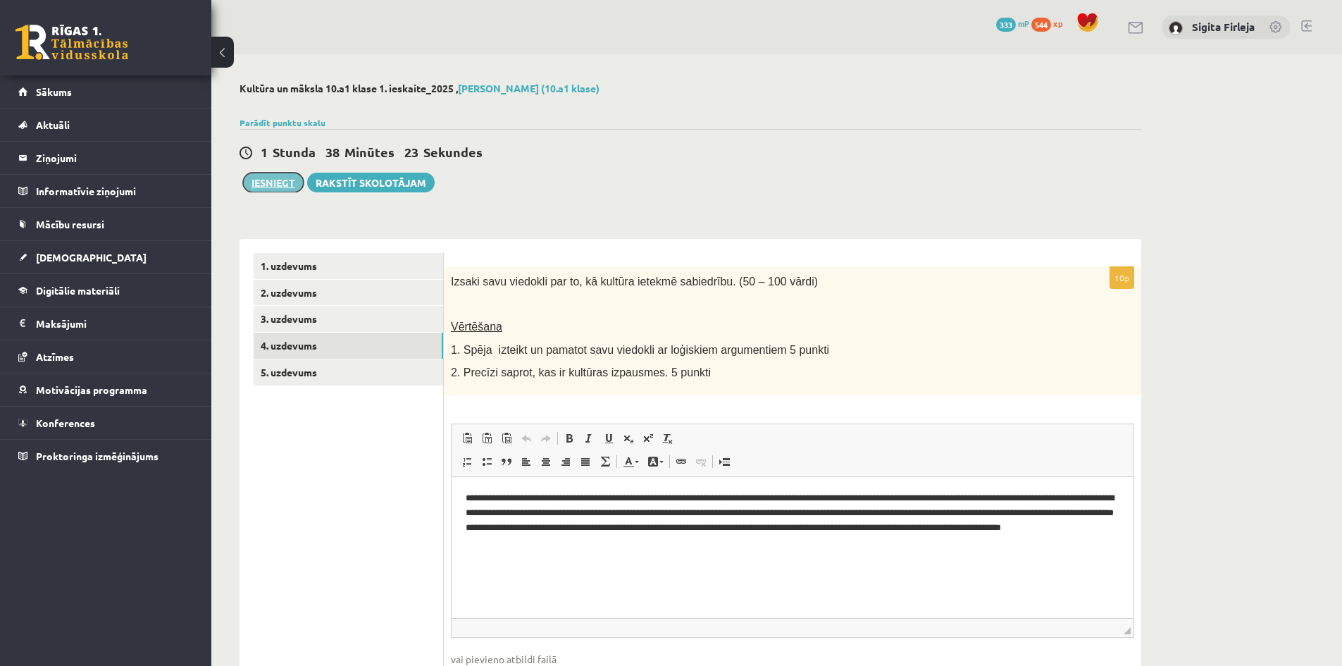
click at [263, 177] on button "Iesniegt" at bounding box center [273, 183] width 61 height 20
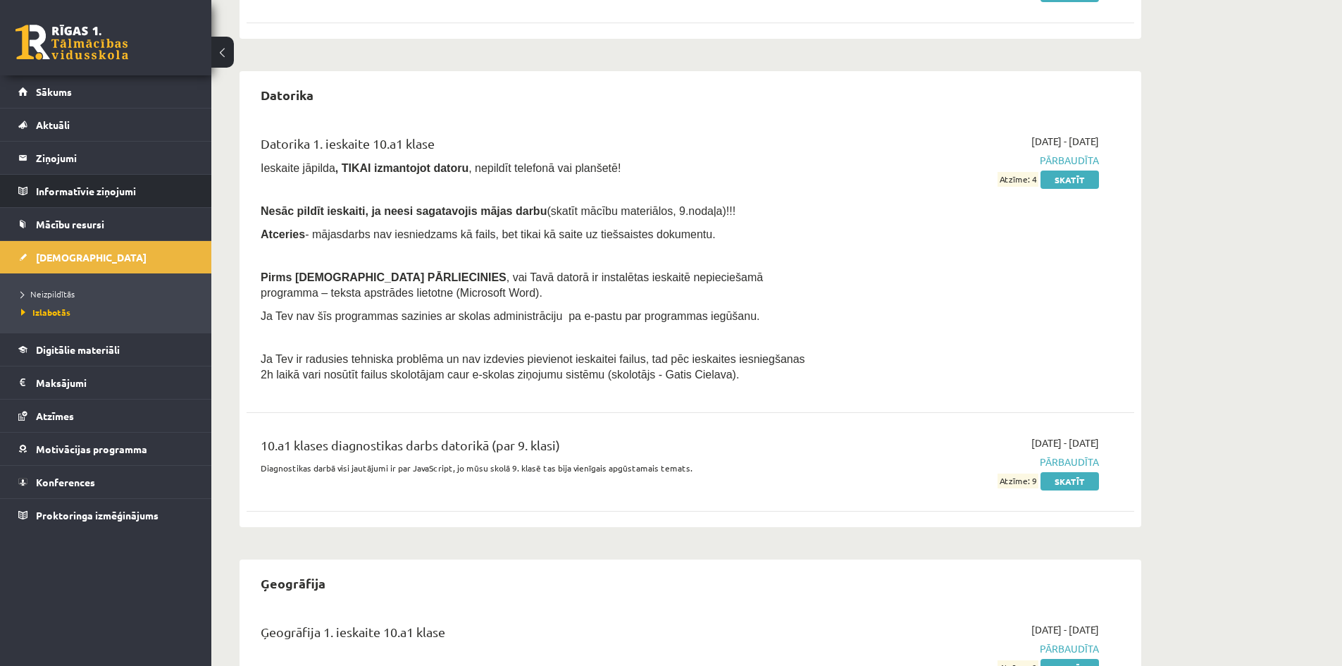
scroll to position [352, 0]
click at [44, 89] on span "Sākums" at bounding box center [54, 91] width 36 height 13
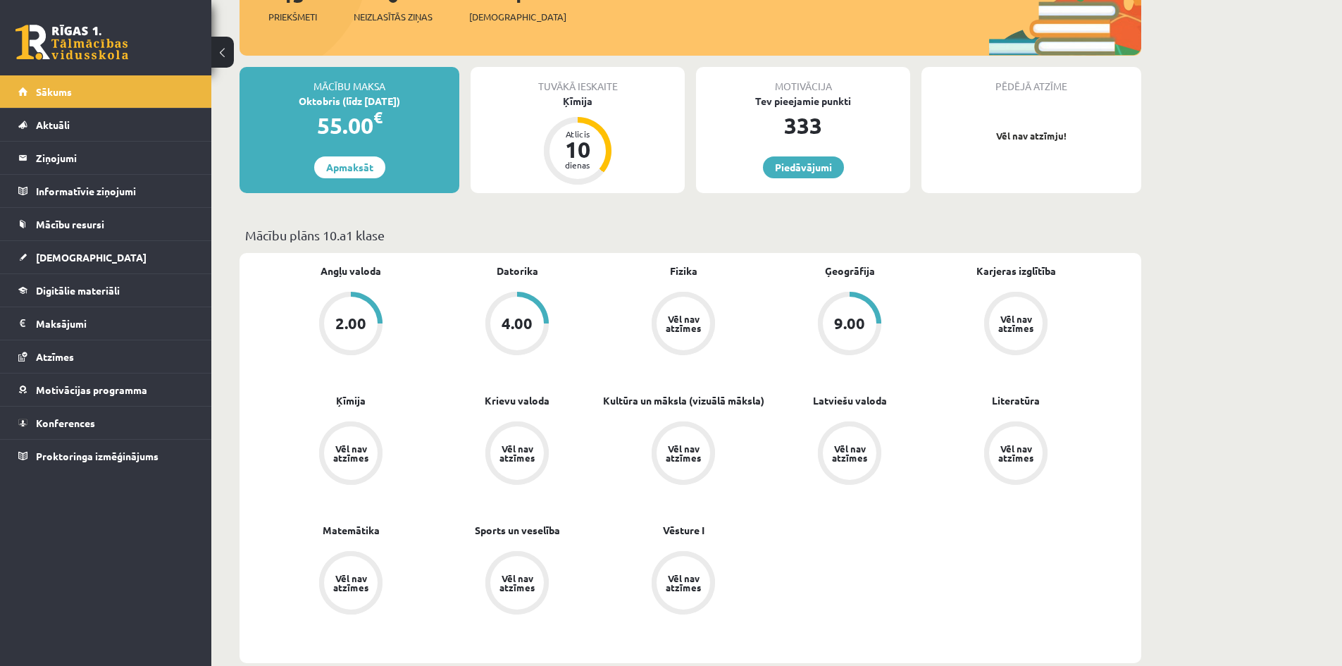
scroll to position [211, 0]
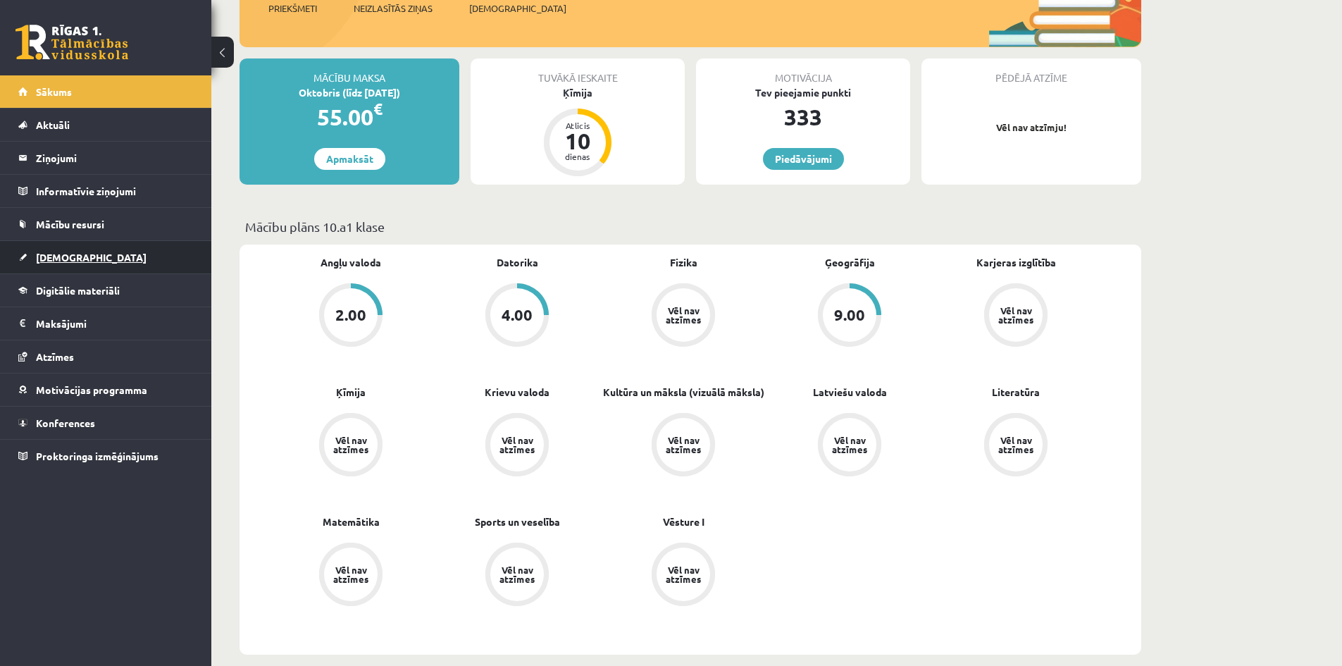
click at [59, 252] on span "[DEMOGRAPHIC_DATA]" at bounding box center [91, 257] width 111 height 13
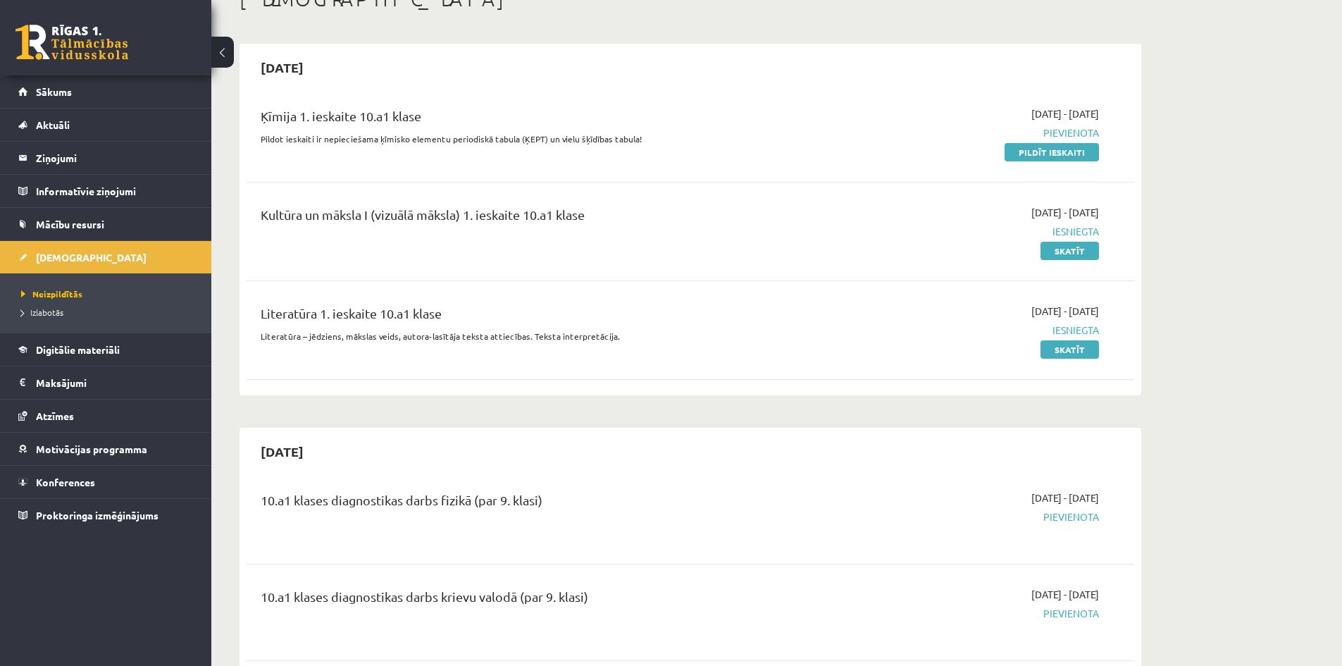
scroll to position [70, 0]
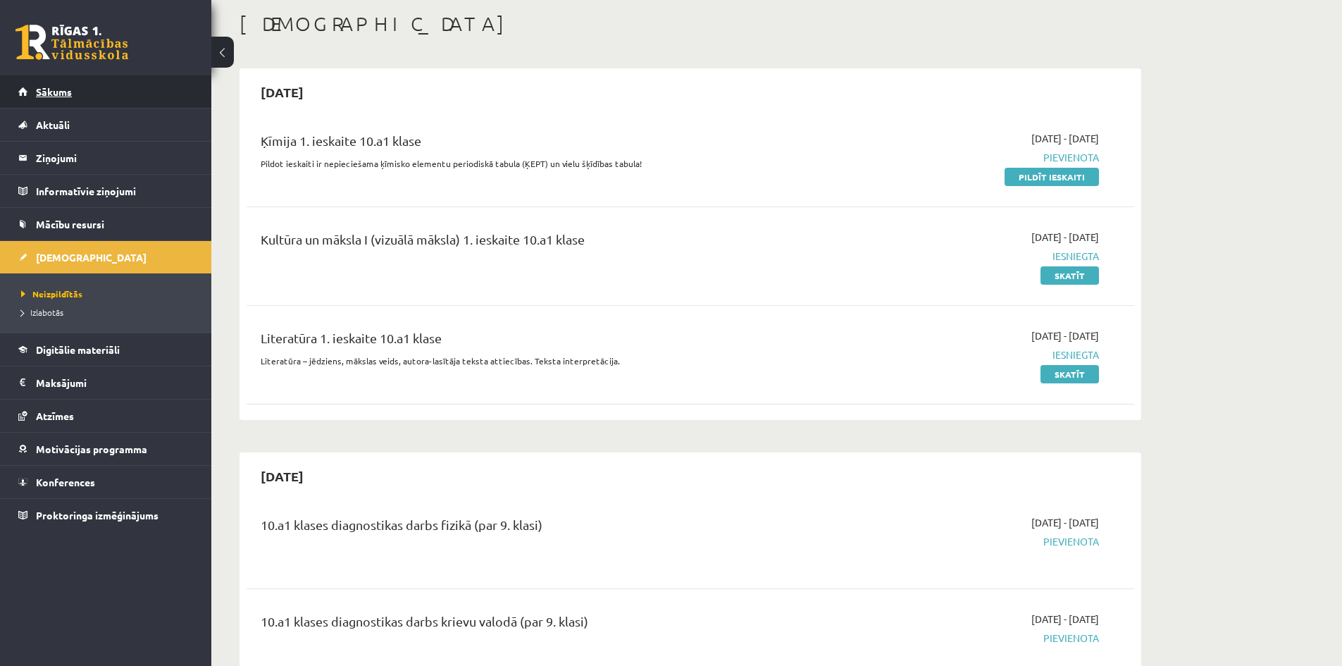
click at [62, 89] on span "Sākums" at bounding box center [54, 91] width 36 height 13
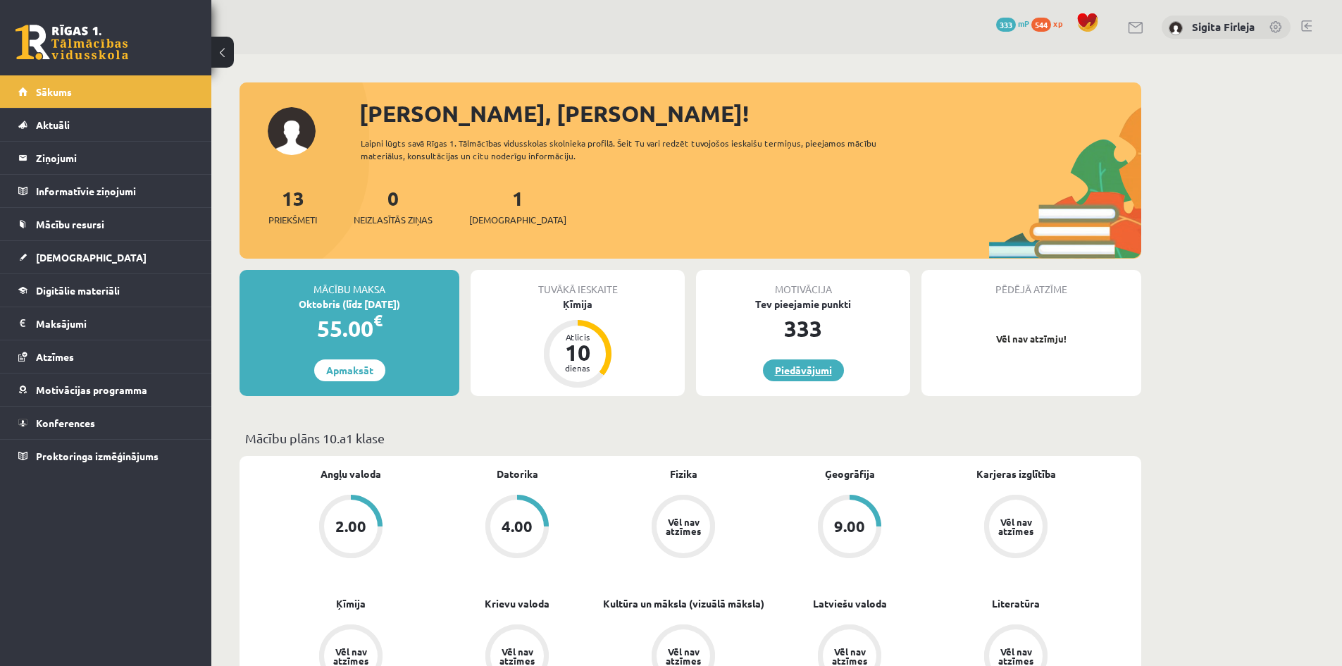
click at [820, 370] on link "Piedāvājumi" at bounding box center [803, 370] width 81 height 22
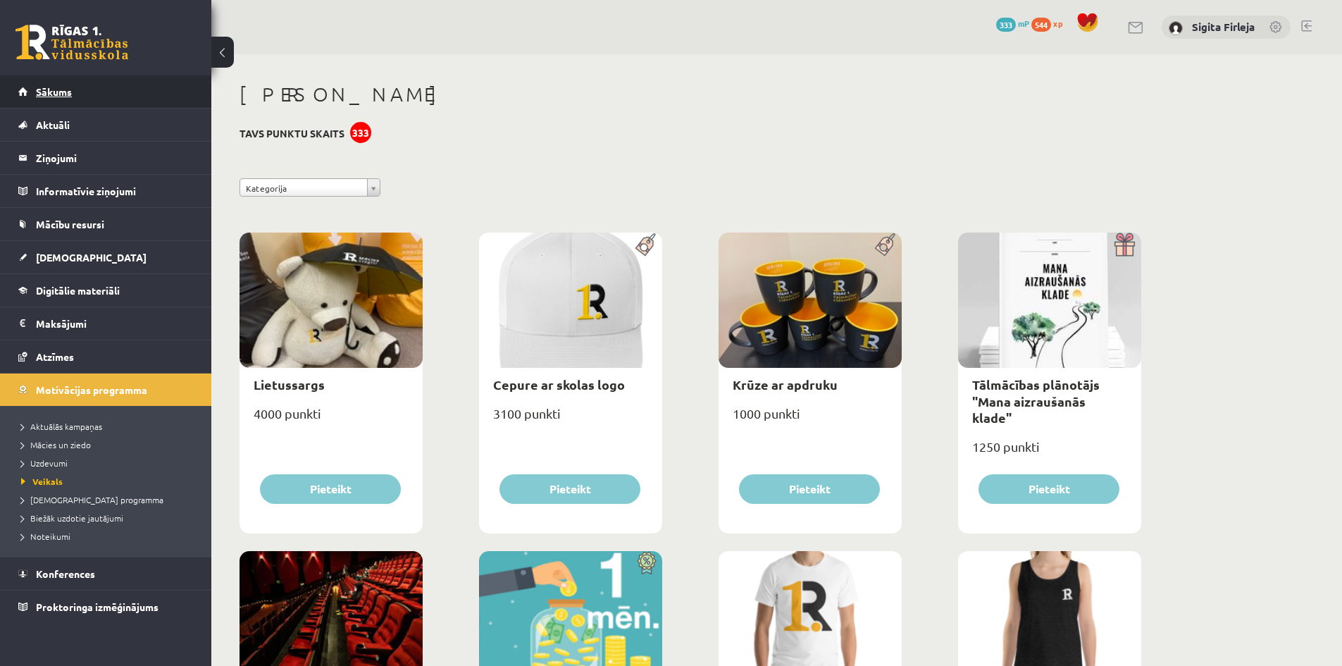
click at [77, 95] on link "Sākums" at bounding box center [105, 91] width 175 height 32
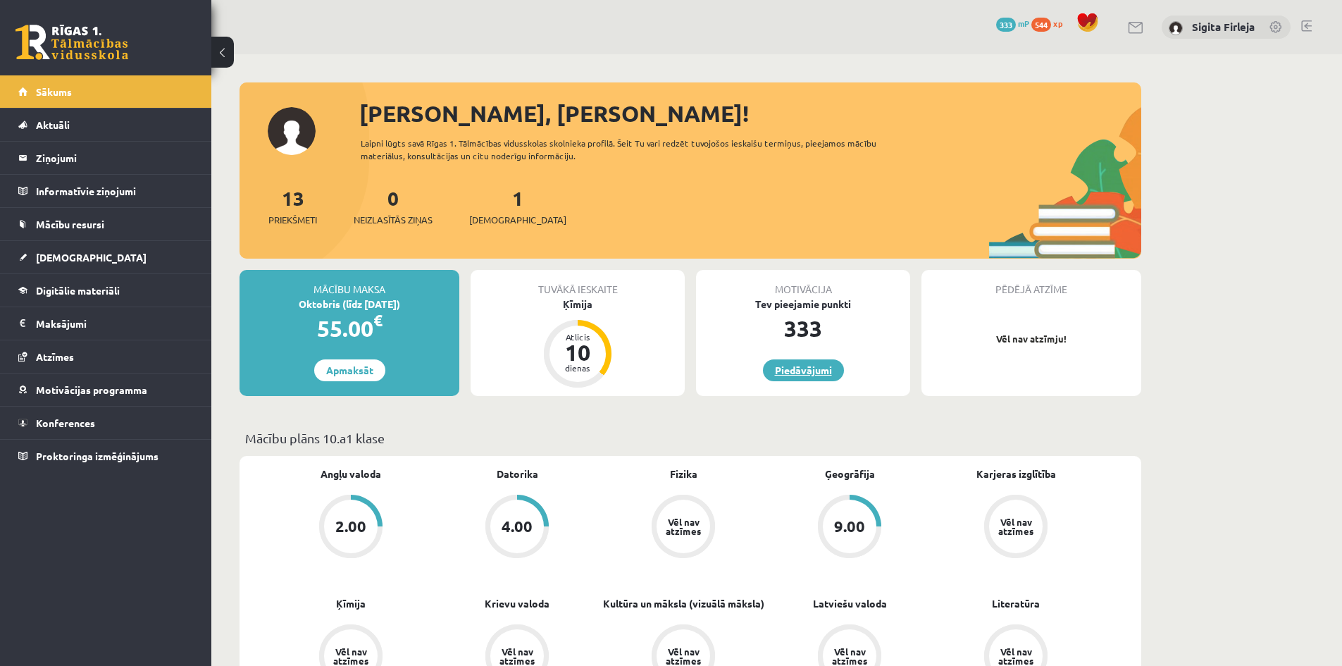
click at [807, 368] on link "Piedāvājumi" at bounding box center [803, 370] width 81 height 22
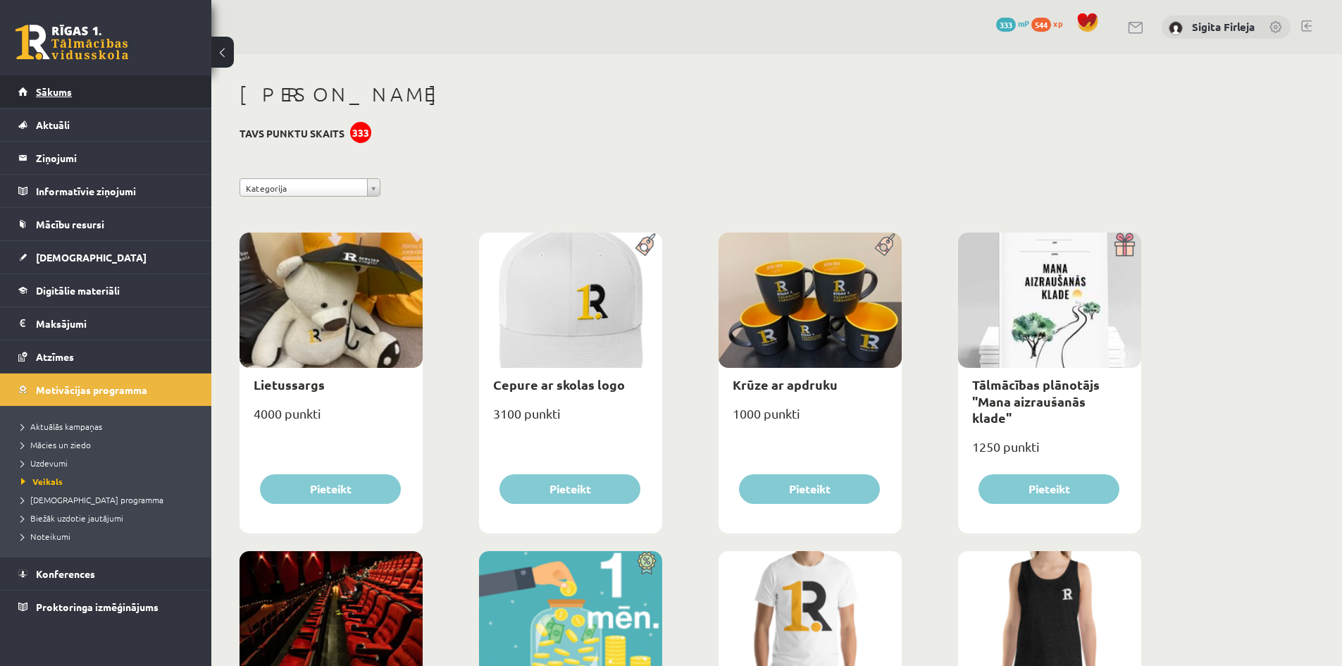
click at [57, 87] on span "Sākums" at bounding box center [54, 91] width 36 height 13
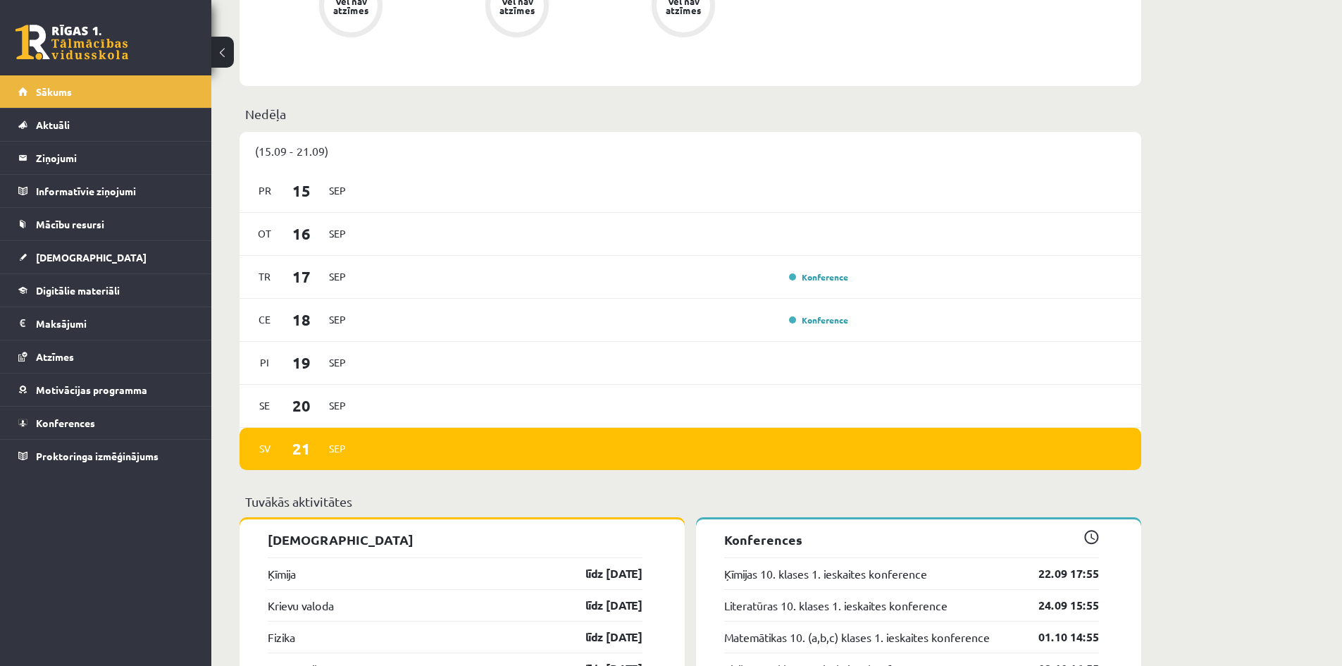
scroll to position [775, 0]
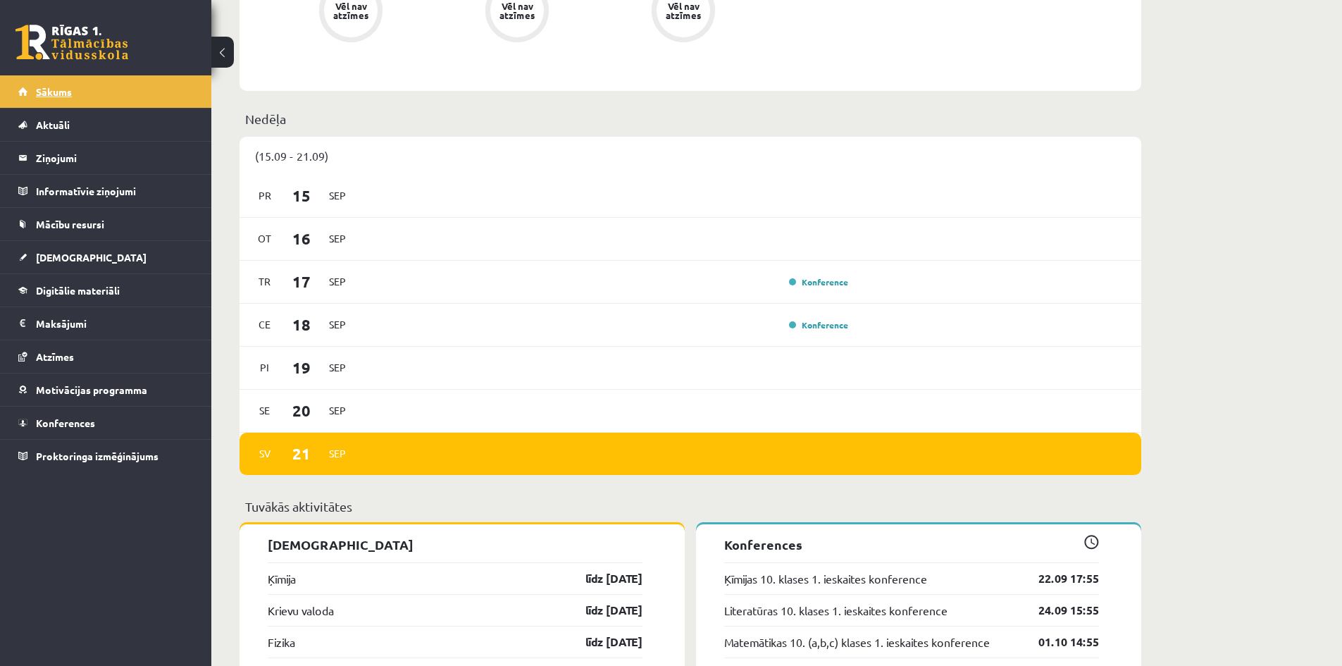
click at [63, 98] on link "Sākums" at bounding box center [105, 91] width 175 height 32
